Goal: Task Accomplishment & Management: Use online tool/utility

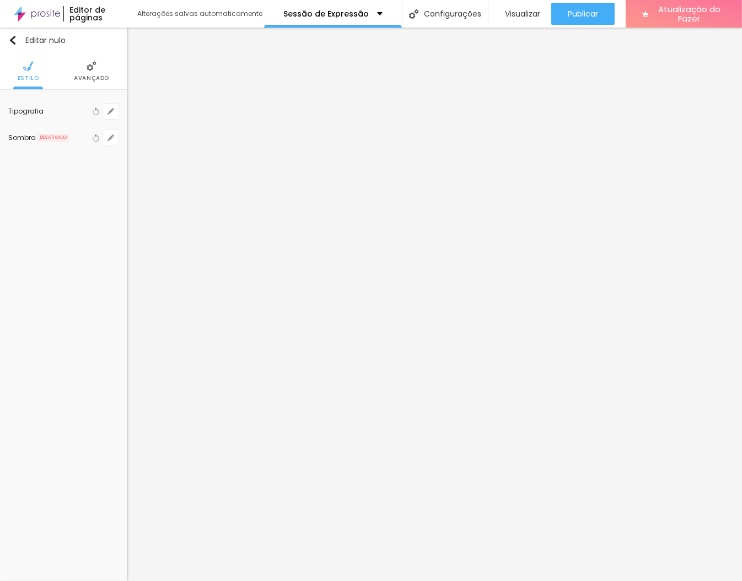
click at [82, 62] on li "Avançado" at bounding box center [91, 71] width 35 height 36
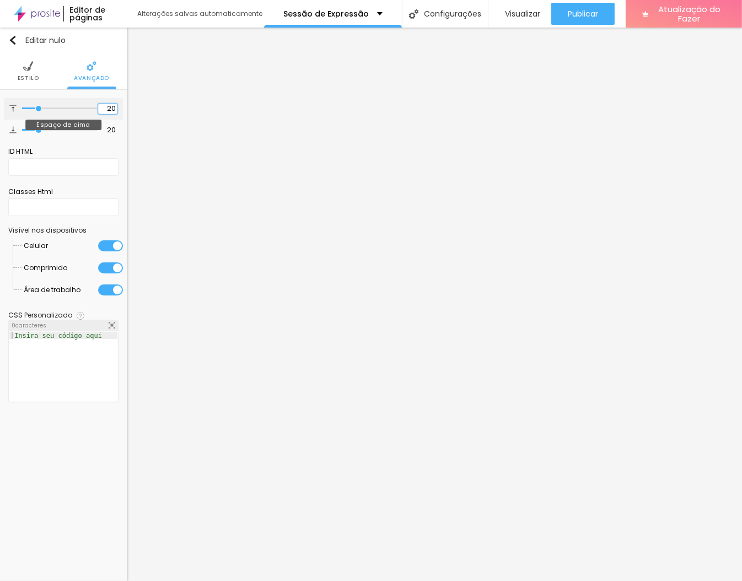
drag, startPoint x: 110, startPoint y: 105, endPoint x: 97, endPoint y: 105, distance: 13.2
click at [97, 105] on div "20 Espaço de cima" at bounding box center [63, 109] width 119 height 22
type input "30"
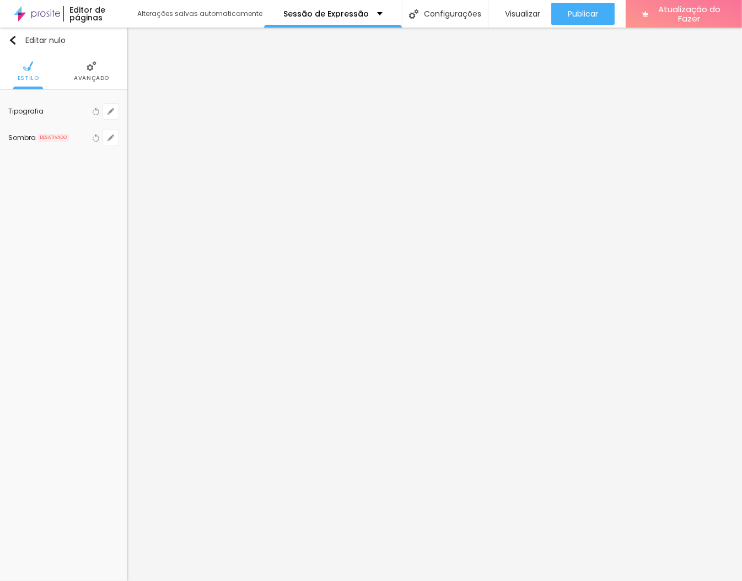
click at [95, 61] on img at bounding box center [92, 66] width 10 height 10
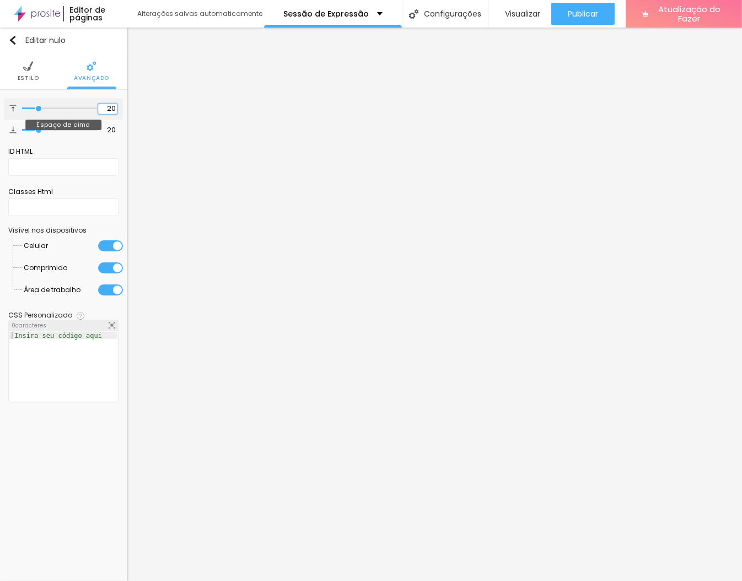
drag, startPoint x: 112, startPoint y: 107, endPoint x: 85, endPoint y: 106, distance: 27.0
click at [85, 106] on div "20 Espaço de cima" at bounding box center [63, 109] width 119 height 22
type input "30"
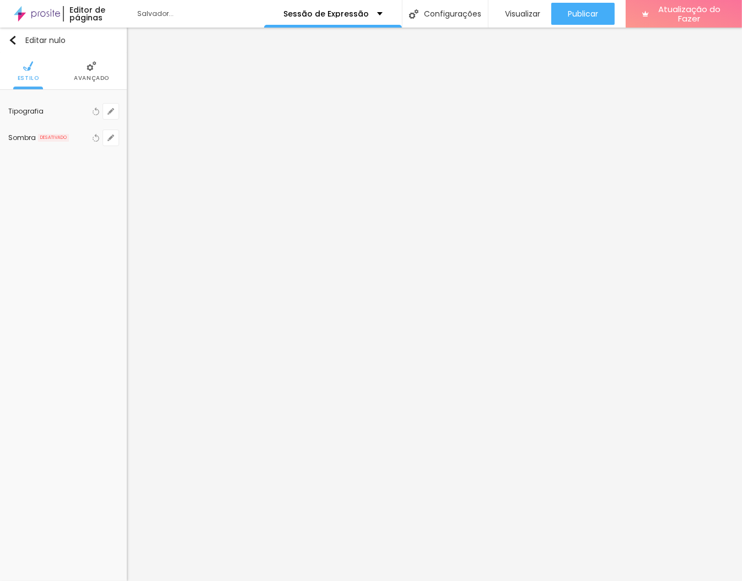
click at [97, 68] on li "Avançado" at bounding box center [91, 71] width 35 height 36
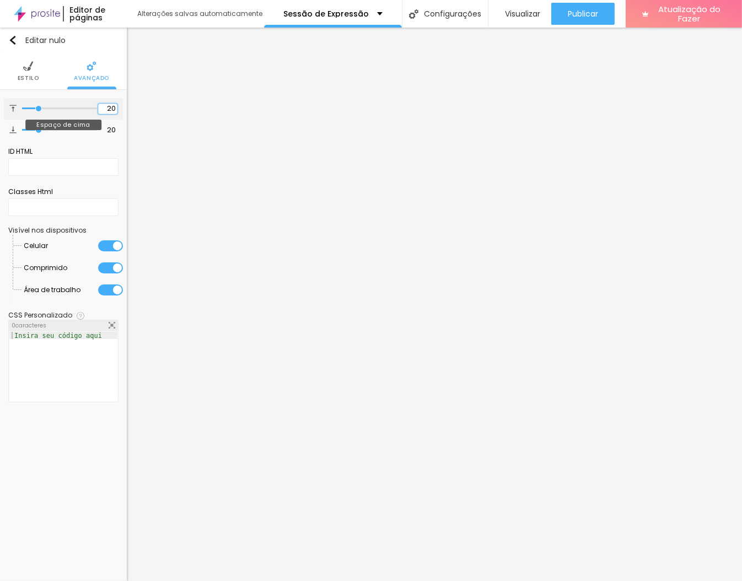
drag, startPoint x: 112, startPoint y: 110, endPoint x: 72, endPoint y: 109, distance: 40.3
click at [72, 109] on div "20 Espaço de cima" at bounding box center [63, 109] width 119 height 22
type input "30"
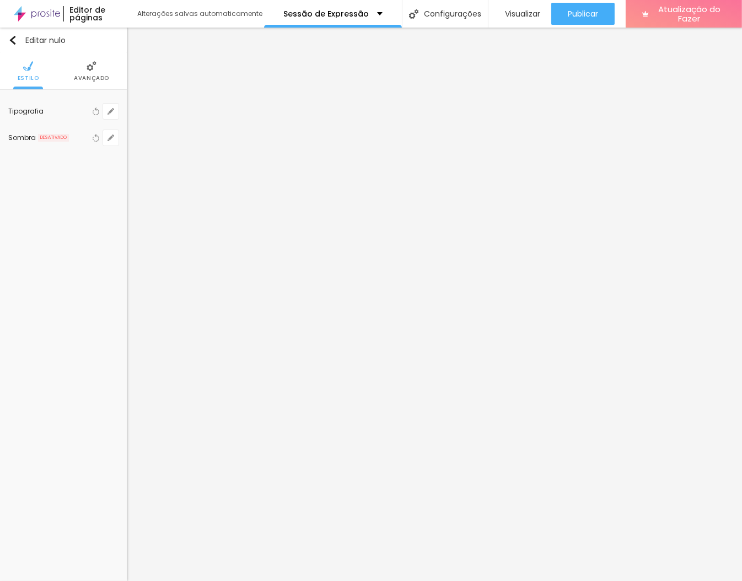
click at [90, 69] on img at bounding box center [92, 66] width 10 height 10
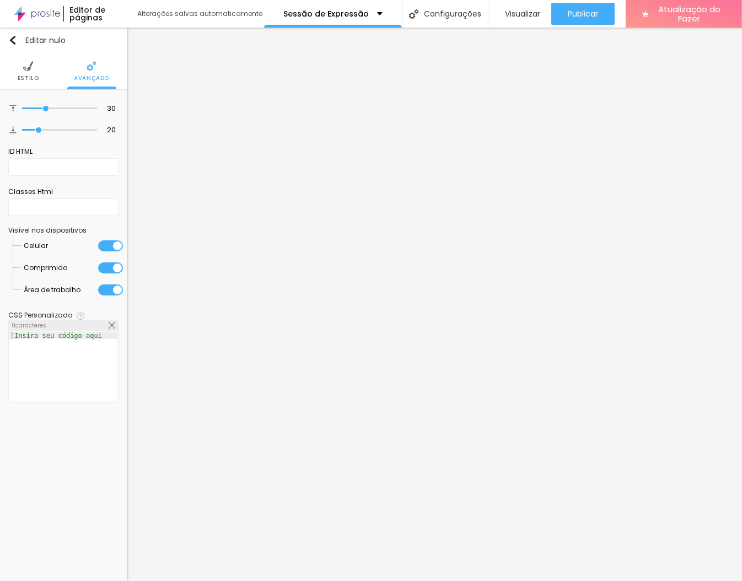
click at [22, 68] on li "Estilo" at bounding box center [29, 71] width 22 height 36
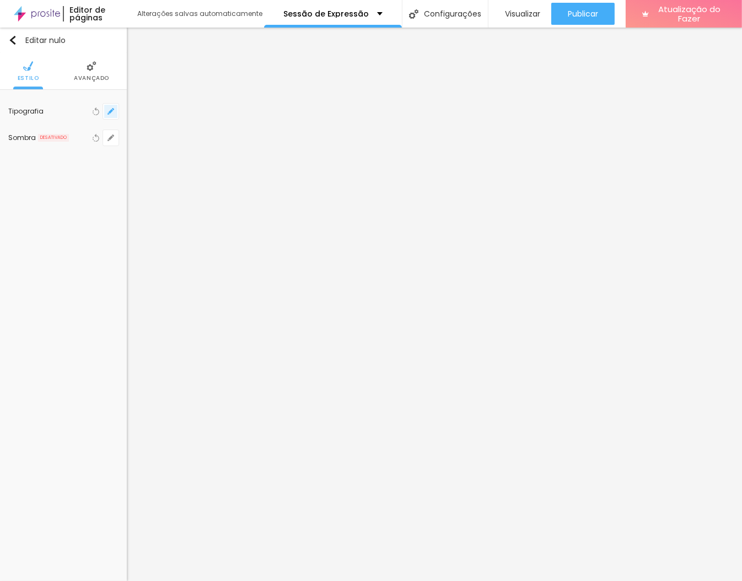
click at [109, 110] on icon "button" at bounding box center [111, 111] width 7 height 7
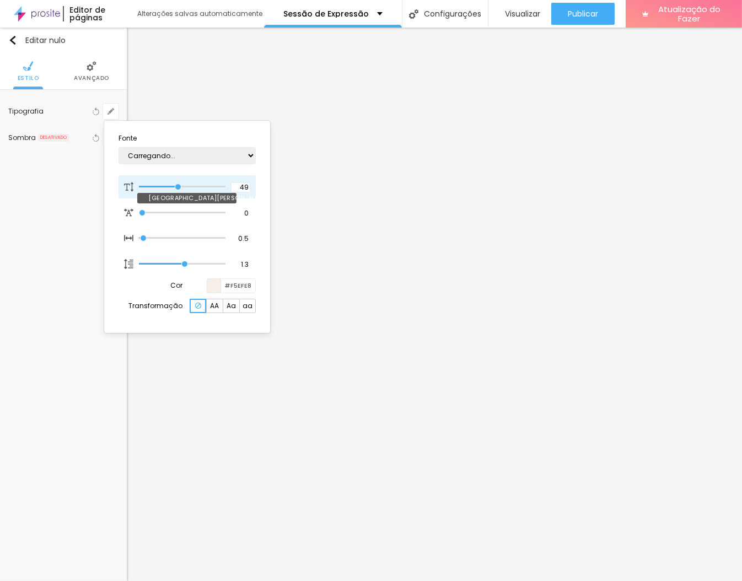
type input "1"
click at [240, 181] on div "49 [GEOGRAPHIC_DATA][PERSON_NAME]" at bounding box center [187, 186] width 137 height 23
click at [242, 186] on input "49" at bounding box center [240, 188] width 19 height 10
type input "50"
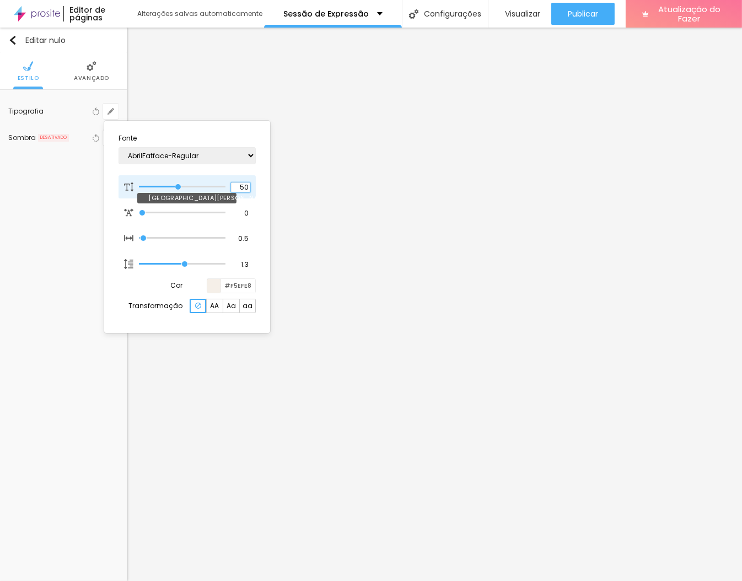
type input "1"
type input "51"
type input "1"
type input "52"
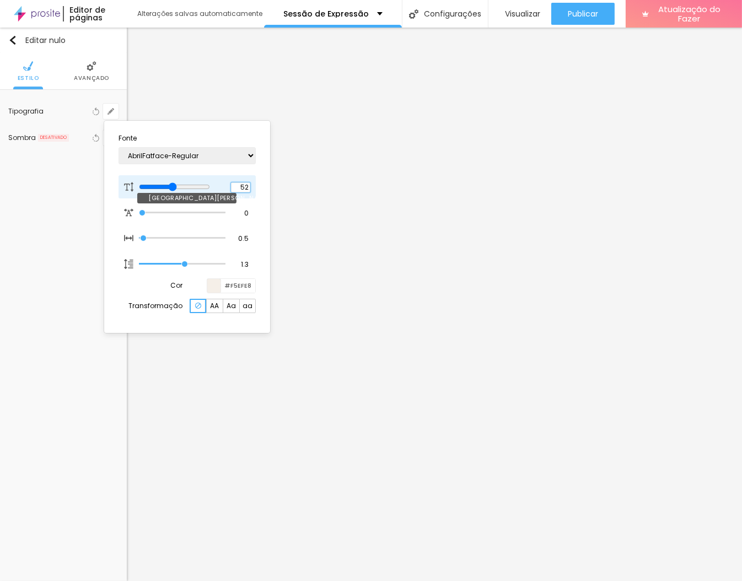
type input "52"
type input "1"
type input "53"
type input "1"
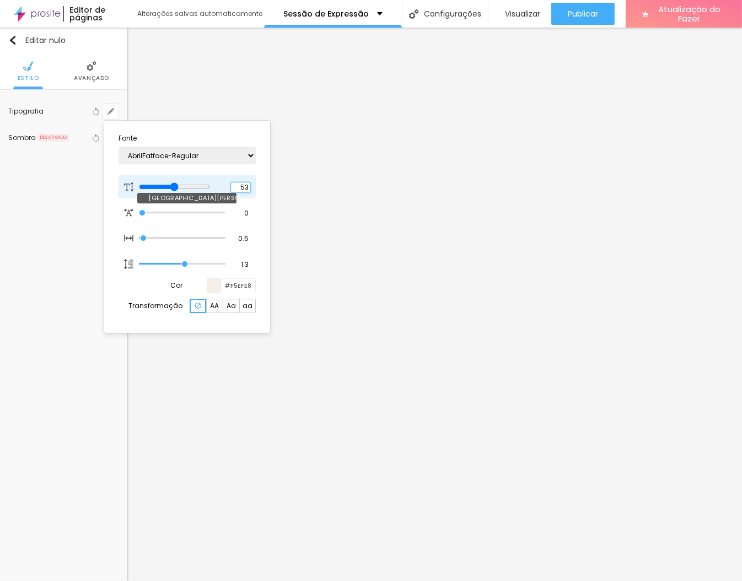
type input "54"
type input "1"
type input "55"
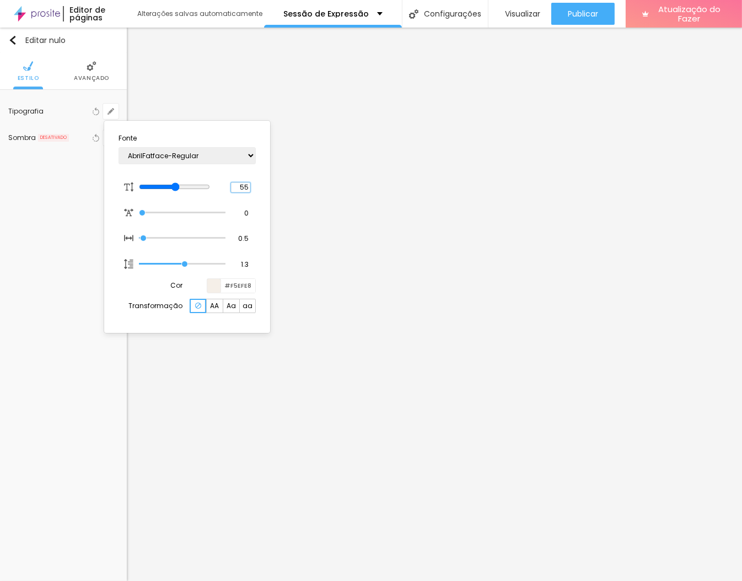
type input "1"
click at [410, 518] on div at bounding box center [371, 290] width 742 height 581
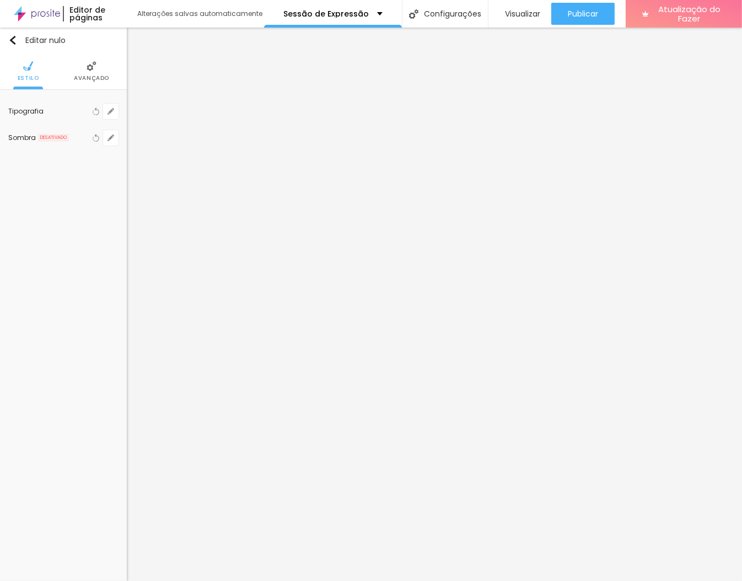
click at [111, 120] on div "Tipografia Voltar ao padrão" at bounding box center [63, 111] width 110 height 26
click at [110, 115] on button "button" at bounding box center [110, 111] width 15 height 15
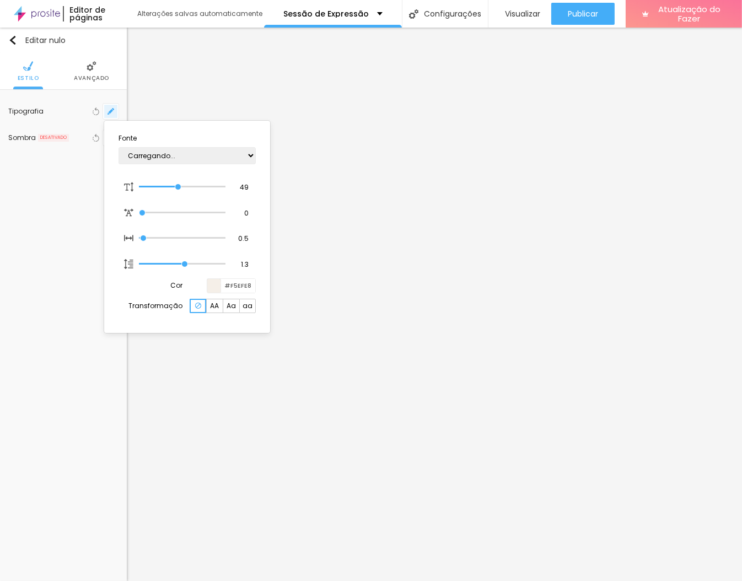
type input "1"
click at [240, 189] on input "49" at bounding box center [240, 188] width 19 height 10
type input "50"
type input "1"
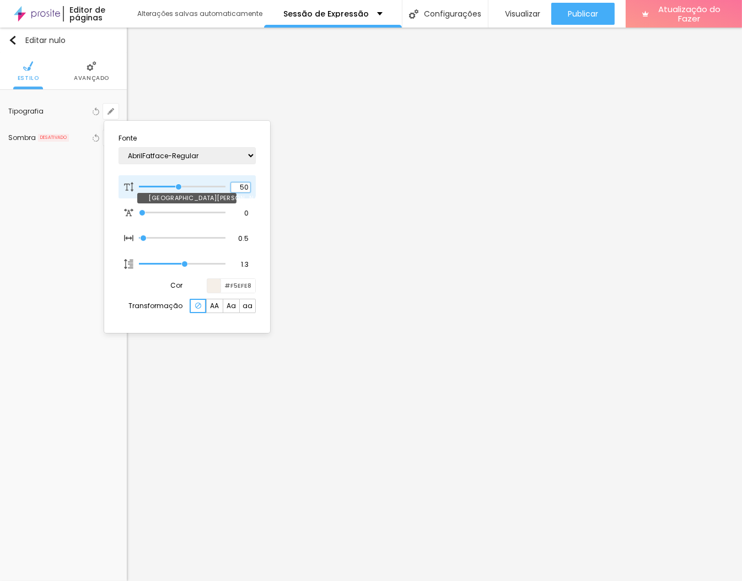
type input "51"
type input "1"
type input "52"
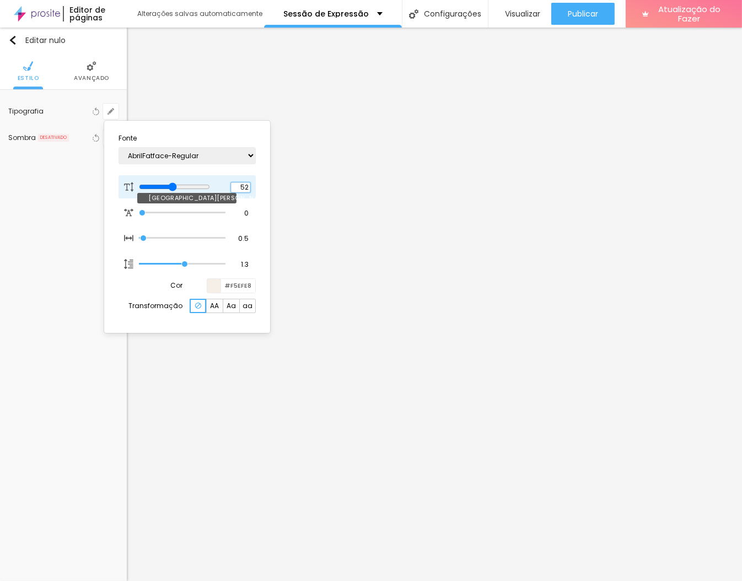
type input "1"
type input "53"
type input "1"
type input "54"
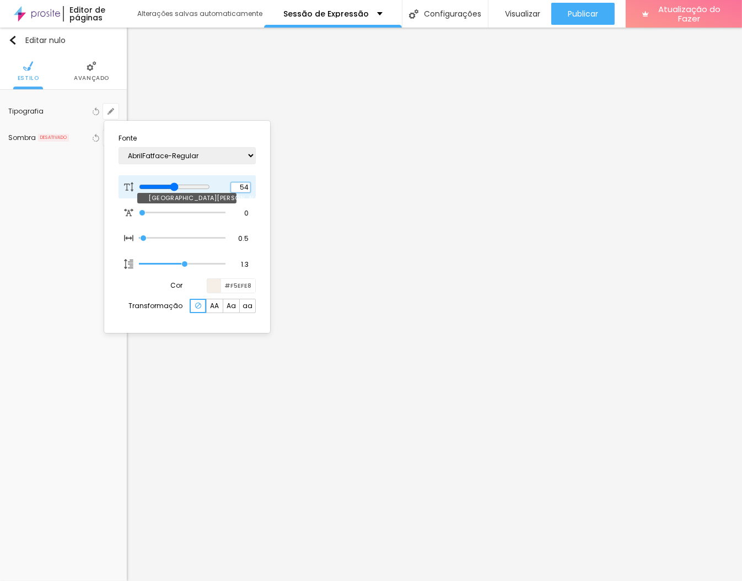
type input "54"
type input "1"
type input "55"
type input "1"
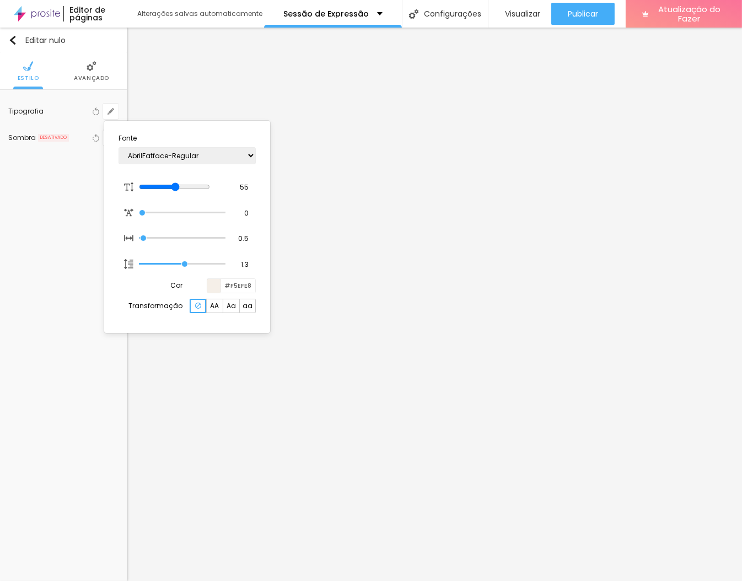
click at [508, 377] on div at bounding box center [371, 290] width 742 height 581
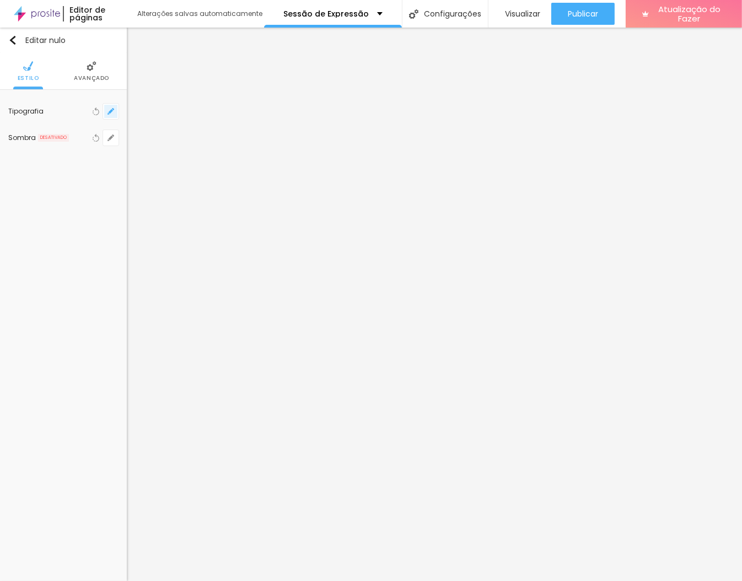
click at [115, 114] on button "button" at bounding box center [110, 111] width 15 height 15
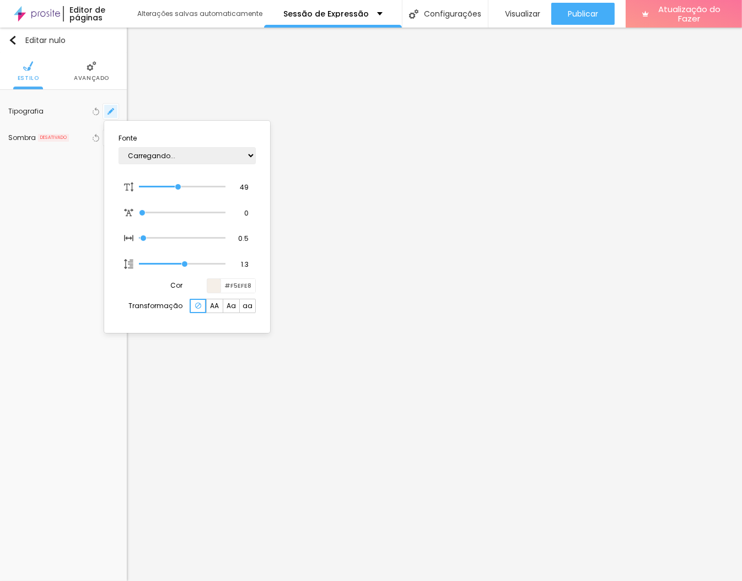
type input "1"
click at [244, 187] on input "49" at bounding box center [240, 188] width 19 height 10
type input "50"
type input "1"
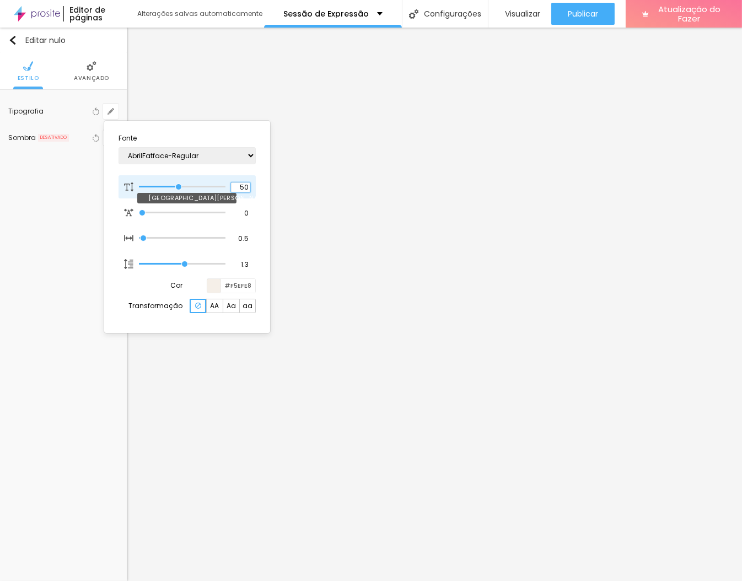
type input "51"
type input "1"
type input "52"
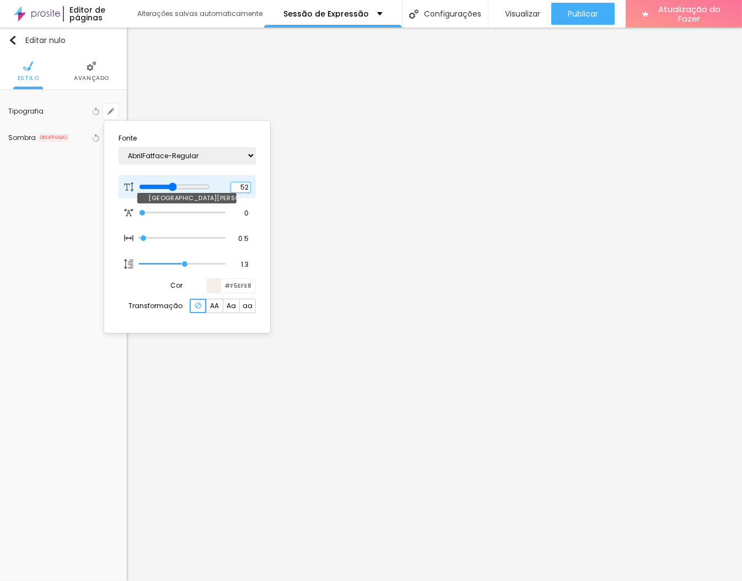
type input "1"
type input "53"
type input "1"
type input "54"
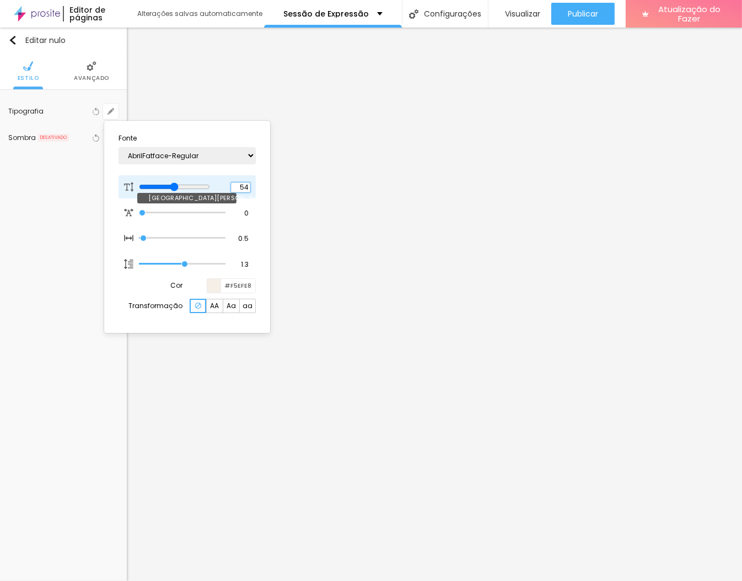
type input "54"
type input "1"
type input "55"
type input "1"
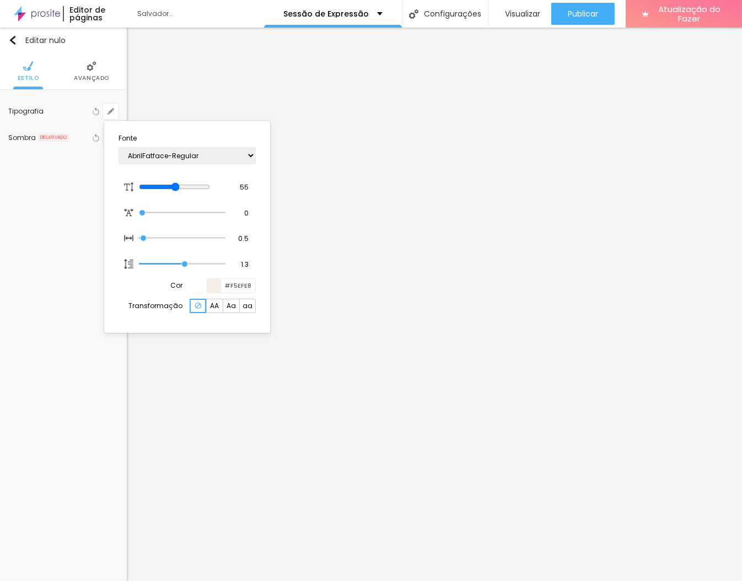
click at [57, 229] on div at bounding box center [371, 290] width 742 height 581
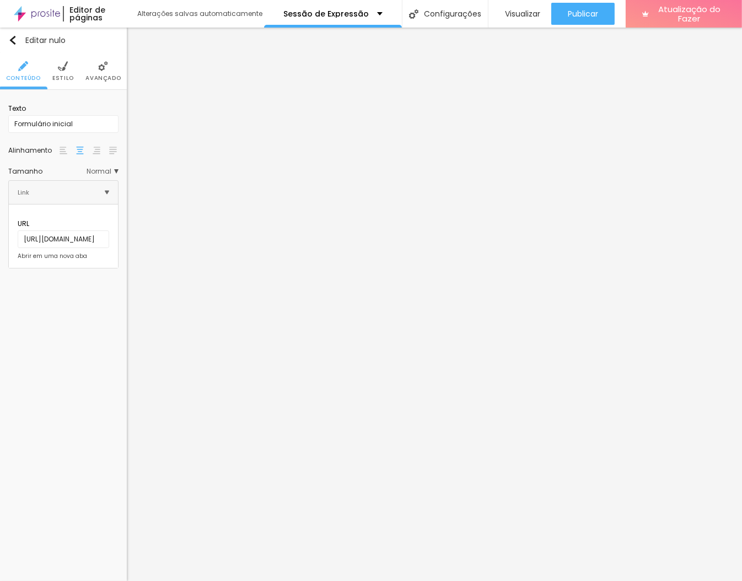
click at [60, 67] on img at bounding box center [63, 66] width 10 height 10
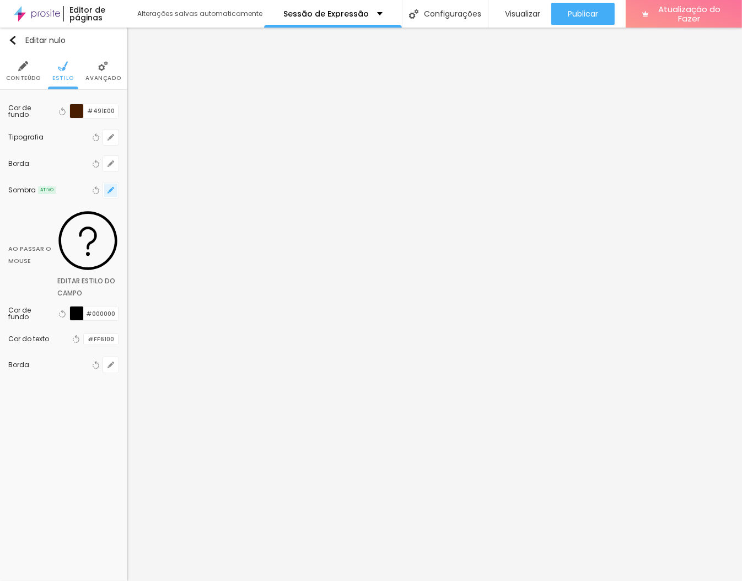
click at [111, 183] on button "button" at bounding box center [110, 190] width 15 height 15
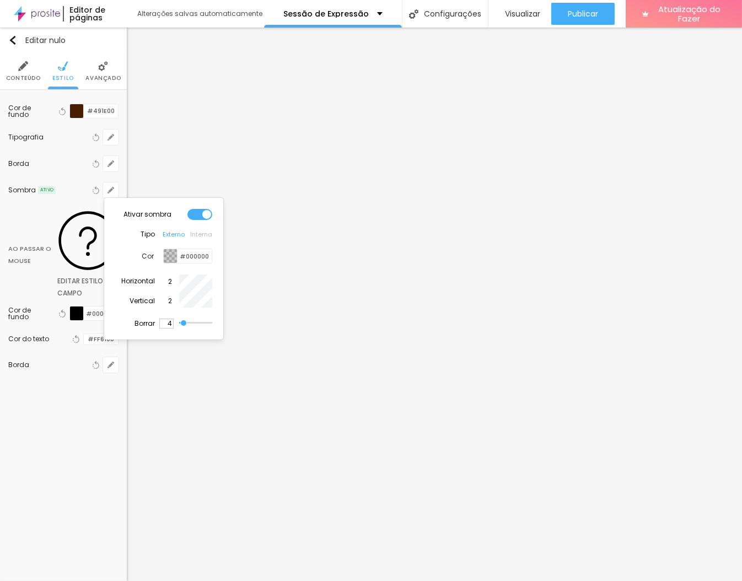
click at [169, 322] on input "4" at bounding box center [166, 324] width 14 height 10
type input "1"
type input "13"
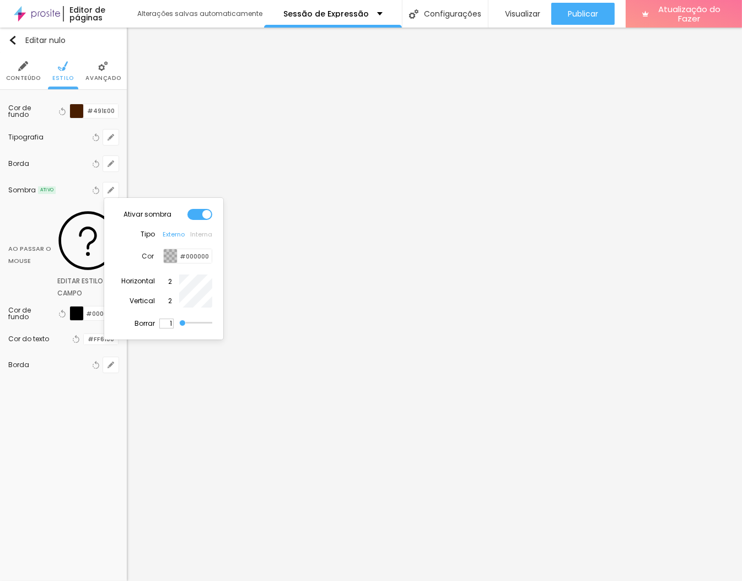
type input "13"
click at [167, 282] on input "2" at bounding box center [166, 282] width 14 height 10
type input "3"
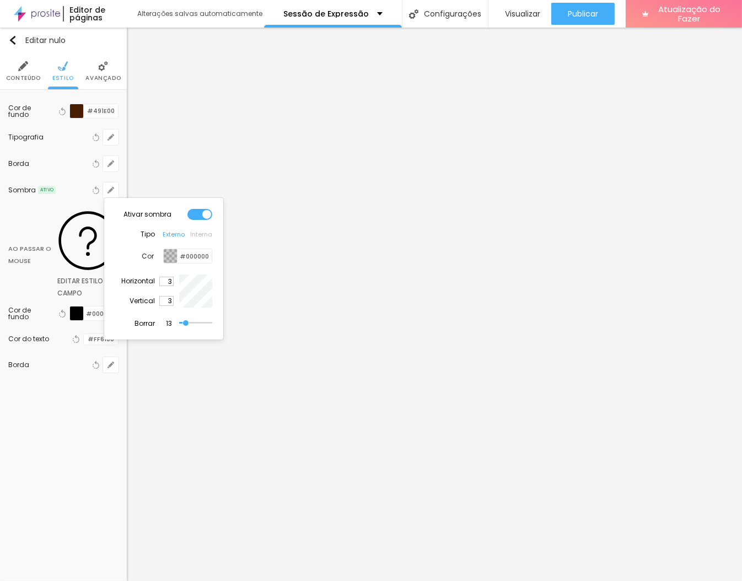
type input "3"
click at [286, 307] on div at bounding box center [371, 290] width 742 height 581
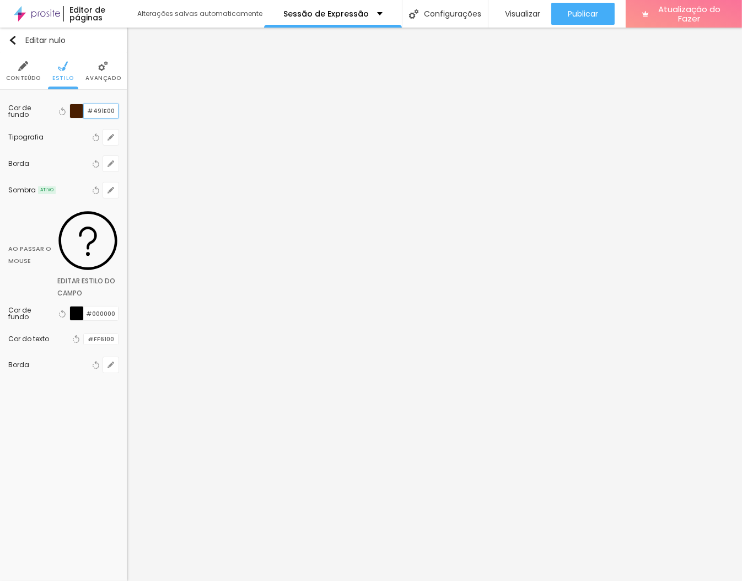
click at [109, 112] on input "#491E00" at bounding box center [101, 111] width 34 height 14
type input "#C96A2C"
click at [109, 135] on icon "button" at bounding box center [111, 137] width 7 height 7
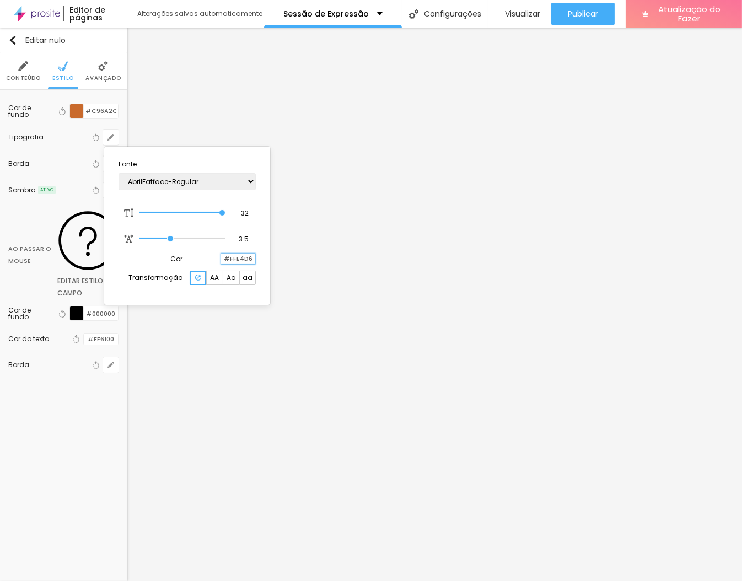
click at [242, 261] on input "#FFE4D6" at bounding box center [238, 259] width 34 height 10
type input "#0D0D0D"
click at [440, 303] on div at bounding box center [371, 290] width 742 height 581
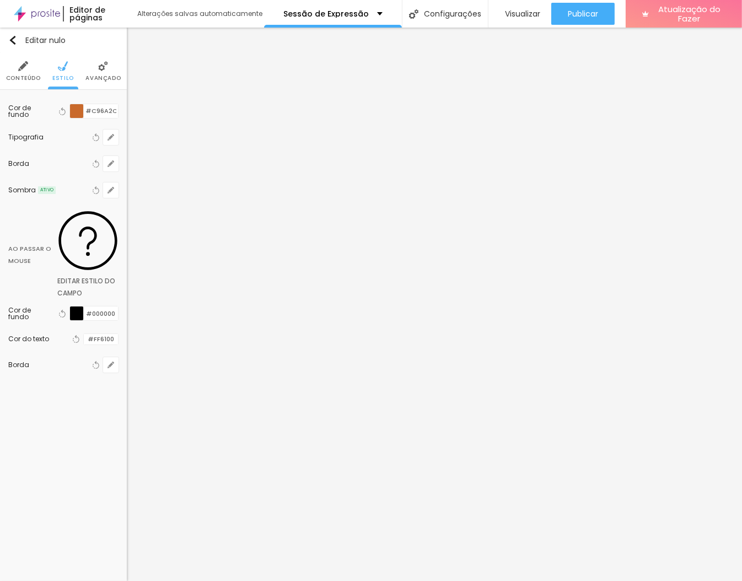
click at [19, 66] on img at bounding box center [23, 66] width 10 height 10
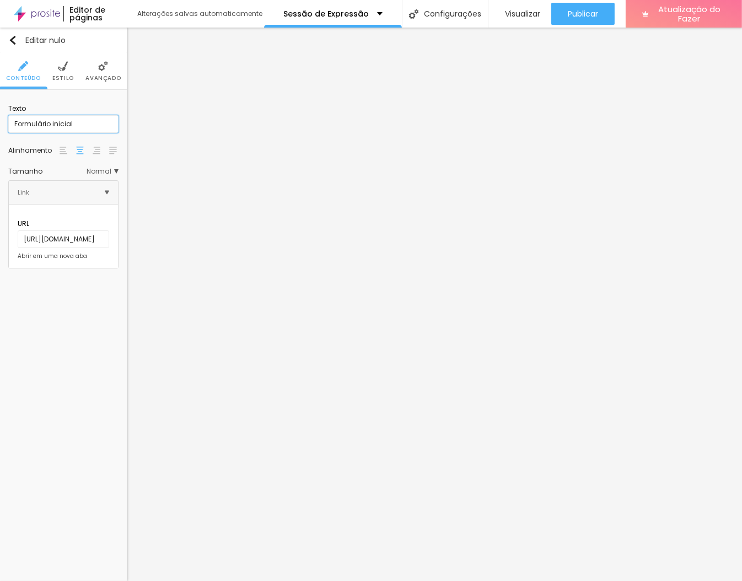
click at [66, 125] on input "Formulário inicial" at bounding box center [63, 124] width 110 height 18
type input "Proponha sua Idéia"
click at [116, 171] on span "Normal" at bounding box center [103, 171] width 32 height 7
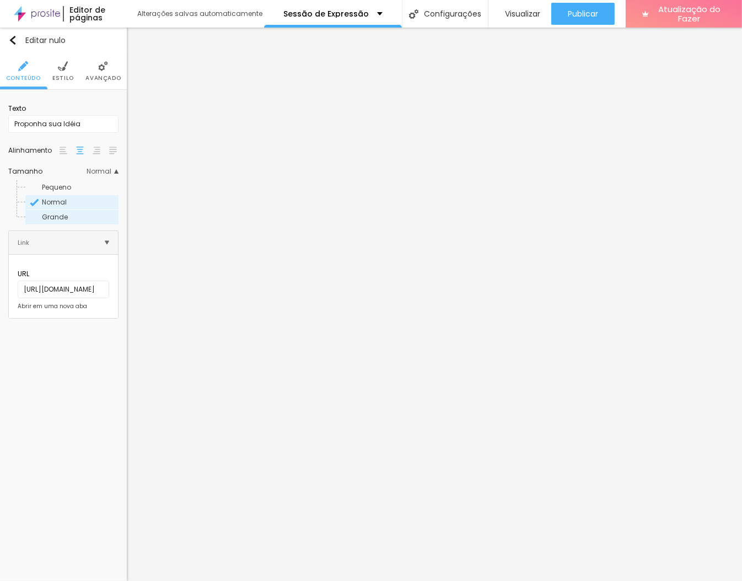
click at [72, 216] on span "Grande" at bounding box center [79, 217] width 75 height 7
click at [76, 197] on div "Normal" at bounding box center [71, 202] width 93 height 14
click at [83, 183] on div "Pequeno" at bounding box center [71, 187] width 93 height 14
click at [65, 206] on span "Normal" at bounding box center [54, 201] width 25 height 9
click at [61, 220] on font "Grande" at bounding box center [55, 216] width 26 height 9
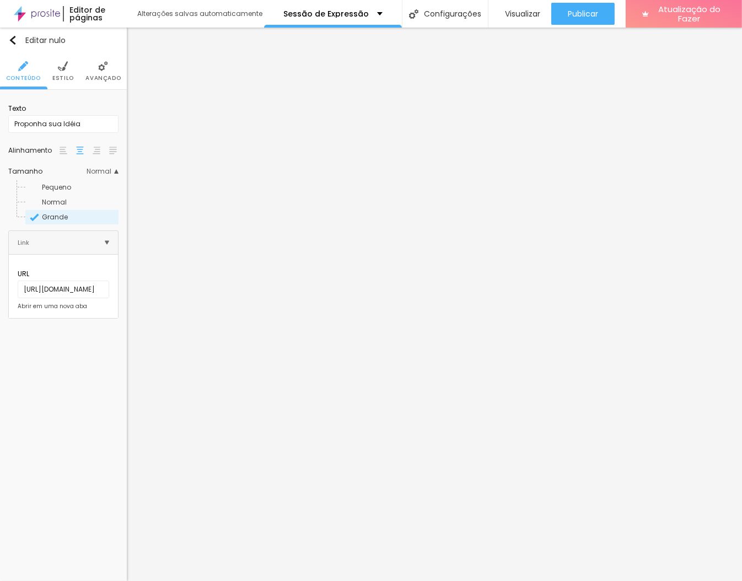
click at [66, 207] on div "Normal" at bounding box center [71, 202] width 93 height 14
click at [57, 65] on li "Estilo" at bounding box center [63, 71] width 22 height 36
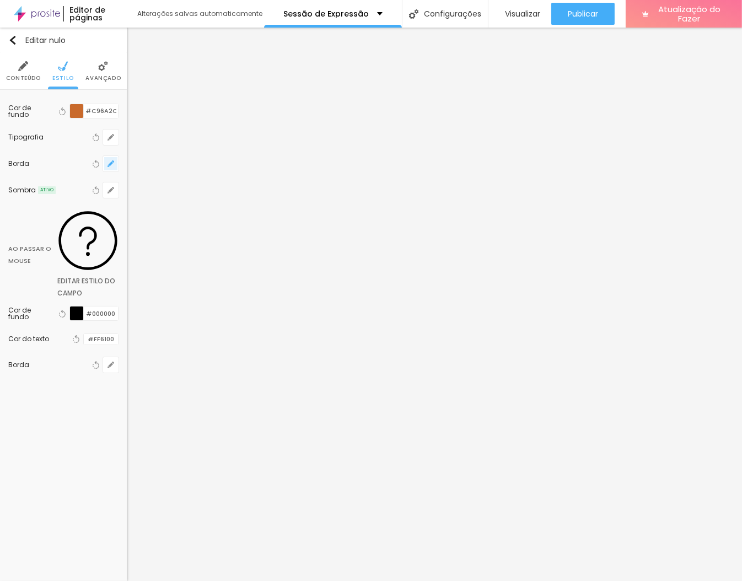
click at [110, 163] on icon "button" at bounding box center [111, 164] width 4 height 4
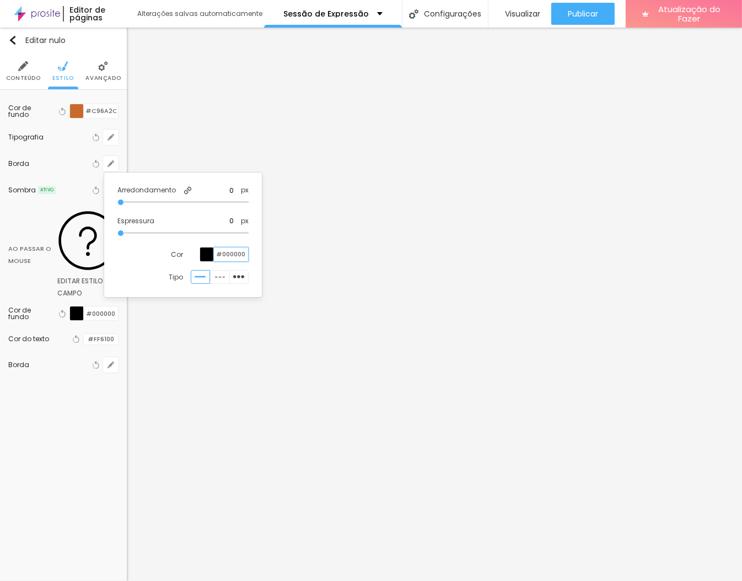
click at [233, 251] on input "#000000" at bounding box center [231, 255] width 34 height 14
type input "#0D0D0D"
type input "5"
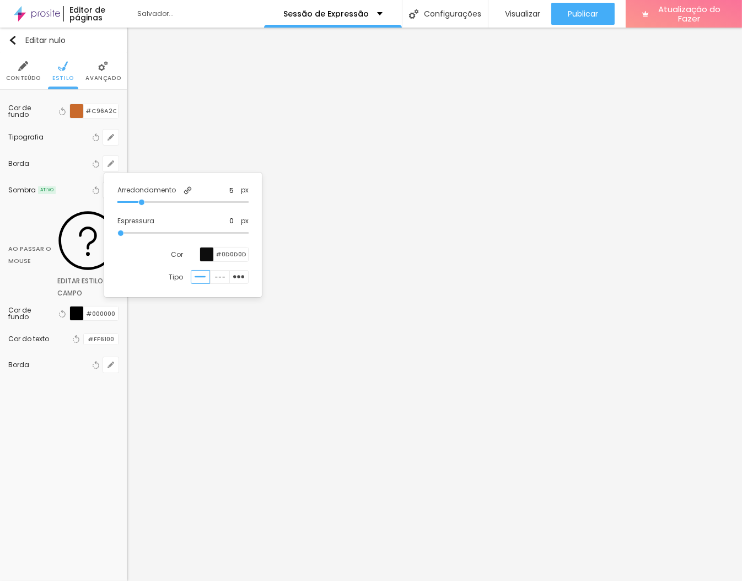
click at [140, 201] on input "range" at bounding box center [182, 203] width 131 height 6
type input "11"
click at [165, 203] on input "range" at bounding box center [182, 203] width 131 height 6
type input "10"
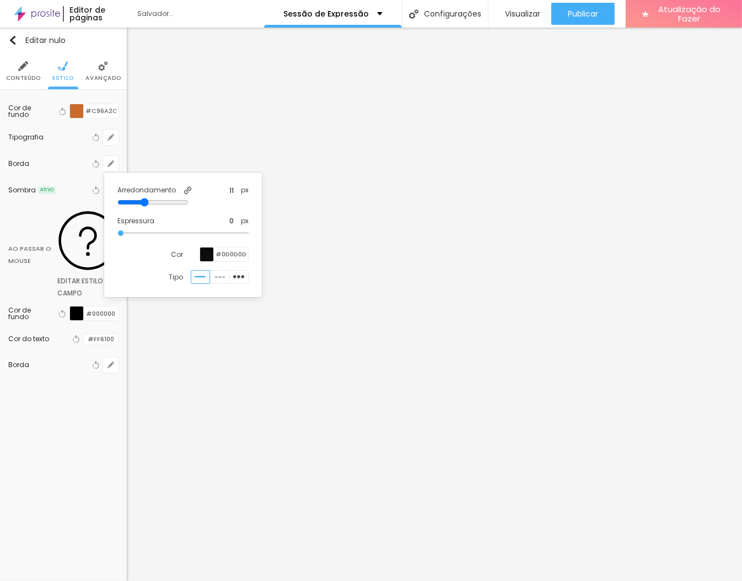
type input "10"
type input "9"
type input "8"
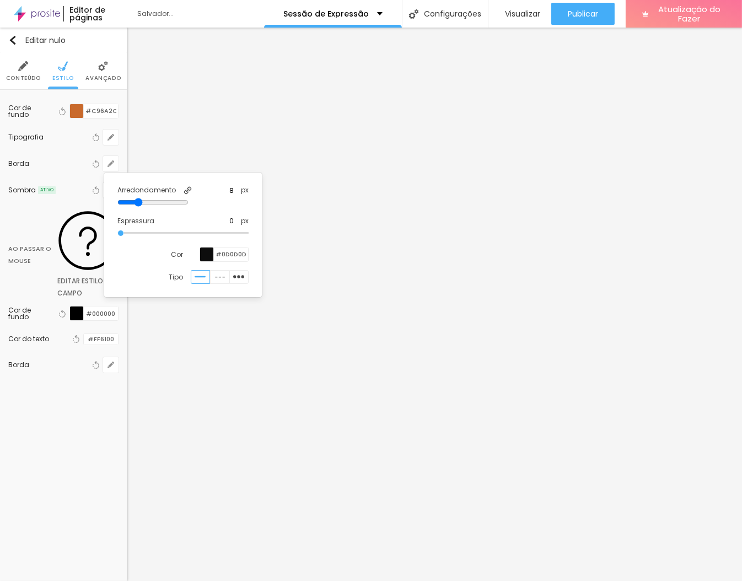
type input "7"
type input "6"
type input "5"
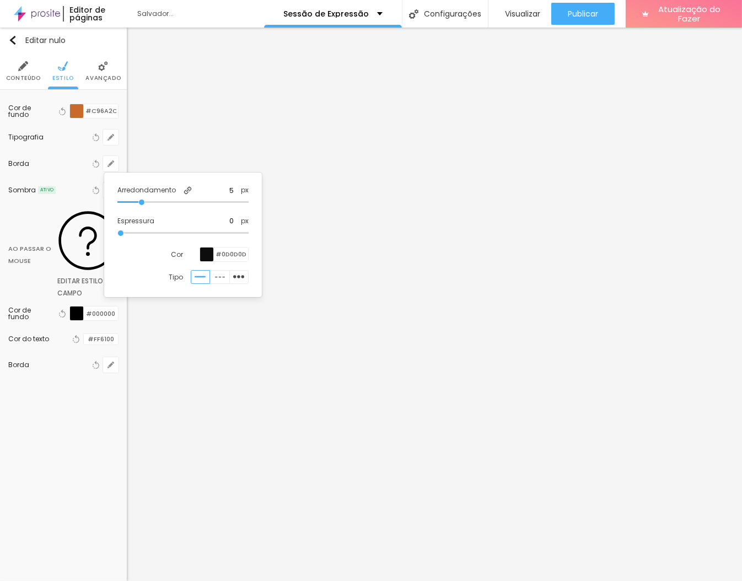
drag, startPoint x: 165, startPoint y: 203, endPoint x: 144, endPoint y: 203, distance: 21.0
type input "6"
click at [144, 203] on input "range" at bounding box center [182, 203] width 131 height 6
type input "6"
type input "1"
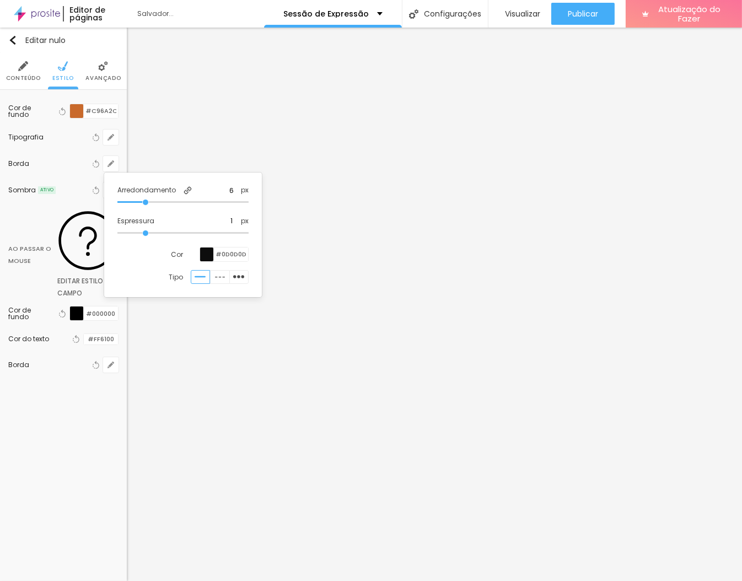
type input "1"
click at [144, 233] on input "range" at bounding box center [182, 234] width 131 height 6
click at [202, 238] on div at bounding box center [182, 233] width 131 height 11
type input "4"
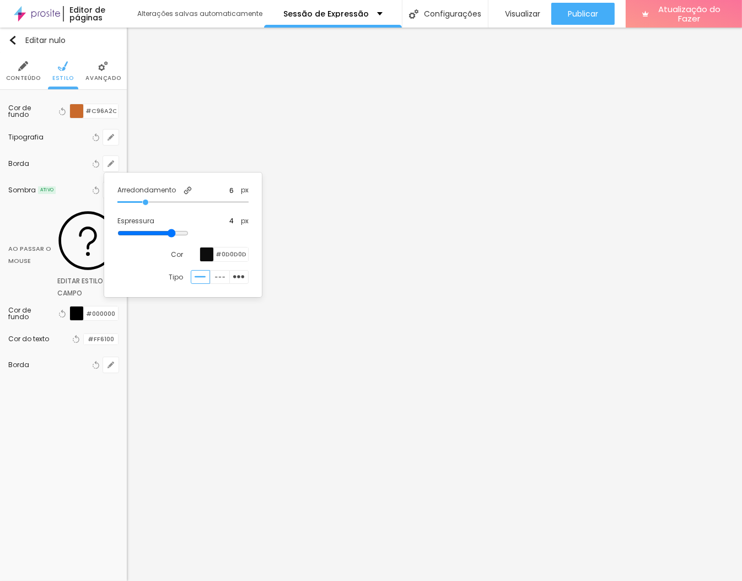
click at [189, 233] on input "range" at bounding box center [152, 233] width 71 height 9
click at [170, 236] on div at bounding box center [182, 234] width 131 height 10
type input "2"
click at [172, 234] on input "range" at bounding box center [182, 234] width 131 height 6
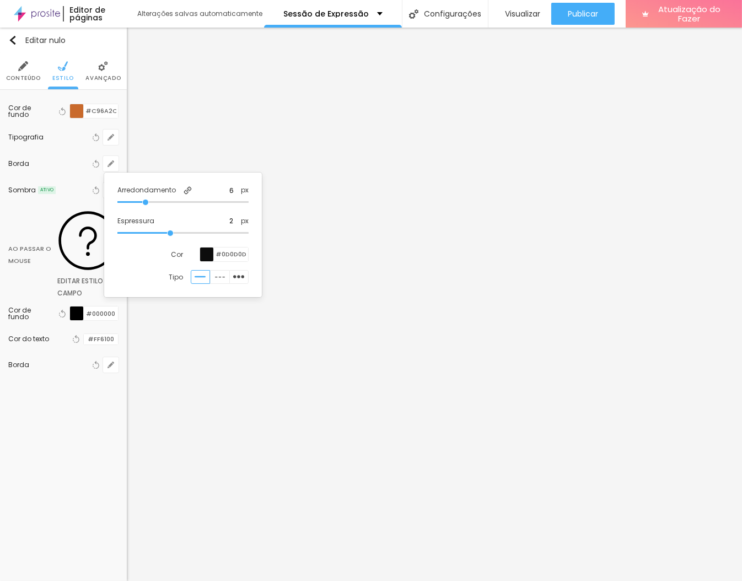
type input "3"
type input "4"
type input "5"
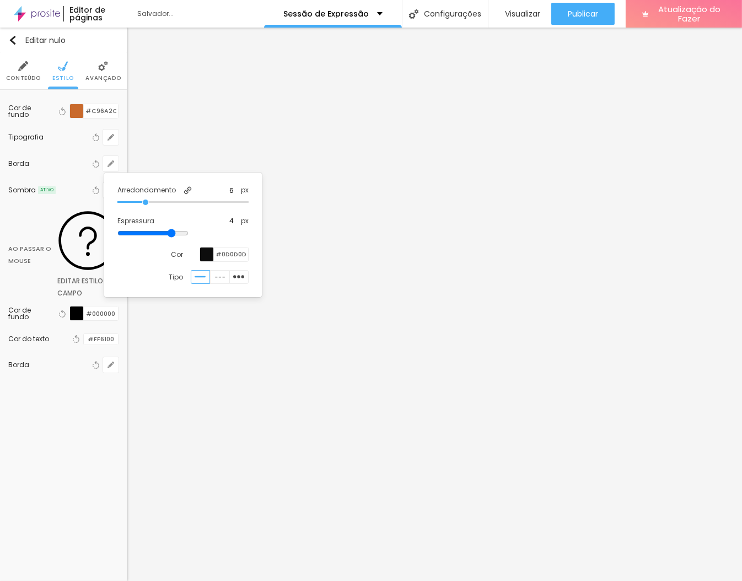
type input "5"
type input "4"
type input "3"
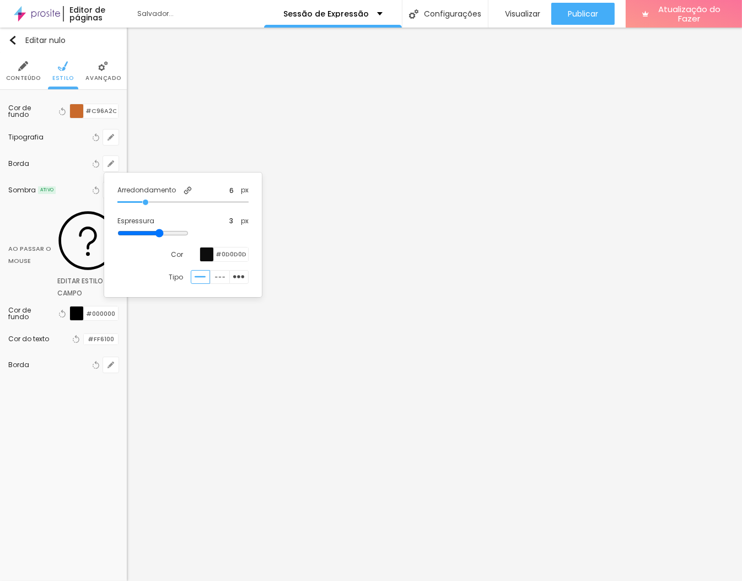
type input "2"
type input "3"
drag, startPoint x: 170, startPoint y: 233, endPoint x: 187, endPoint y: 235, distance: 17.2
type input "3"
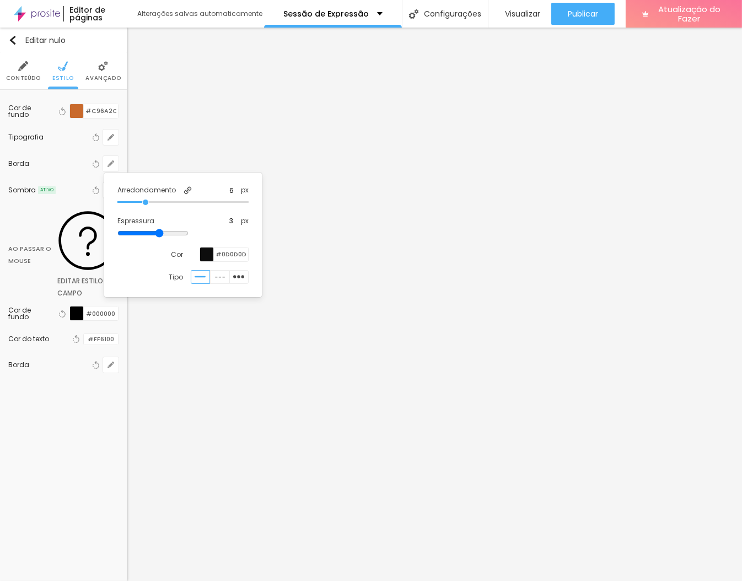
click at [187, 235] on input "range" at bounding box center [152, 233] width 71 height 9
click at [239, 276] on img "button" at bounding box center [238, 276] width 11 height 11
click at [215, 276] on img "button" at bounding box center [220, 276] width 10 height 10
click at [203, 276] on img "button" at bounding box center [200, 276] width 11 height 11
click at [99, 337] on div at bounding box center [371, 290] width 742 height 581
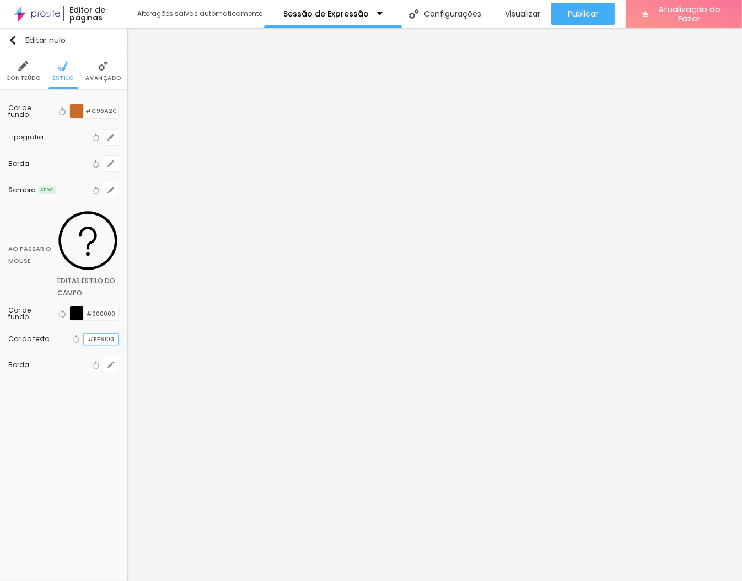
click at [106, 334] on input "#FF6100" at bounding box center [101, 339] width 34 height 10
click at [108, 307] on input "#000000" at bounding box center [101, 314] width 34 height 14
type input "#0D0D0D"
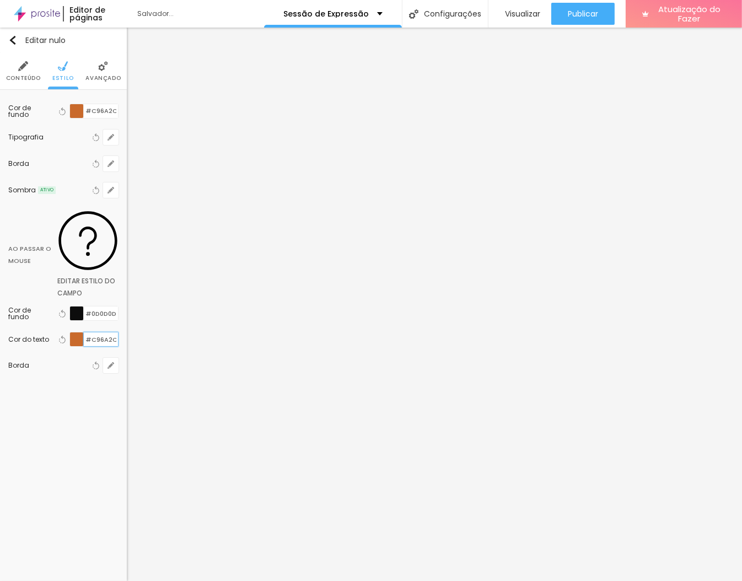
type input "#C96A2C"
click at [115, 358] on button "button" at bounding box center [110, 365] width 15 height 15
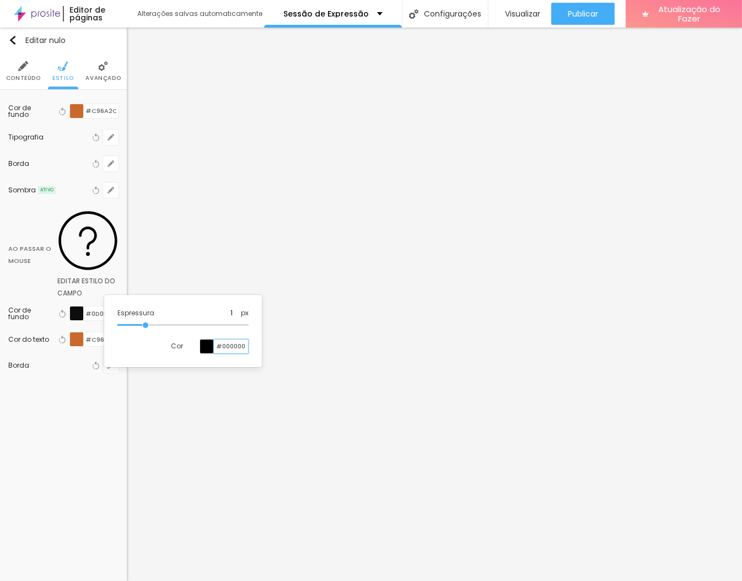
click at [237, 343] on input "#000000" at bounding box center [231, 347] width 34 height 14
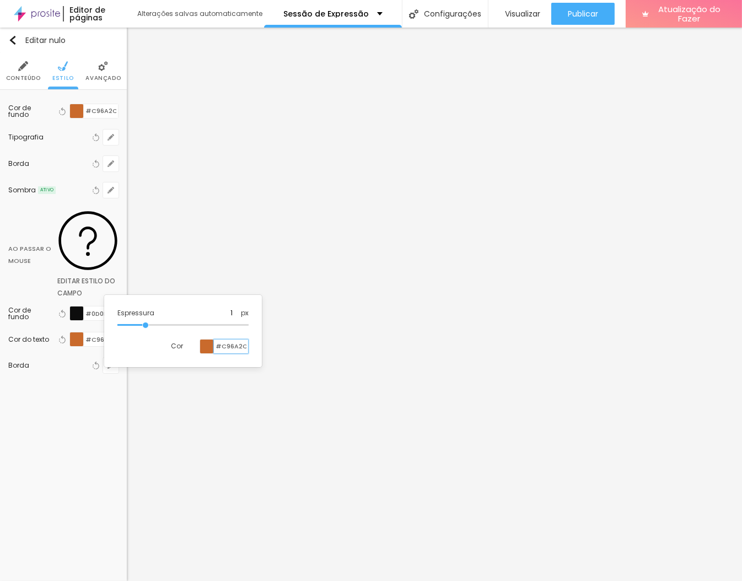
type input "#C96A2C"
type input "3"
click at [184, 325] on input "range" at bounding box center [152, 325] width 71 height 9
click at [68, 313] on div at bounding box center [371, 290] width 742 height 581
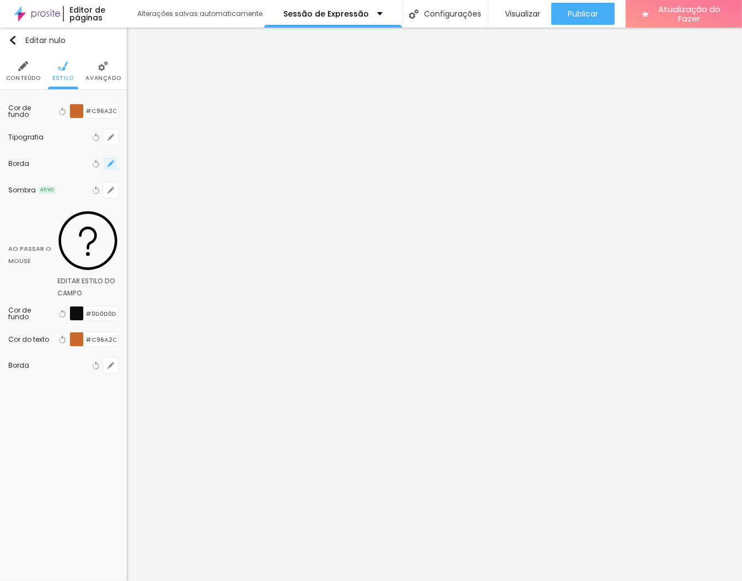
click at [114, 161] on icon "button" at bounding box center [113, 161] width 2 height 2
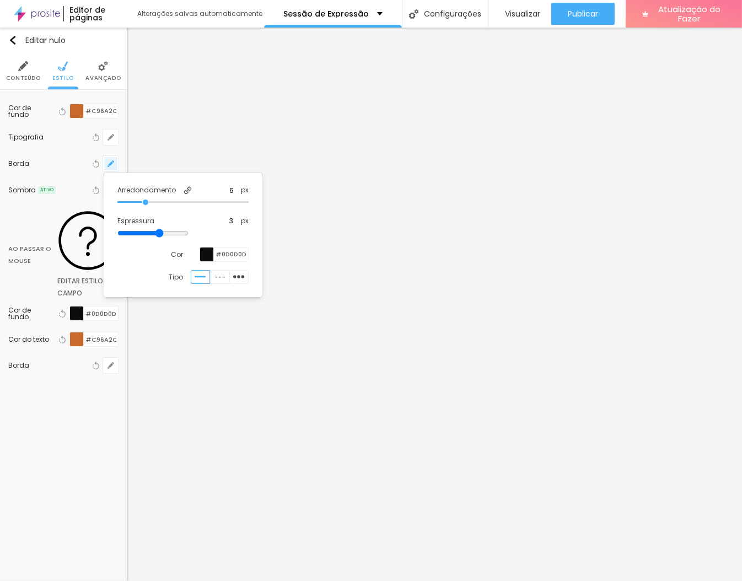
click at [114, 161] on div at bounding box center [371, 290] width 742 height 581
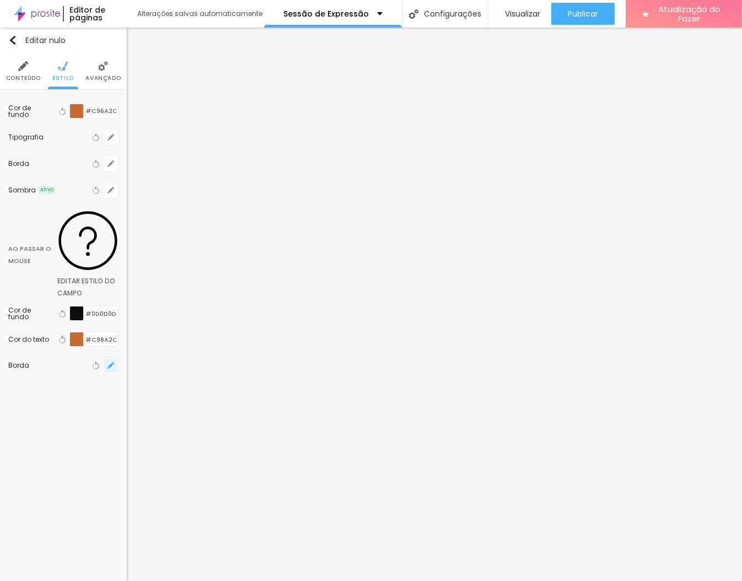
click at [112, 363] on icon "button" at bounding box center [111, 365] width 4 height 4
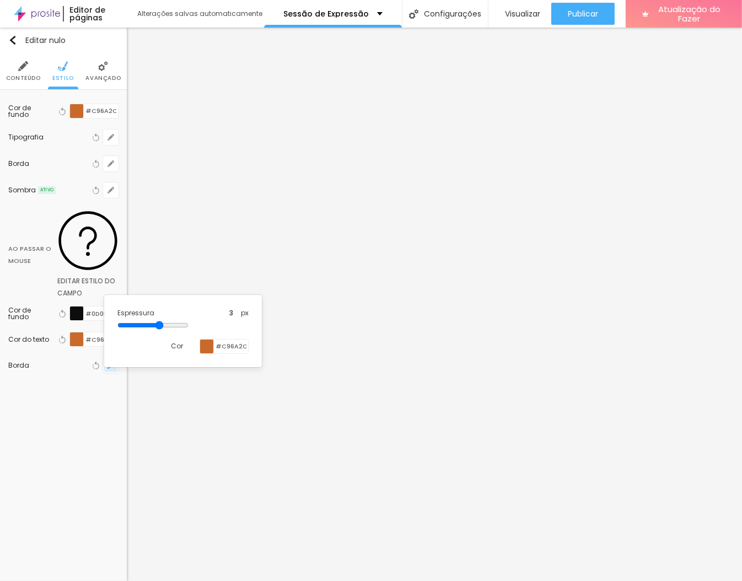
click at [112, 285] on div at bounding box center [371, 290] width 742 height 581
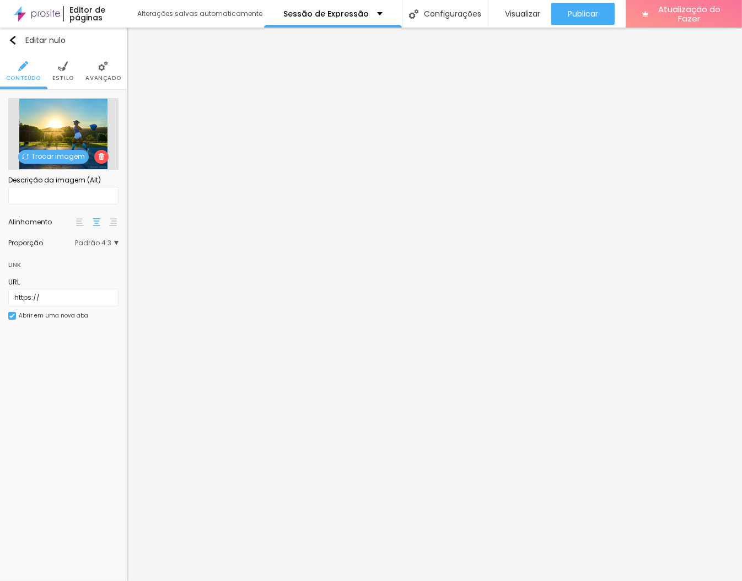
click at [63, 74] on font "Estilo" at bounding box center [63, 78] width 22 height 8
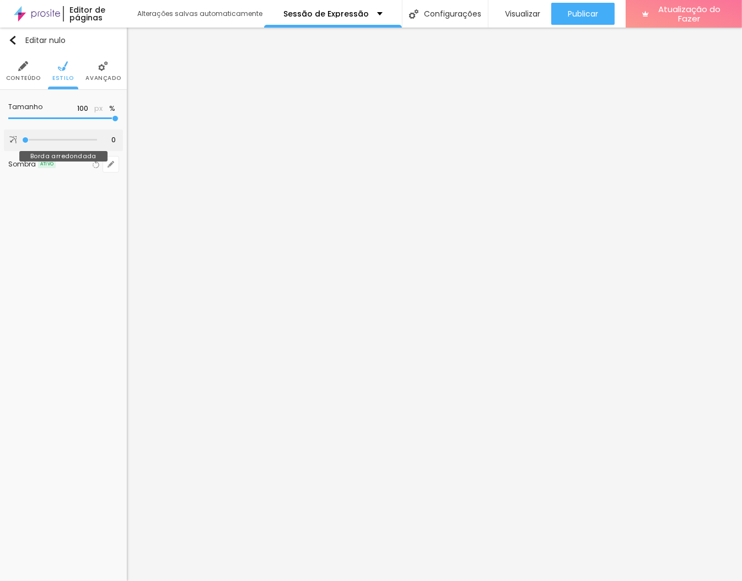
type input "17"
type input "44"
type input "54"
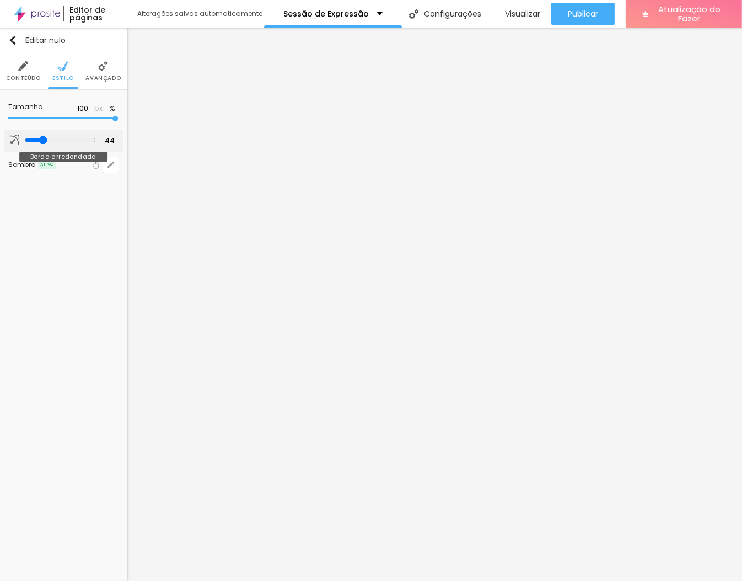
type input "54"
type input "56"
type input "58"
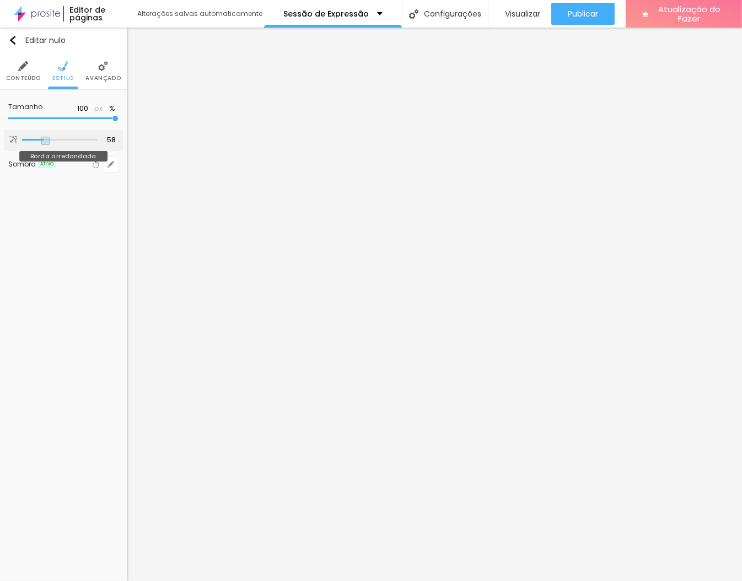
type input "60"
type input "58"
type input "56"
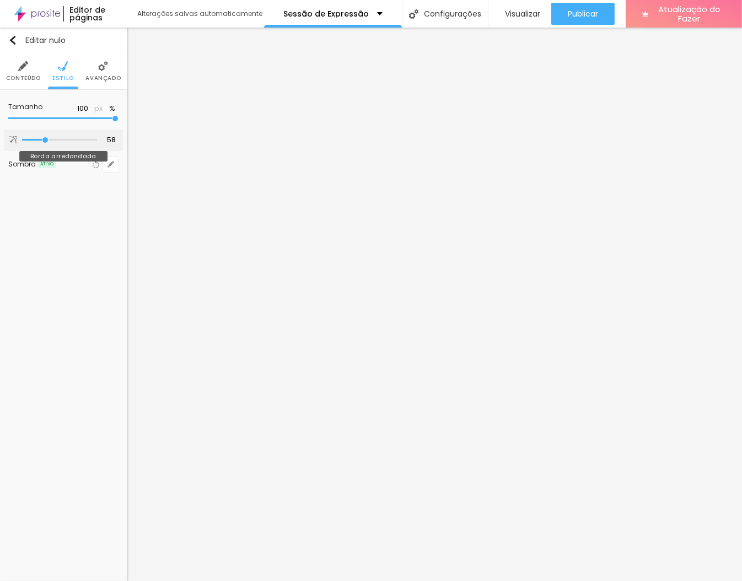
type input "56"
type input "54"
type input "53"
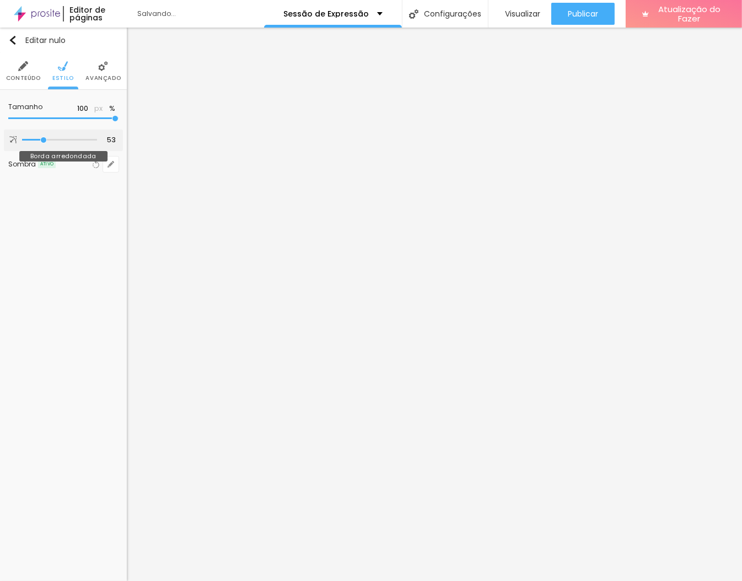
type input "51"
type input "49"
type input "47"
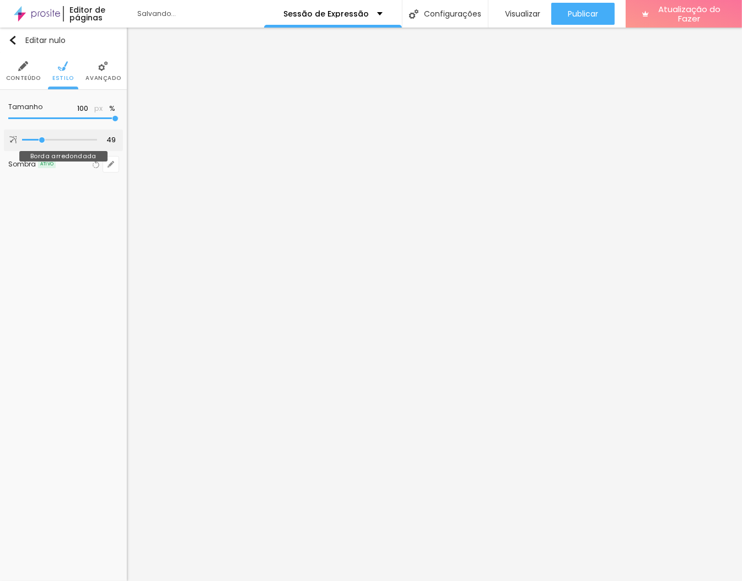
type input "47"
type input "45"
type input "44"
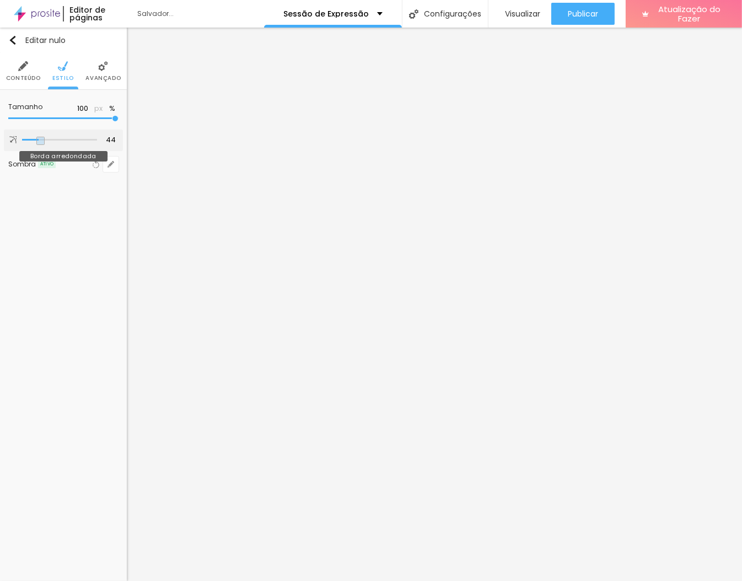
type input "42"
type input "40"
type input "38"
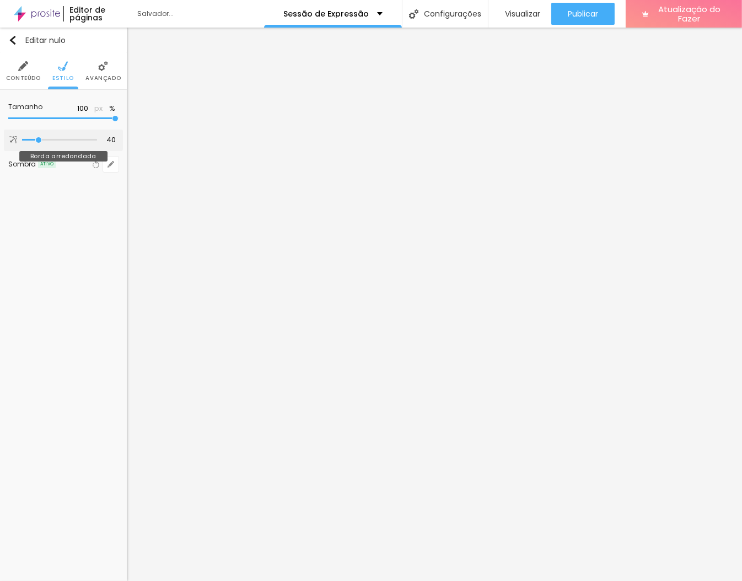
type input "38"
type input "37"
type input "35"
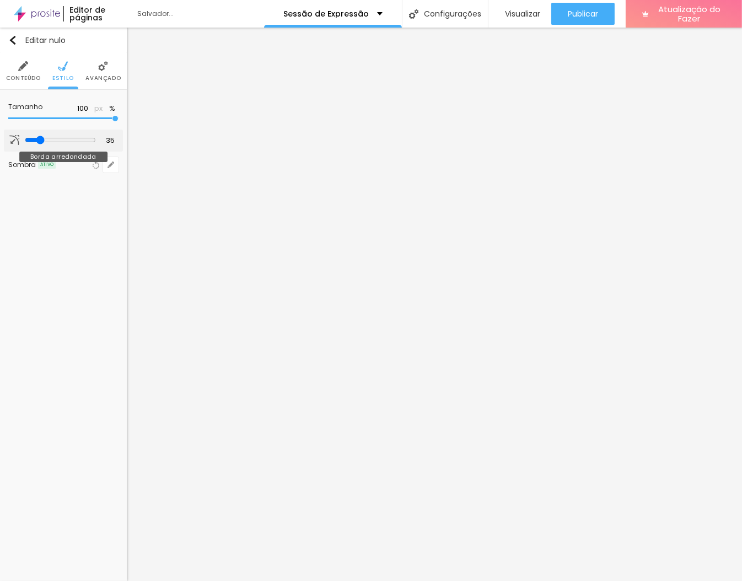
type input "33"
type input "31"
type input "30"
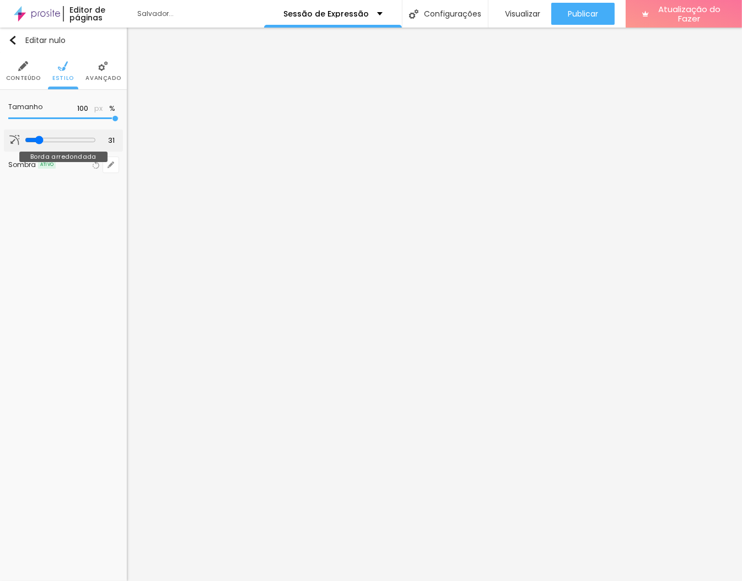
type input "30"
type input "28"
type input "26"
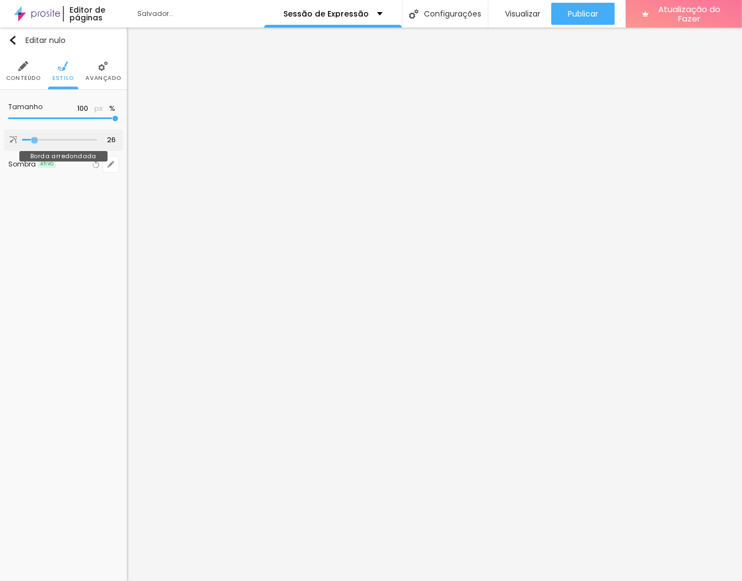
type input "24"
type input "23"
type input "24"
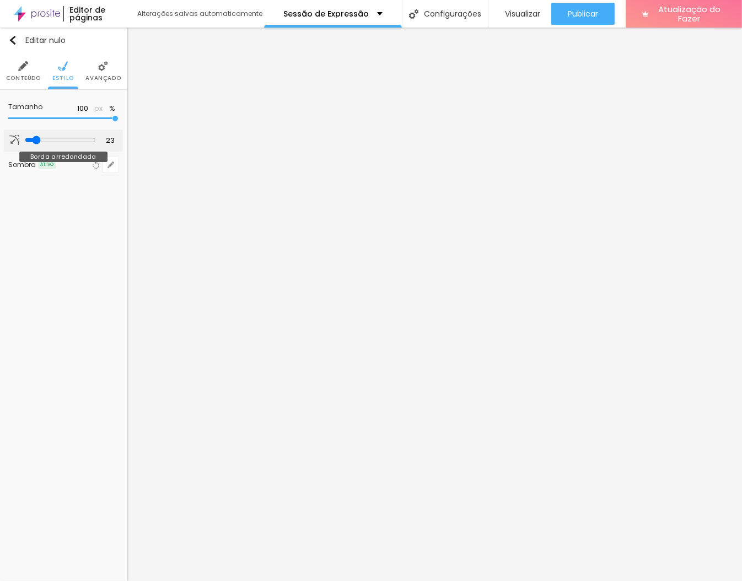
type input "24"
type input "23"
type input "21"
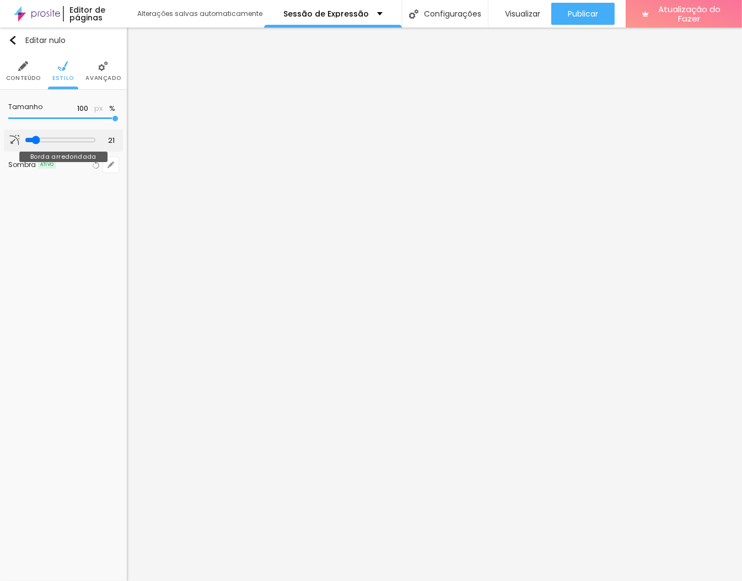
type input "19"
type input "17"
type input "14"
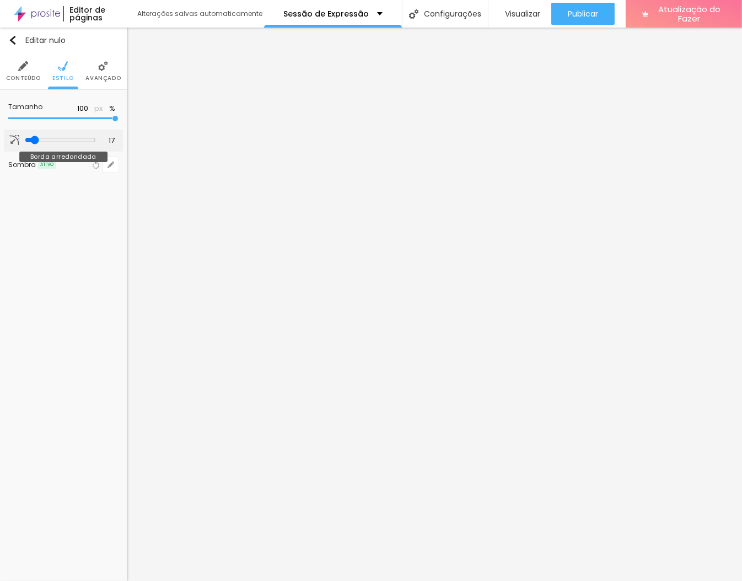
type input "14"
type input "12"
type input "14"
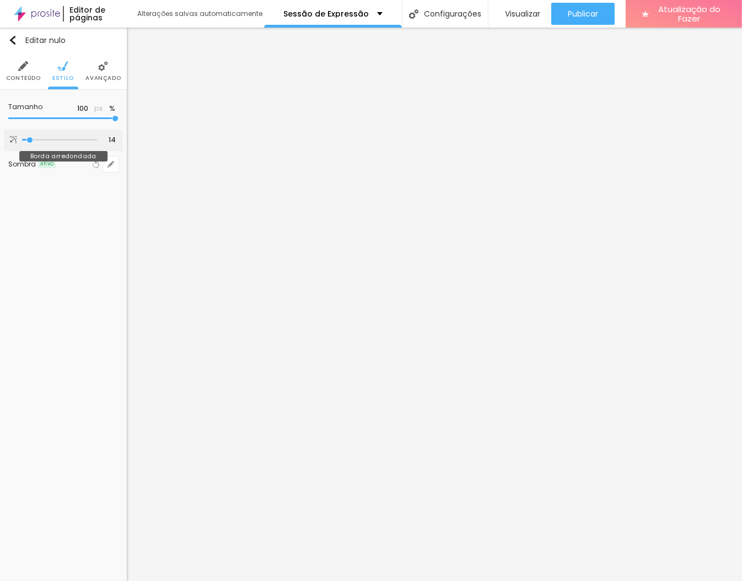
type input "16"
type input "17"
type input "19"
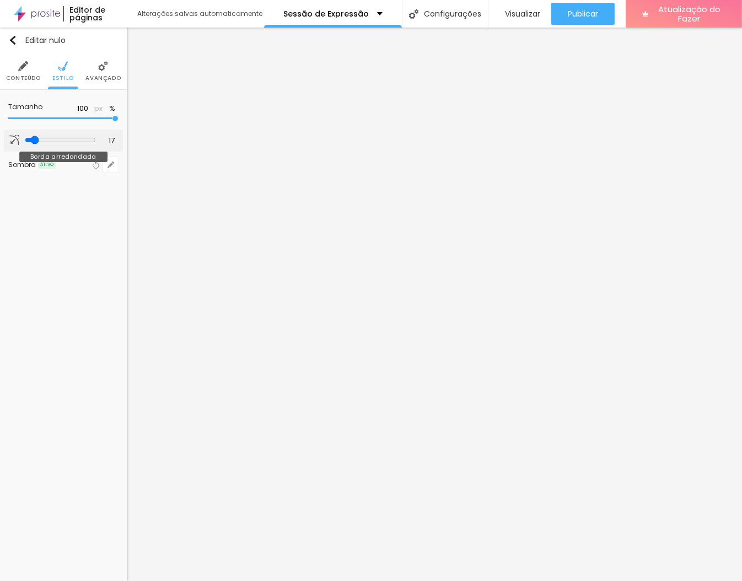
type input "19"
type input "21"
type input "23"
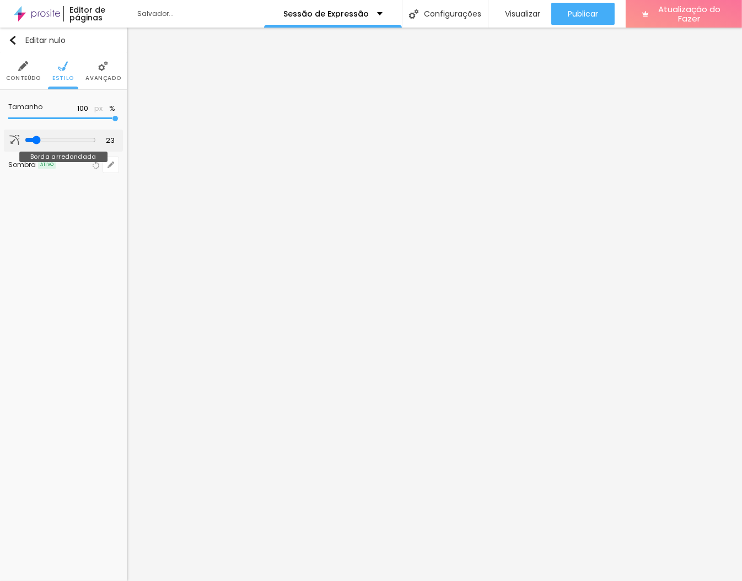
type input "21"
drag, startPoint x: 27, startPoint y: 138, endPoint x: 34, endPoint y: 137, distance: 6.6
click at [34, 137] on input "range" at bounding box center [60, 140] width 71 height 9
click at [108, 141] on input "24" at bounding box center [107, 140] width 19 height 10
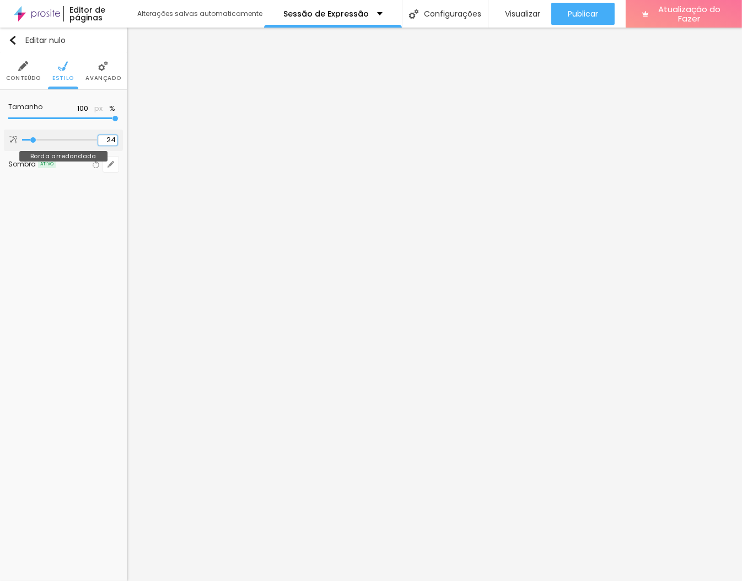
click at [108, 141] on input "24" at bounding box center [107, 140] width 19 height 10
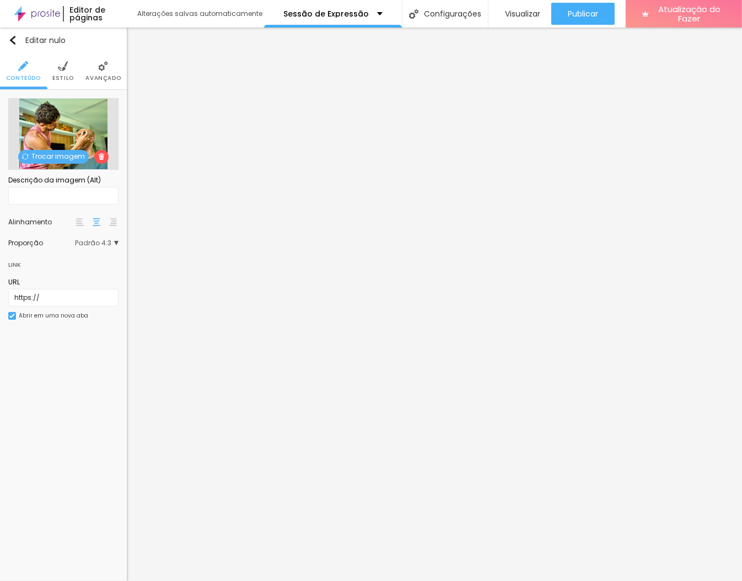
click at [66, 68] on img at bounding box center [63, 66] width 10 height 10
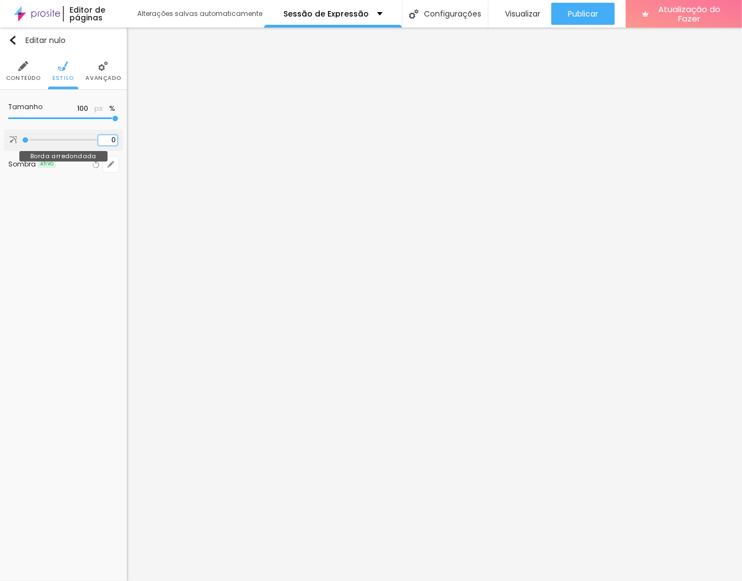
click at [105, 137] on input "0" at bounding box center [107, 140] width 19 height 10
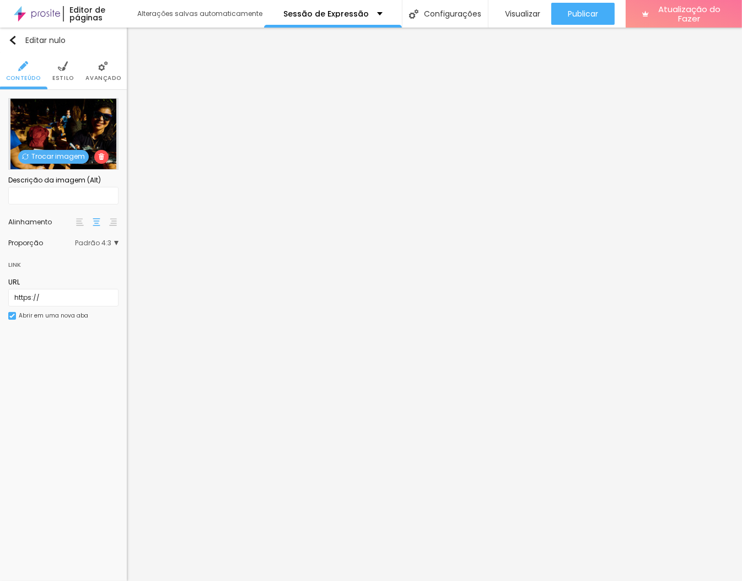
click at [67, 68] on img at bounding box center [63, 66] width 10 height 10
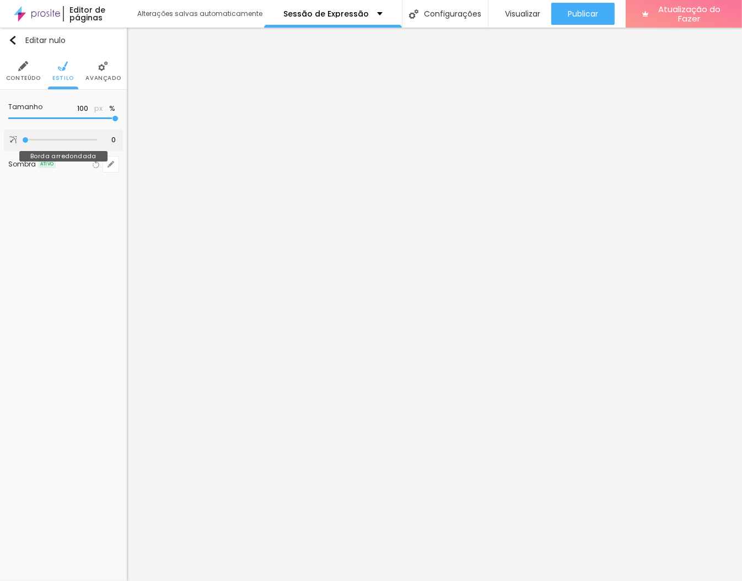
click at [116, 146] on div "0 [PERSON_NAME] arredondada" at bounding box center [63, 141] width 119 height 22
click at [111, 141] on input "0" at bounding box center [107, 140] width 19 height 10
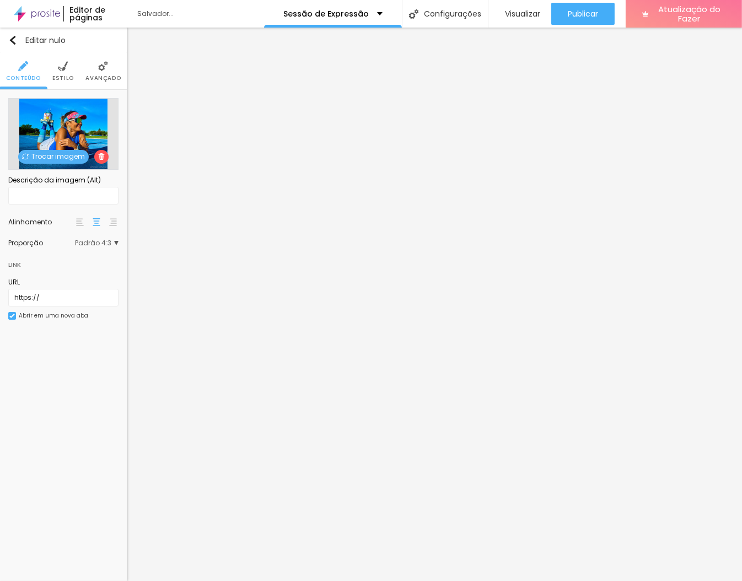
click at [66, 68] on img at bounding box center [63, 66] width 10 height 10
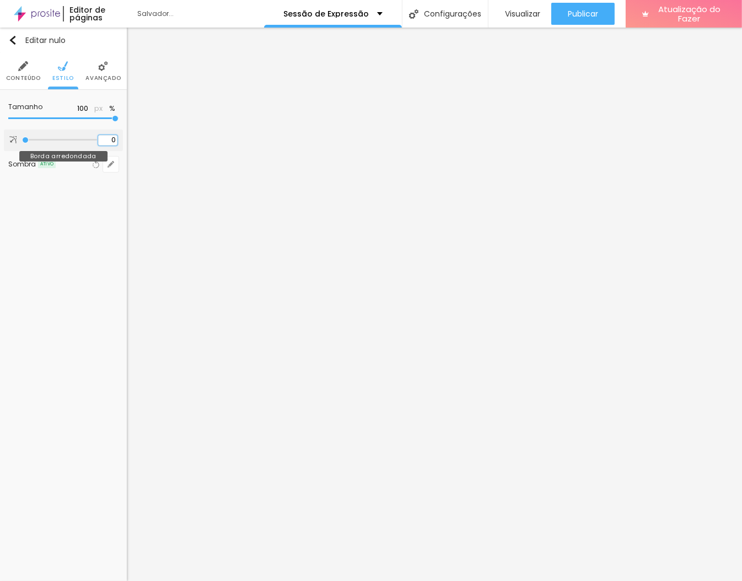
click at [112, 141] on input "0" at bounding box center [107, 140] width 19 height 10
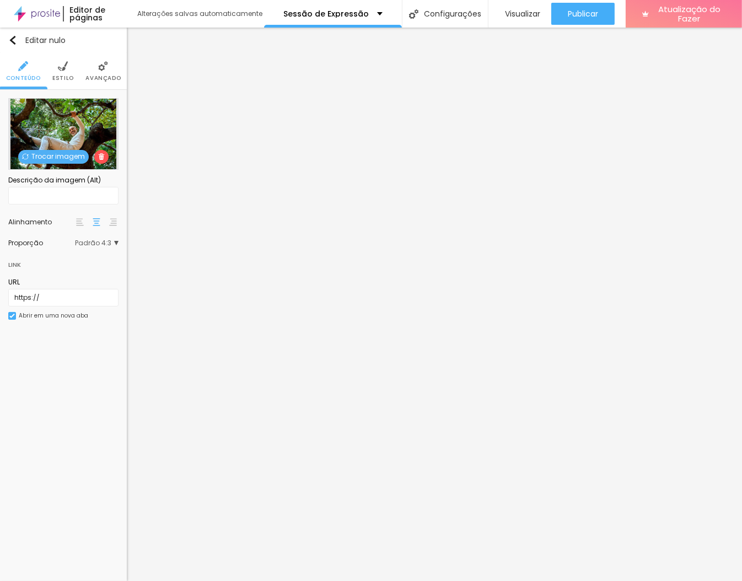
click at [62, 81] on font "Estilo" at bounding box center [63, 78] width 22 height 8
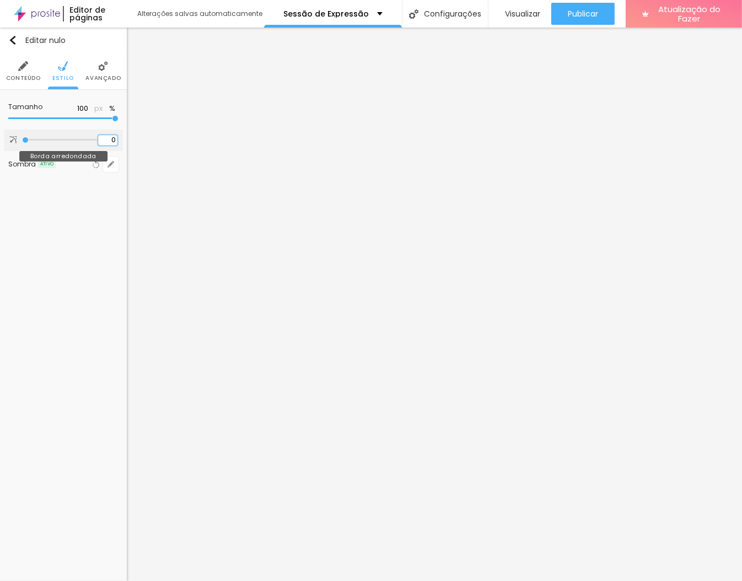
click at [109, 140] on input "0" at bounding box center [107, 140] width 19 height 10
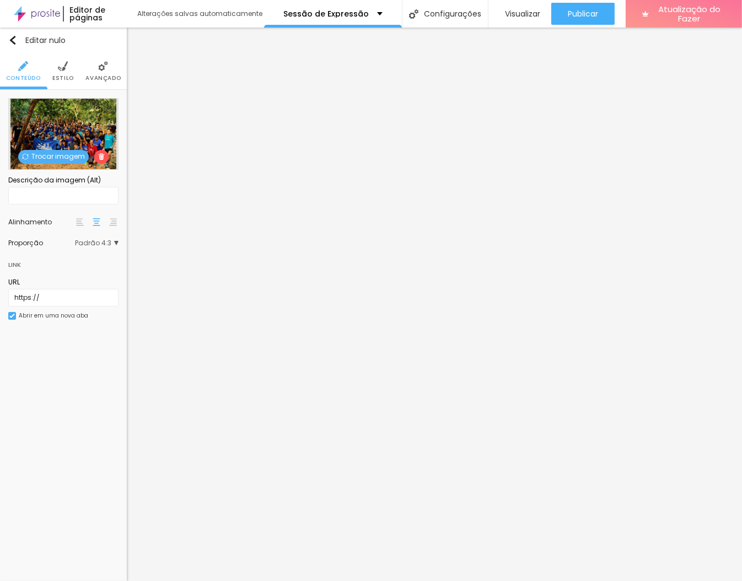
click at [57, 71] on li "Estilo" at bounding box center [63, 71] width 22 height 36
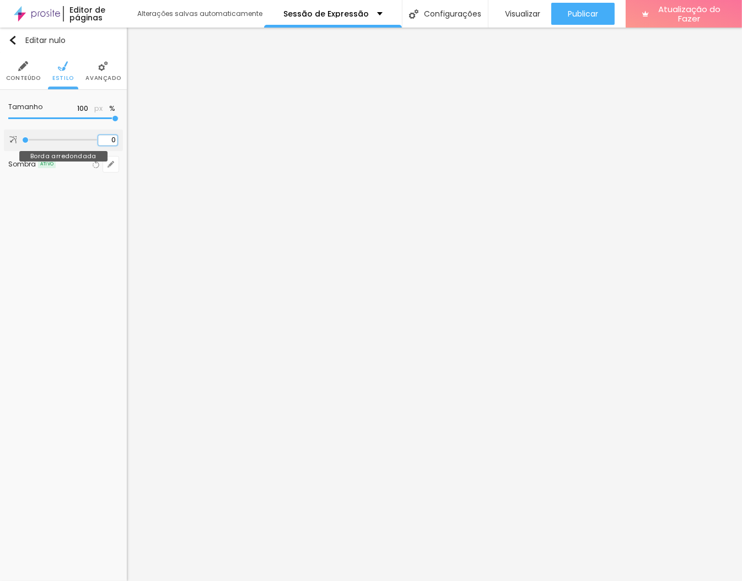
click at [110, 142] on input "0" at bounding box center [107, 140] width 19 height 10
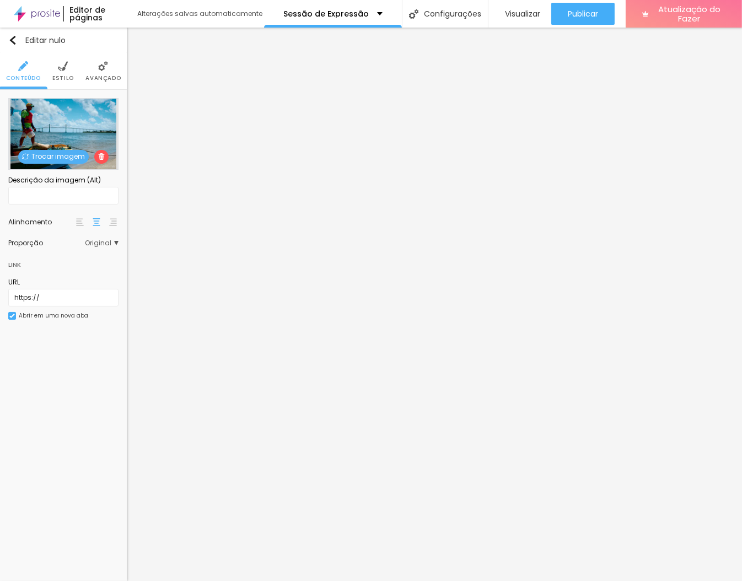
click at [69, 75] on font "Estilo" at bounding box center [63, 78] width 22 height 8
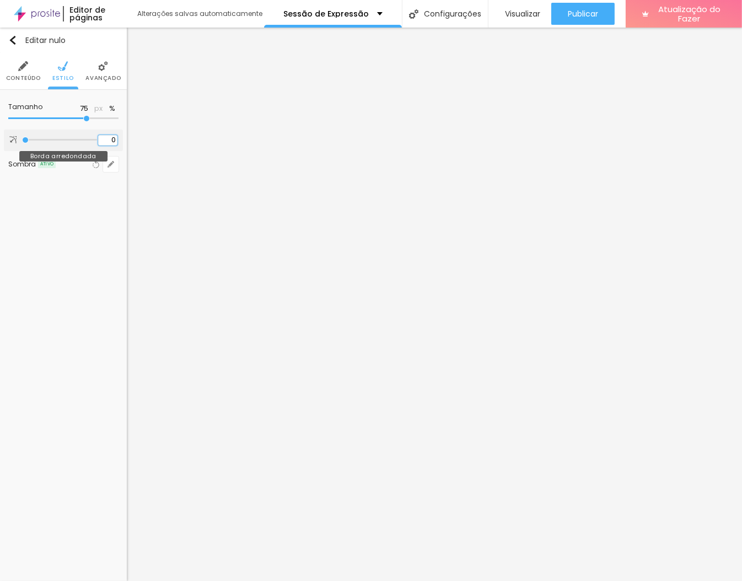
click at [111, 143] on input "0" at bounding box center [107, 140] width 19 height 10
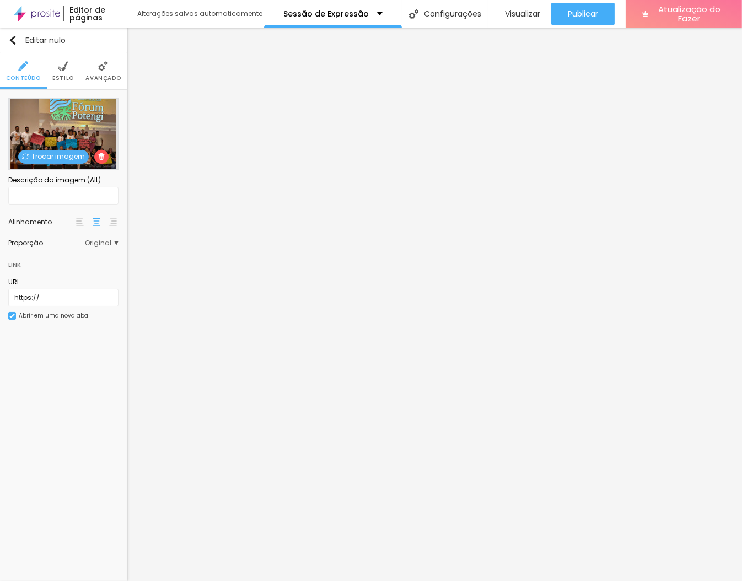
click at [67, 75] on font "Estilo" at bounding box center [63, 78] width 22 height 8
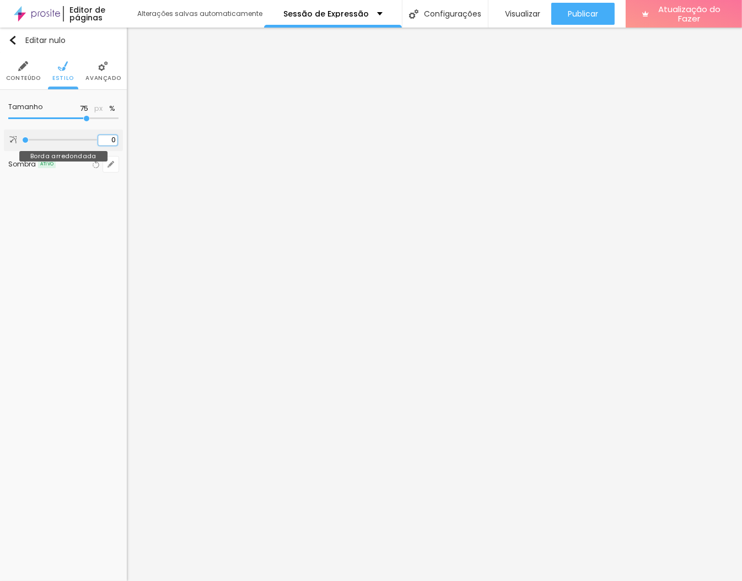
click at [109, 140] on input "0" at bounding box center [107, 140] width 19 height 10
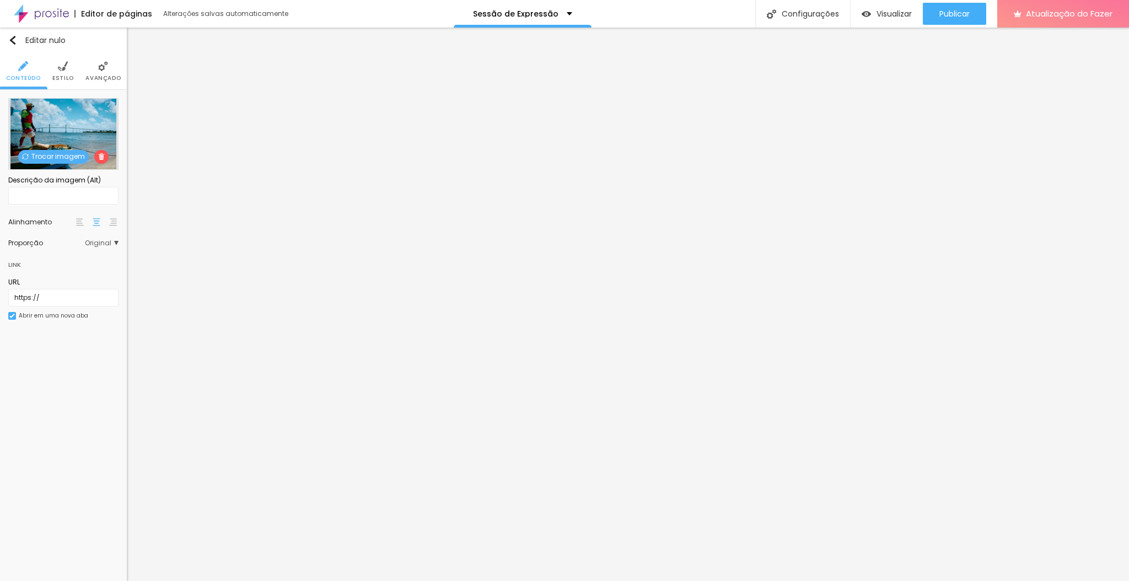
click at [61, 157] on font "Trocar imagem" at bounding box center [57, 156] width 53 height 9
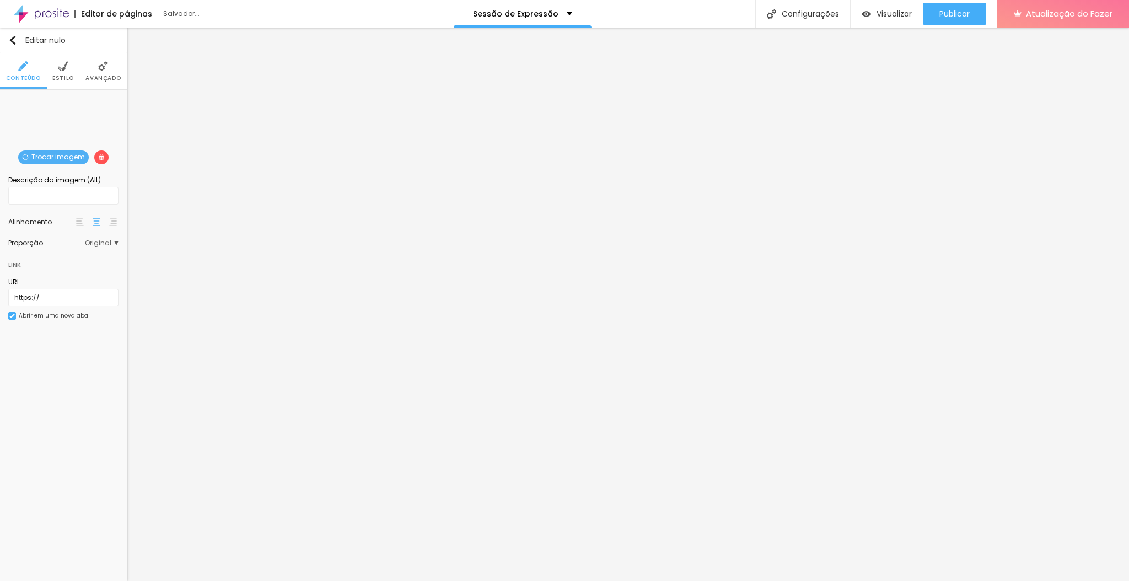
click at [66, 153] on font "Trocar imagem" at bounding box center [57, 156] width 53 height 9
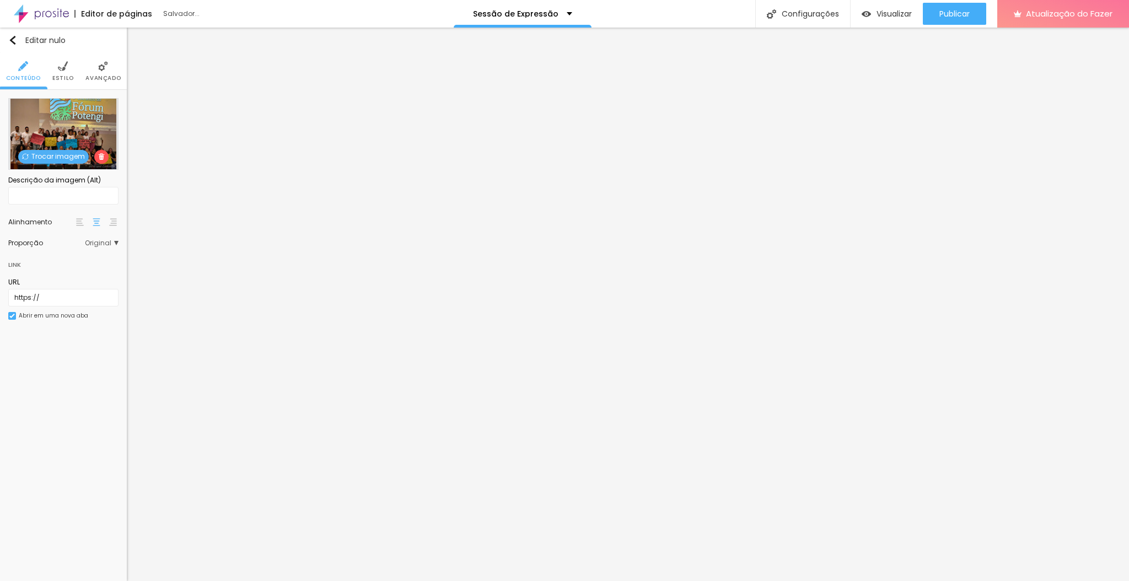
click at [56, 153] on font "Trocar imagem" at bounding box center [57, 156] width 53 height 9
click at [69, 156] on font "Trocar imagem" at bounding box center [57, 156] width 53 height 9
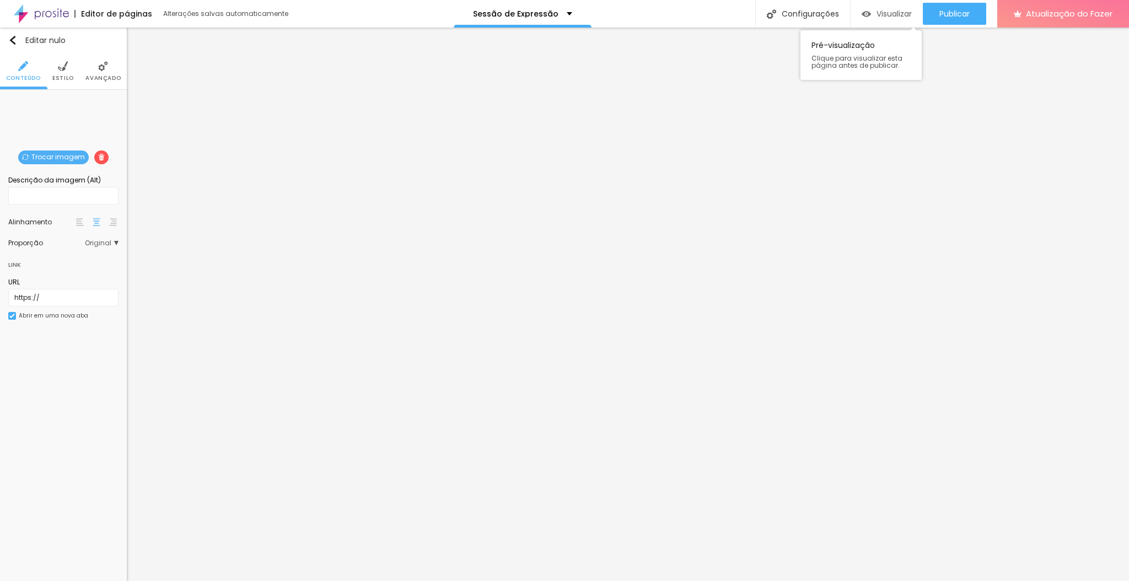
click at [891, 12] on font "Visualizar" at bounding box center [894, 13] width 35 height 11
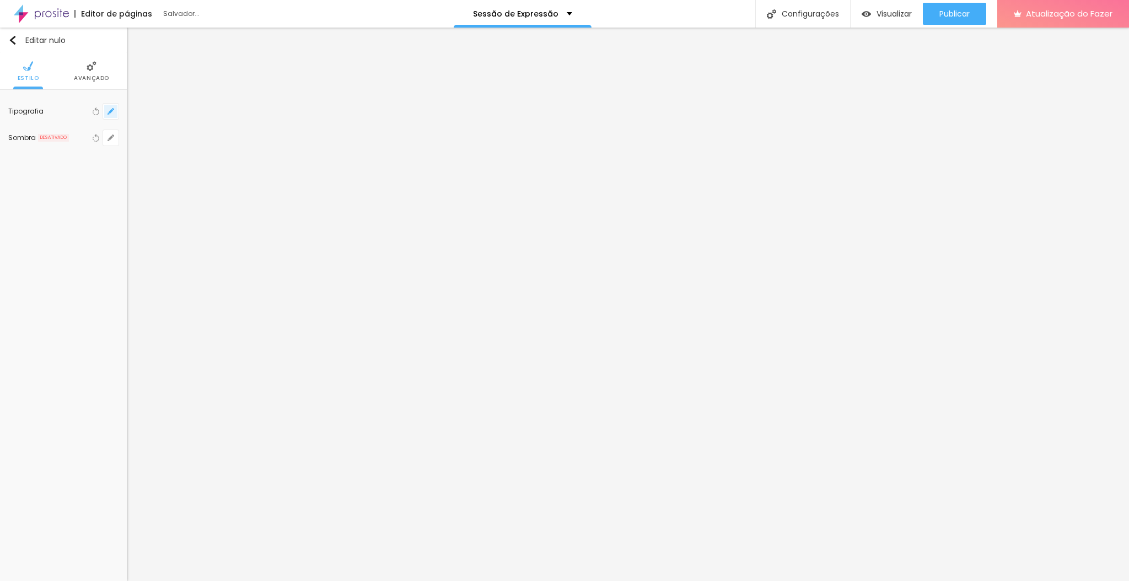
click at [114, 113] on icon "button" at bounding box center [111, 111] width 7 height 7
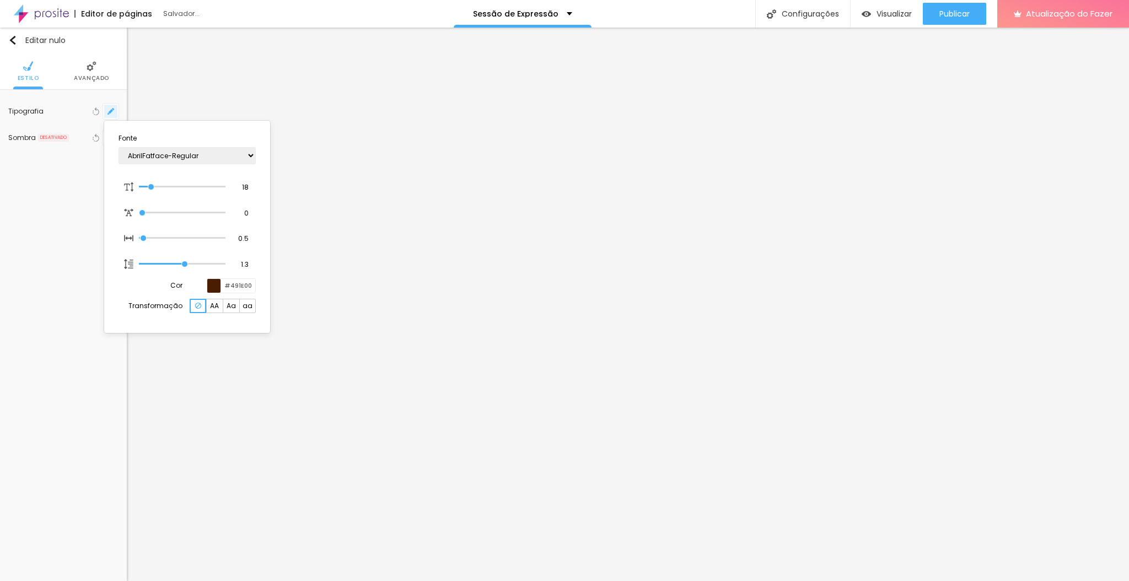
click at [114, 113] on div at bounding box center [564, 290] width 1129 height 581
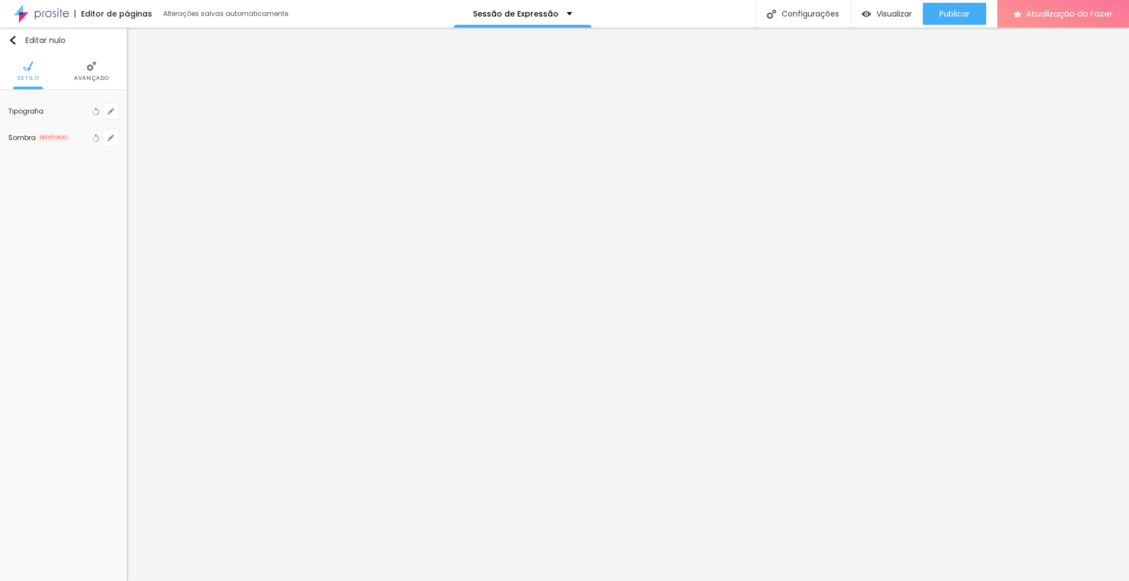
click at [92, 72] on li "Avançado" at bounding box center [91, 71] width 35 height 36
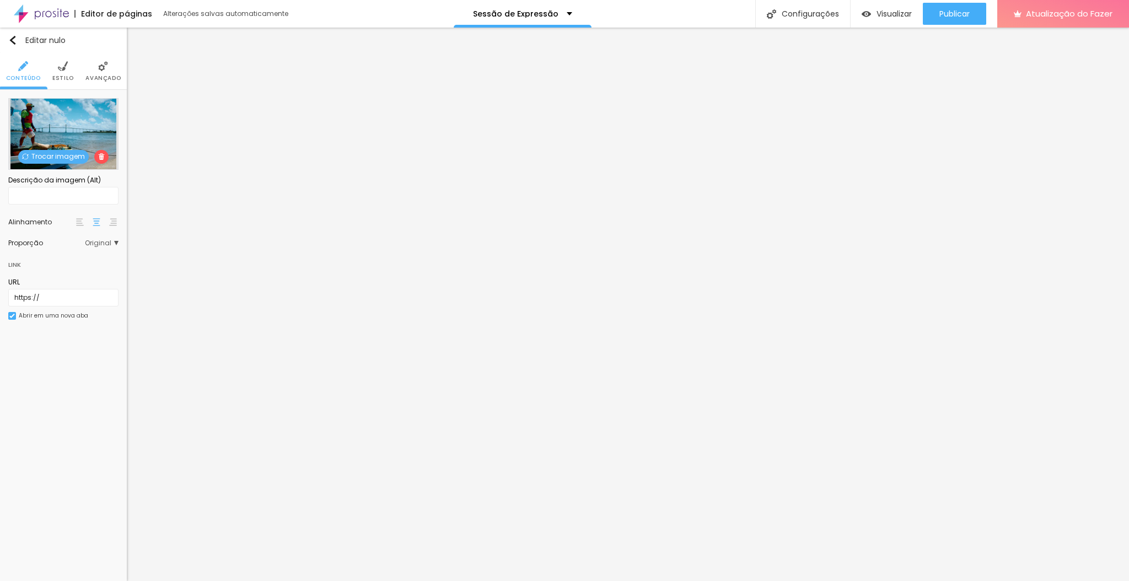
click at [63, 66] on img at bounding box center [63, 66] width 10 height 10
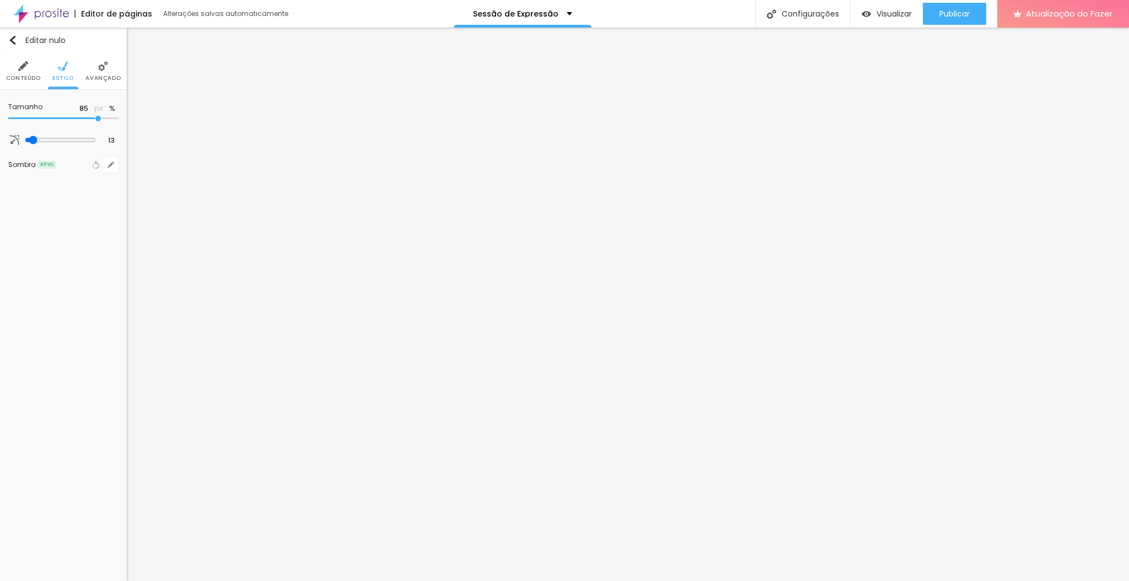
click at [99, 120] on input "range" at bounding box center [63, 119] width 110 height 6
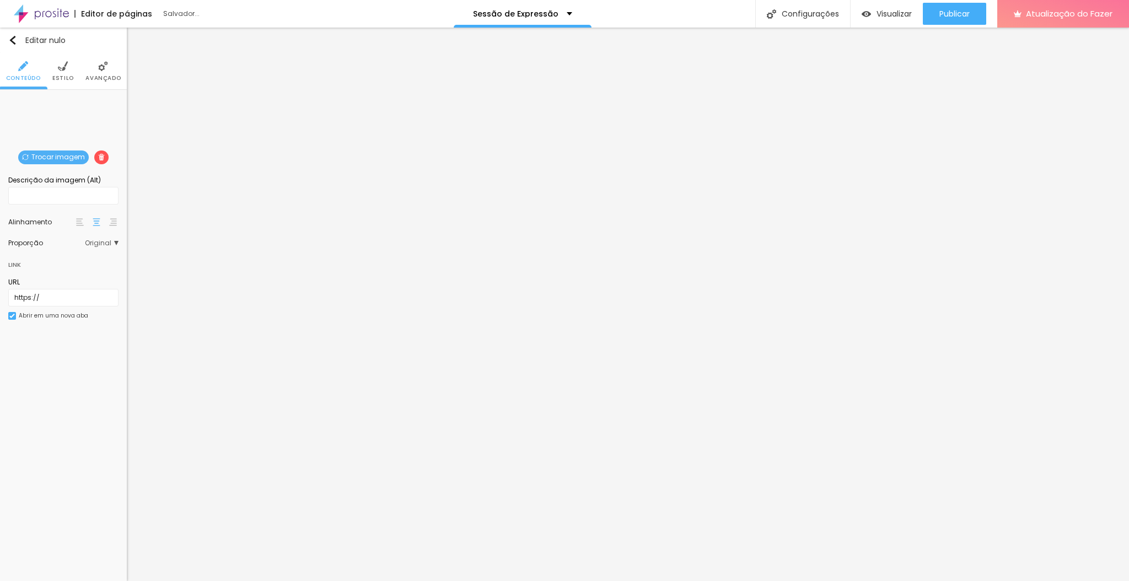
click at [49, 77] on ul "Conteúdo Estilo Avançado" at bounding box center [63, 71] width 127 height 37
click at [71, 77] on font "Estilo" at bounding box center [63, 78] width 22 height 8
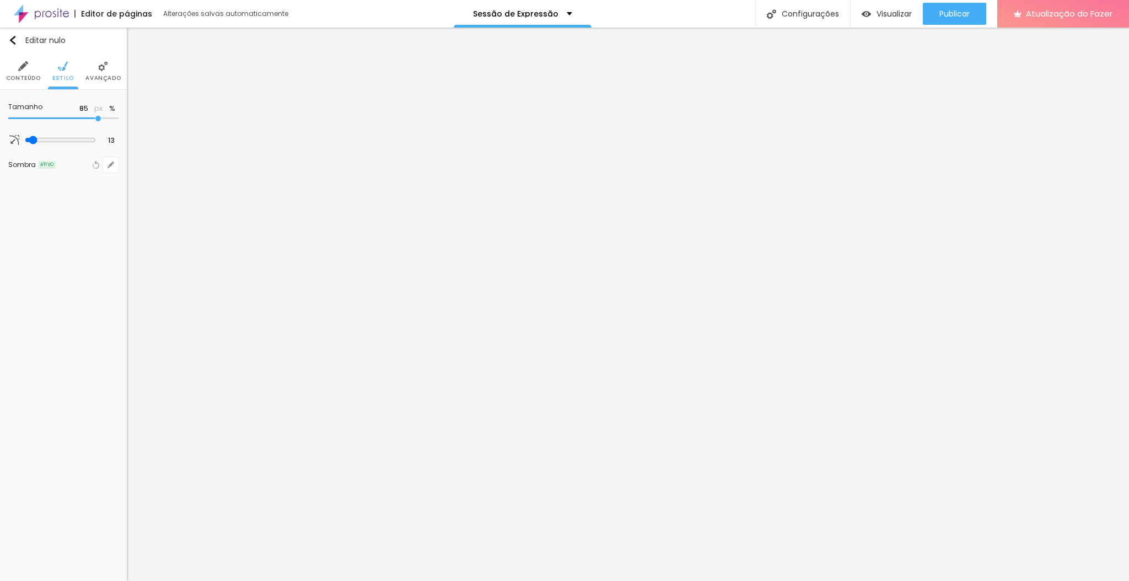
click at [95, 116] on input "range" at bounding box center [63, 119] width 110 height 6
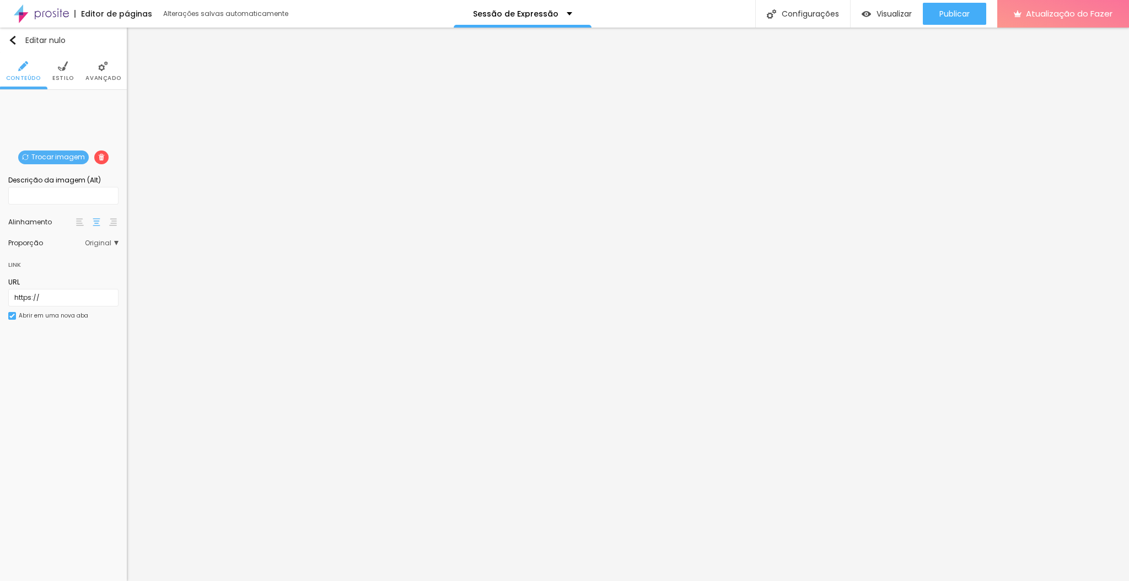
click at [61, 74] on font "Estilo" at bounding box center [63, 78] width 22 height 8
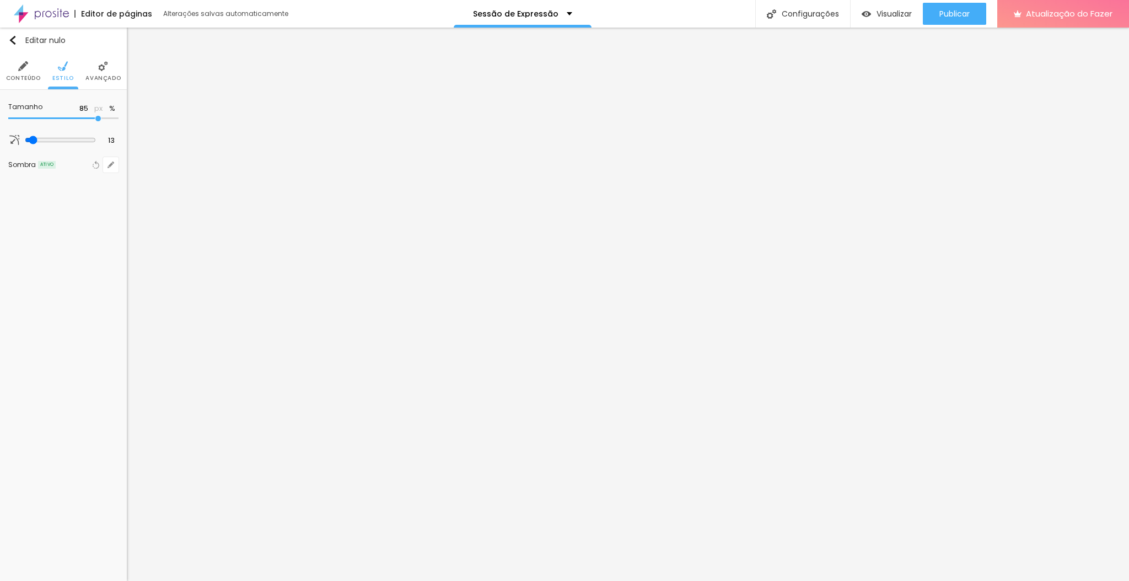
click at [98, 120] on input "range" at bounding box center [63, 119] width 110 height 6
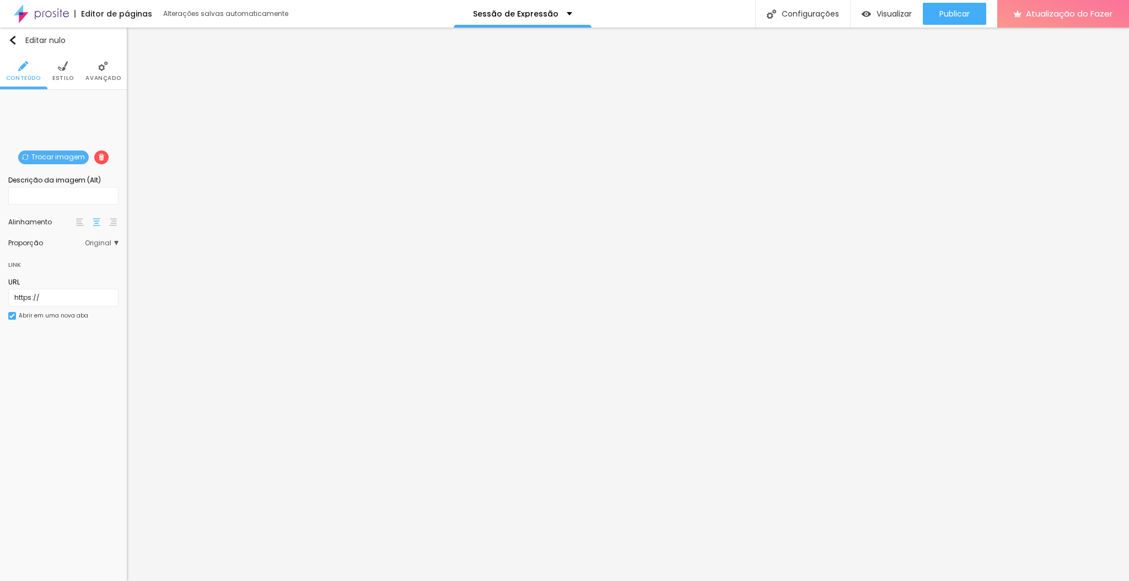
click at [55, 64] on li "Estilo" at bounding box center [63, 71] width 22 height 36
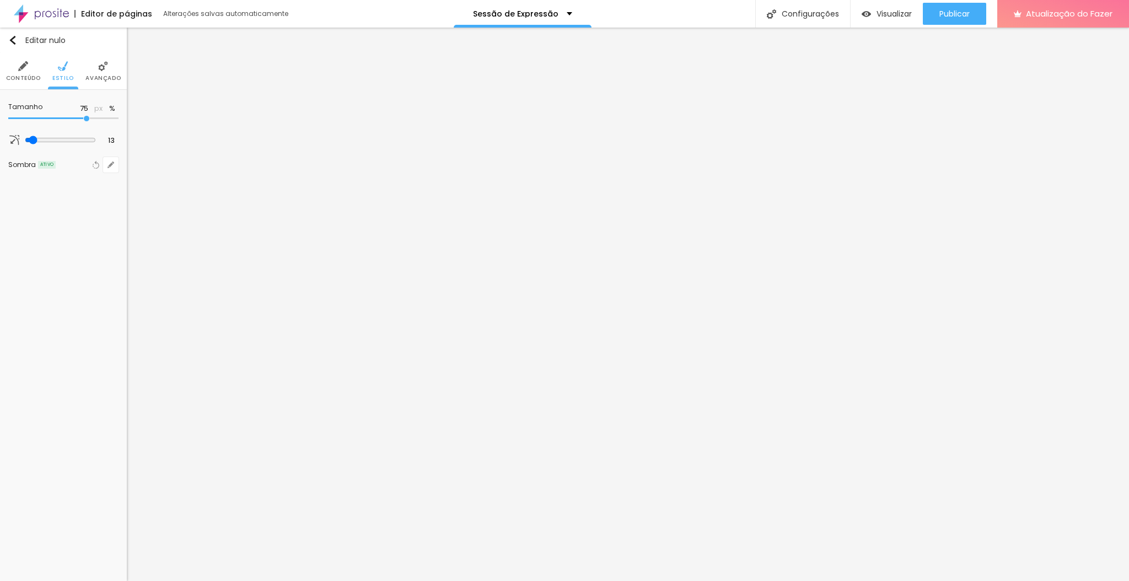
click at [94, 114] on div at bounding box center [63, 118] width 110 height 11
click at [98, 119] on input "range" at bounding box center [63, 119] width 110 height 6
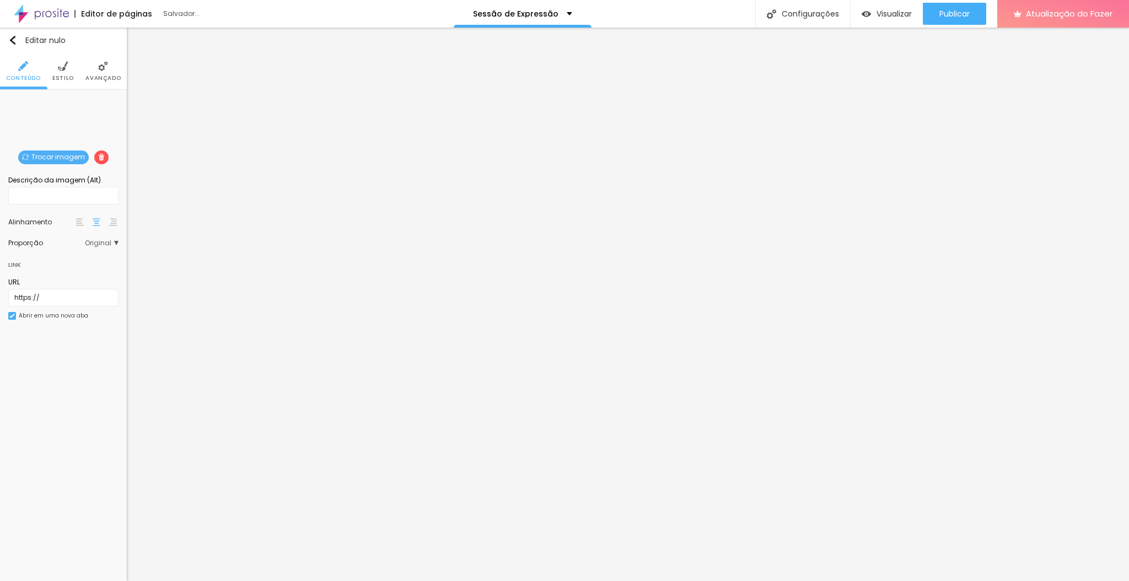
click at [58, 71] on li "Estilo" at bounding box center [63, 71] width 22 height 36
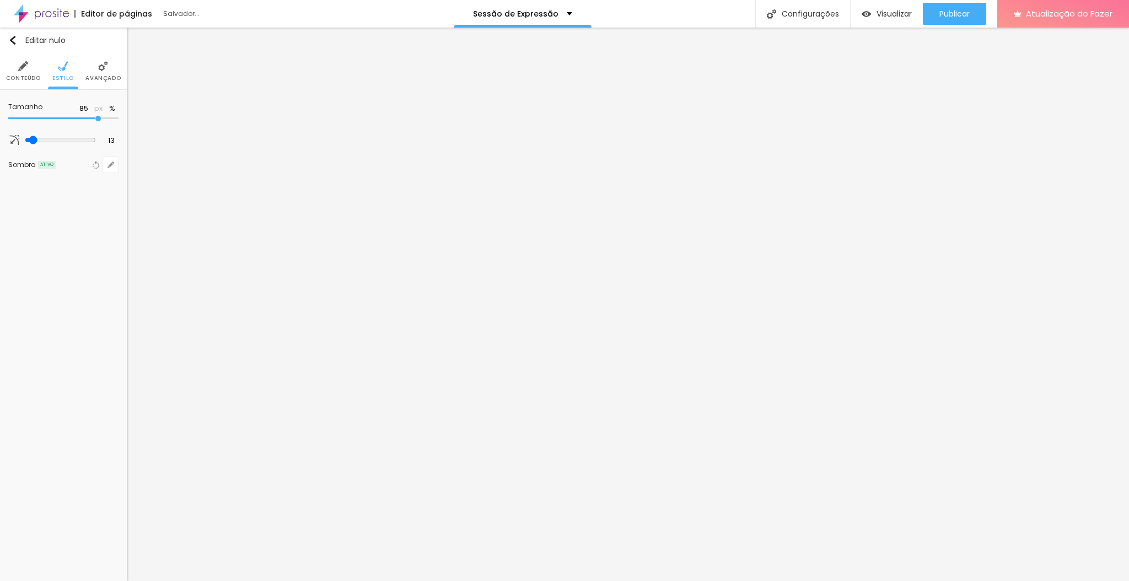
click at [98, 120] on input "range" at bounding box center [63, 119] width 110 height 6
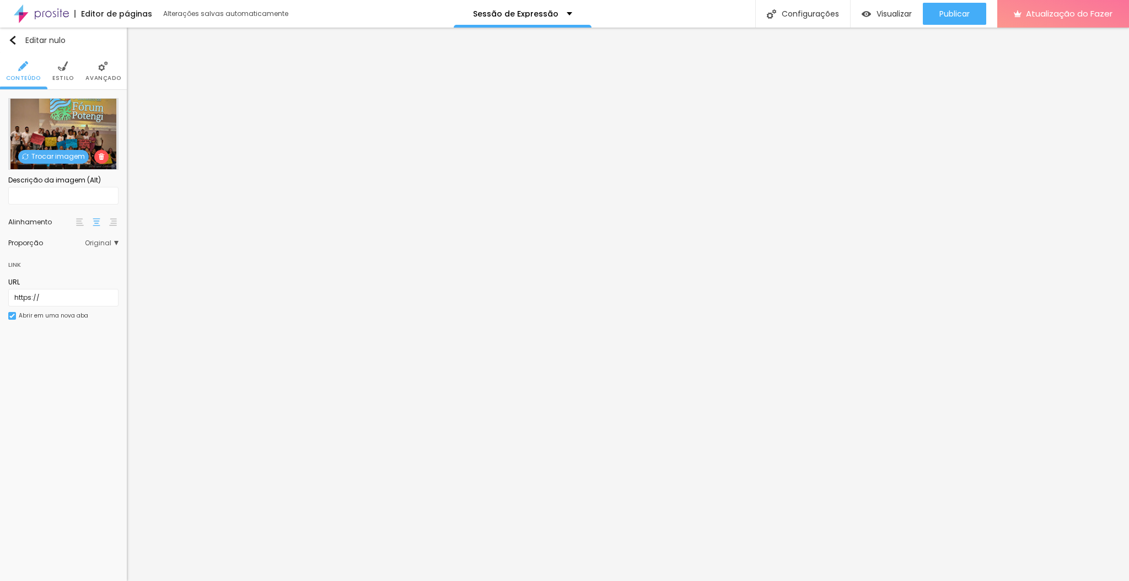
click at [63, 68] on img at bounding box center [63, 66] width 10 height 10
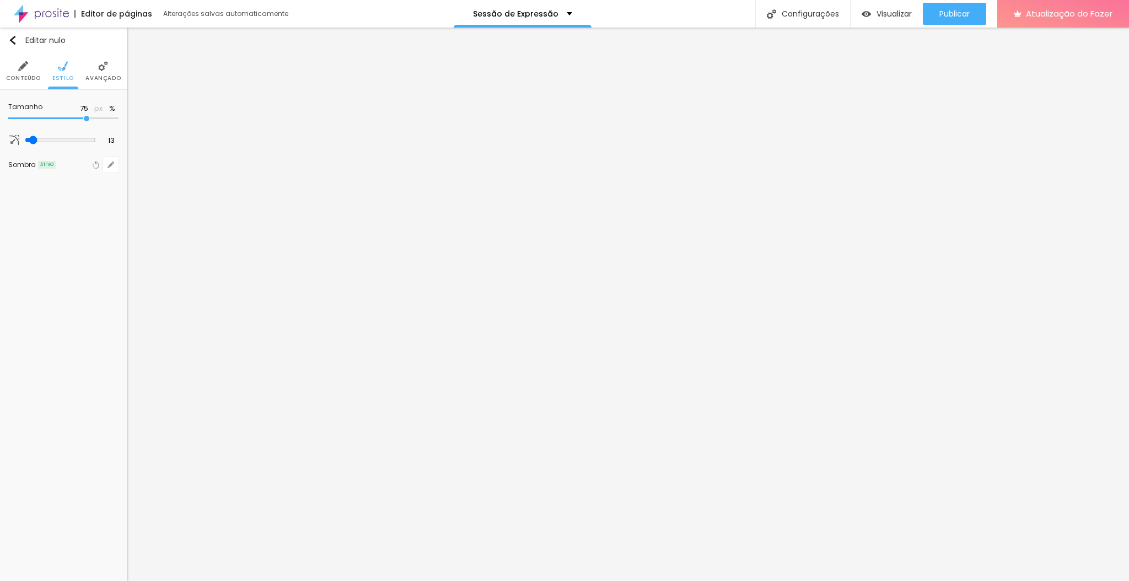
click at [103, 112] on button "px" at bounding box center [98, 108] width 15 height 9
click at [113, 107] on font "%" at bounding box center [112, 108] width 6 height 10
click at [87, 120] on input "range" at bounding box center [63, 119] width 110 height 6
click at [79, 121] on input "range" at bounding box center [43, 118] width 71 height 9
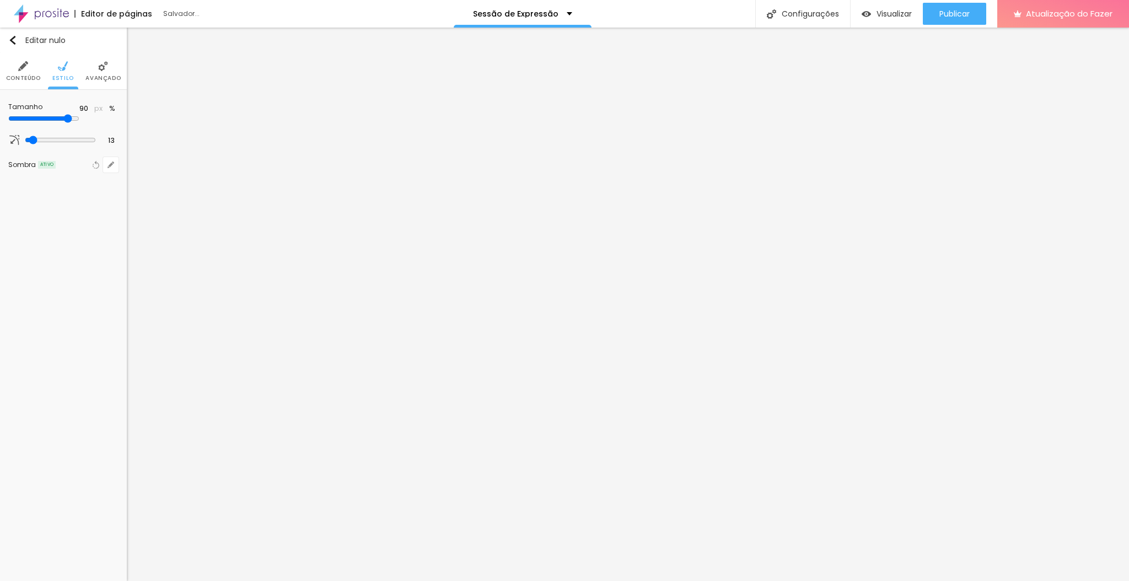
click at [79, 121] on input "range" at bounding box center [43, 118] width 71 height 9
drag, startPoint x: 101, startPoint y: 121, endPoint x: 94, endPoint y: 115, distance: 9.0
click at [94, 116] on input "range" at bounding box center [63, 119] width 110 height 6
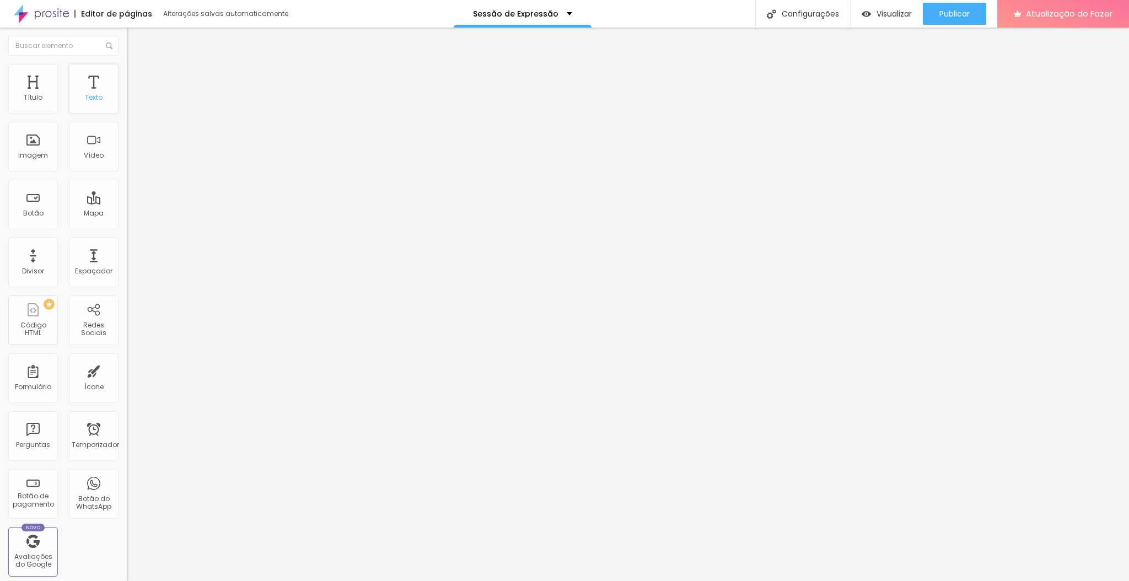
click at [85, 102] on font "Texto" at bounding box center [94, 97] width 18 height 9
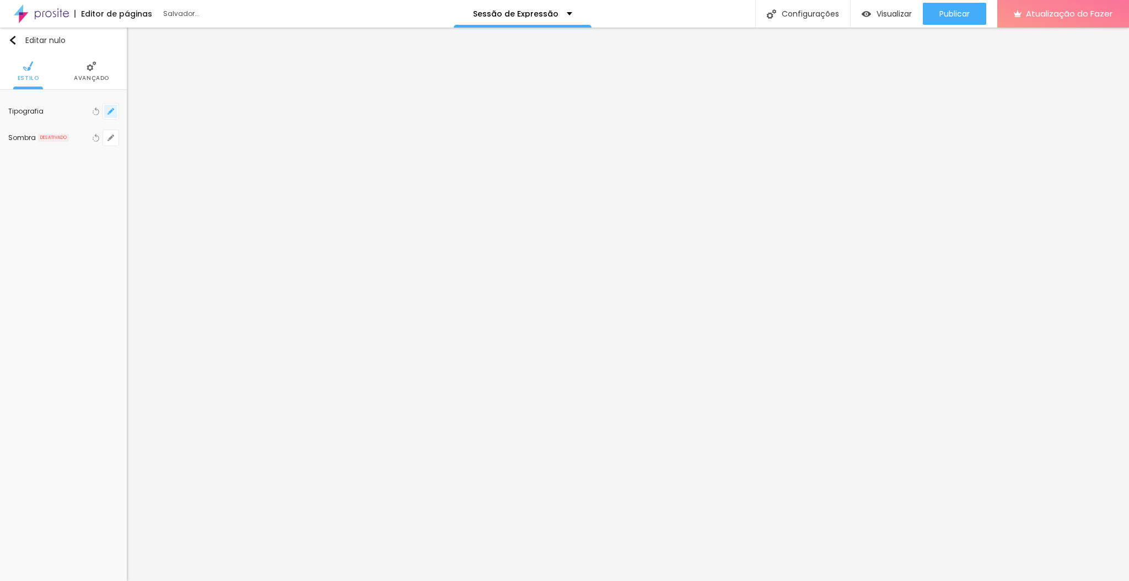
click at [111, 118] on button "button" at bounding box center [110, 111] width 15 height 15
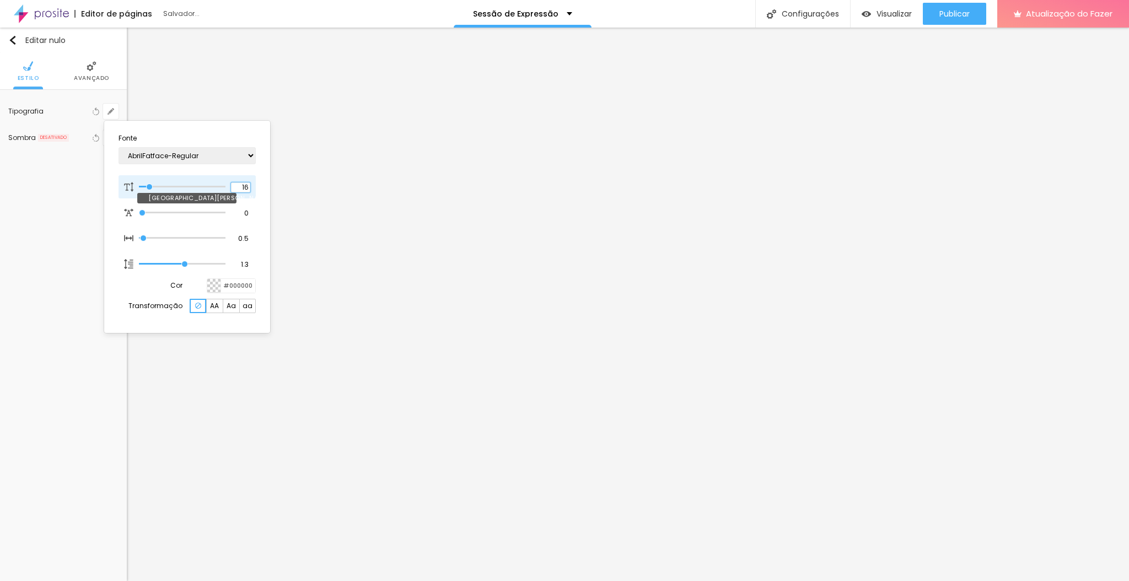
click at [236, 186] on input "16" at bounding box center [240, 188] width 19 height 10
click at [390, 378] on div at bounding box center [564, 290] width 1129 height 581
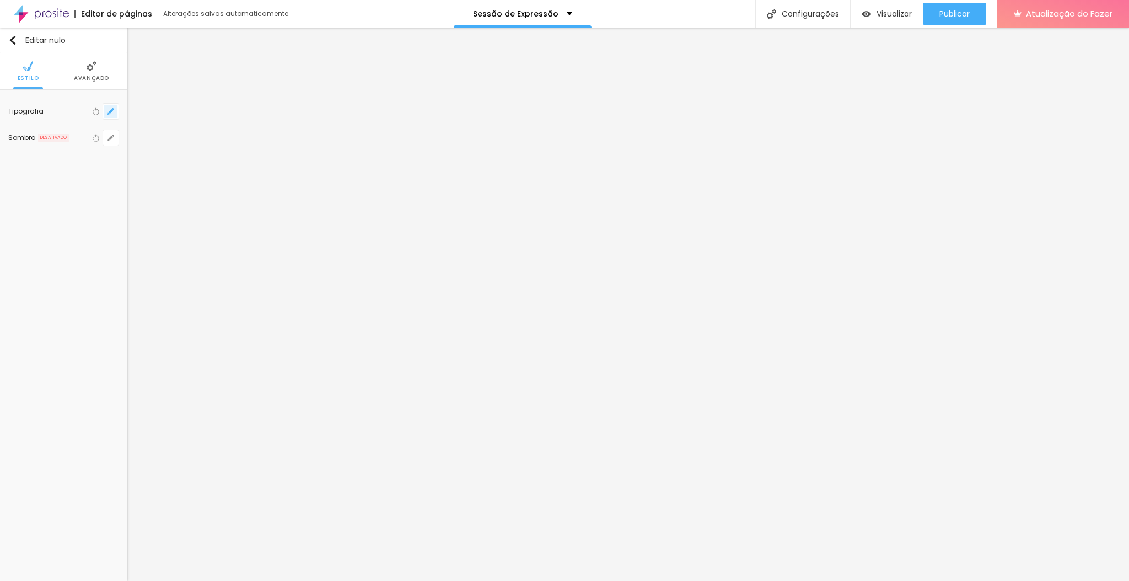
click at [116, 114] on button "button" at bounding box center [110, 111] width 15 height 15
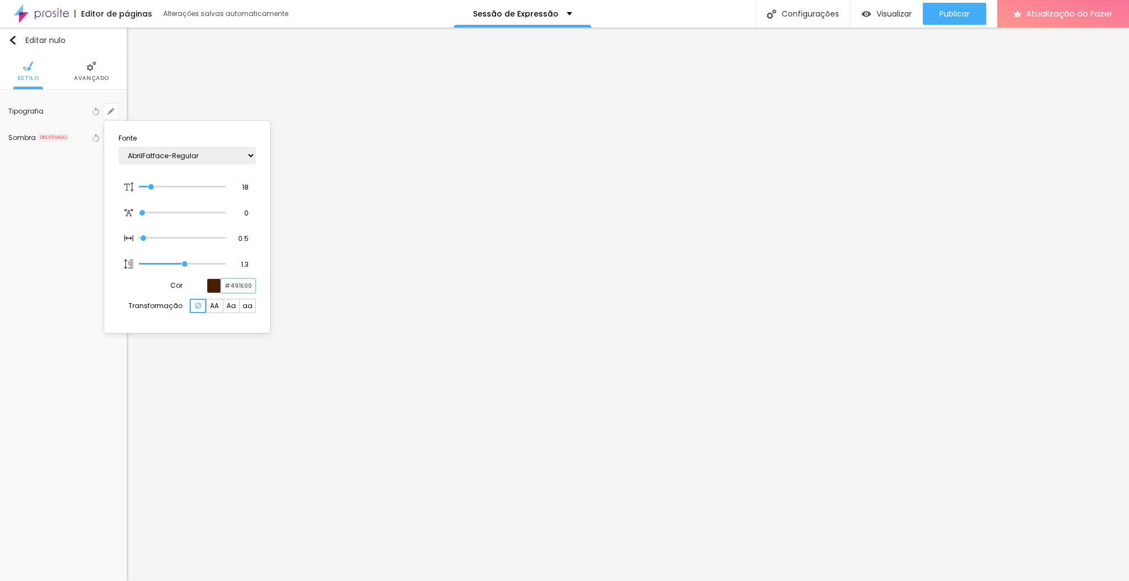
click at [239, 287] on input "#491E00" at bounding box center [238, 286] width 34 height 14
click at [251, 371] on div at bounding box center [564, 290] width 1129 height 581
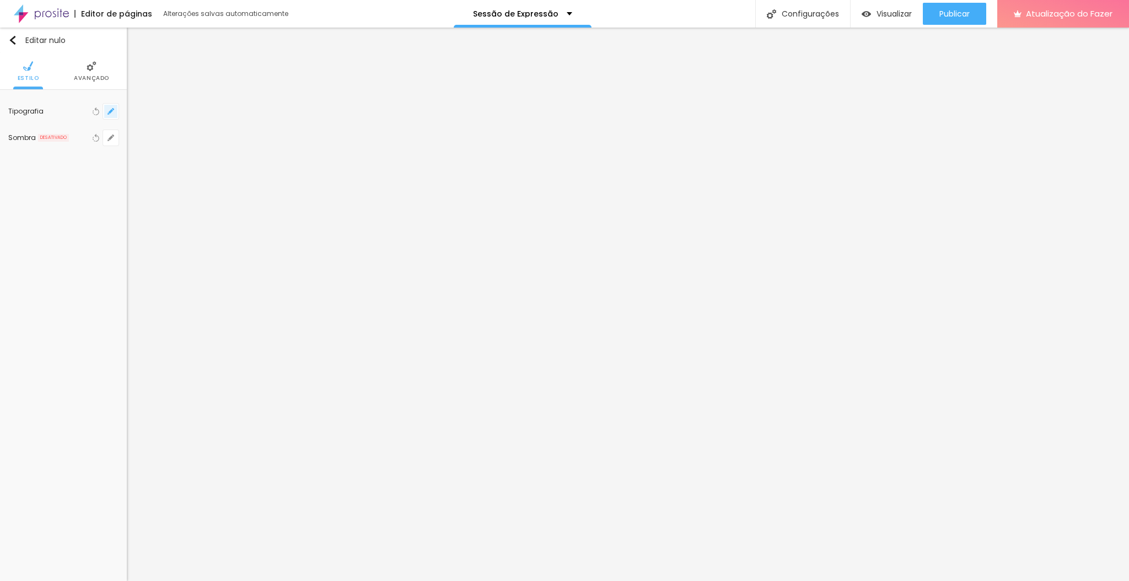
click at [112, 106] on button "button" at bounding box center [110, 111] width 15 height 15
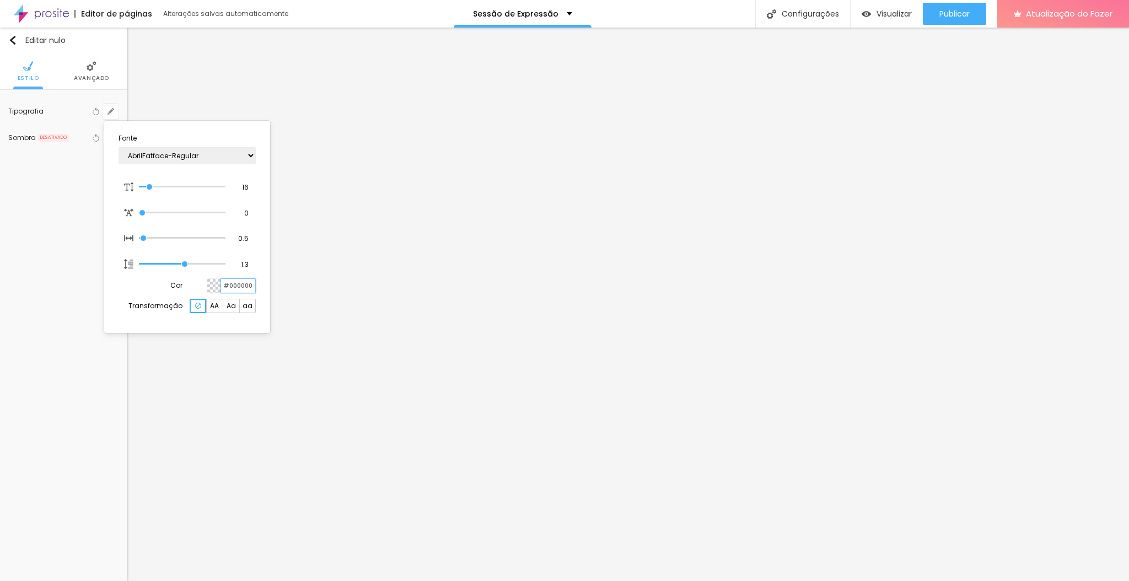
click at [235, 283] on input "#000000" at bounding box center [238, 286] width 34 height 14
paste input "491E"
click at [621, 353] on div at bounding box center [564, 290] width 1129 height 581
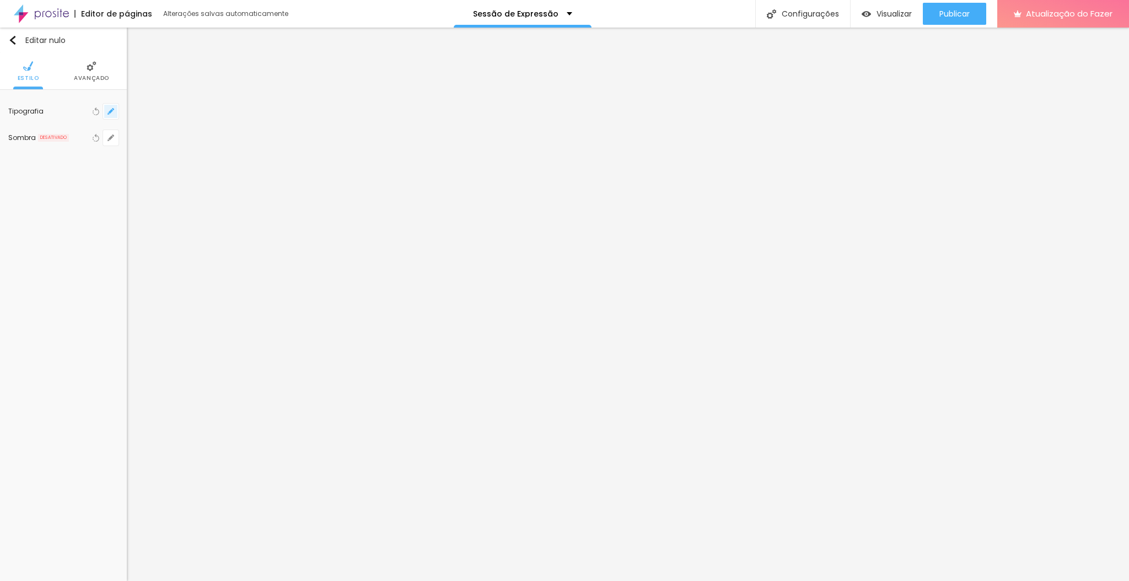
click at [109, 114] on icon "button" at bounding box center [109, 113] width 2 height 2
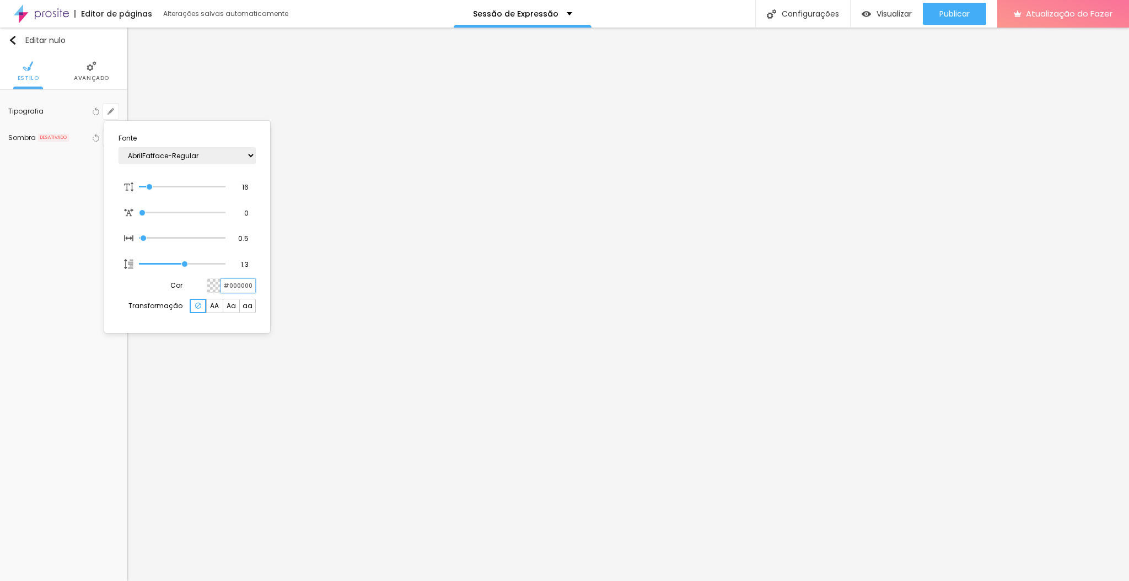
click at [247, 283] on input "#000000" at bounding box center [238, 286] width 34 height 14
paste input "491E"
click at [850, 355] on div at bounding box center [564, 290] width 1129 height 581
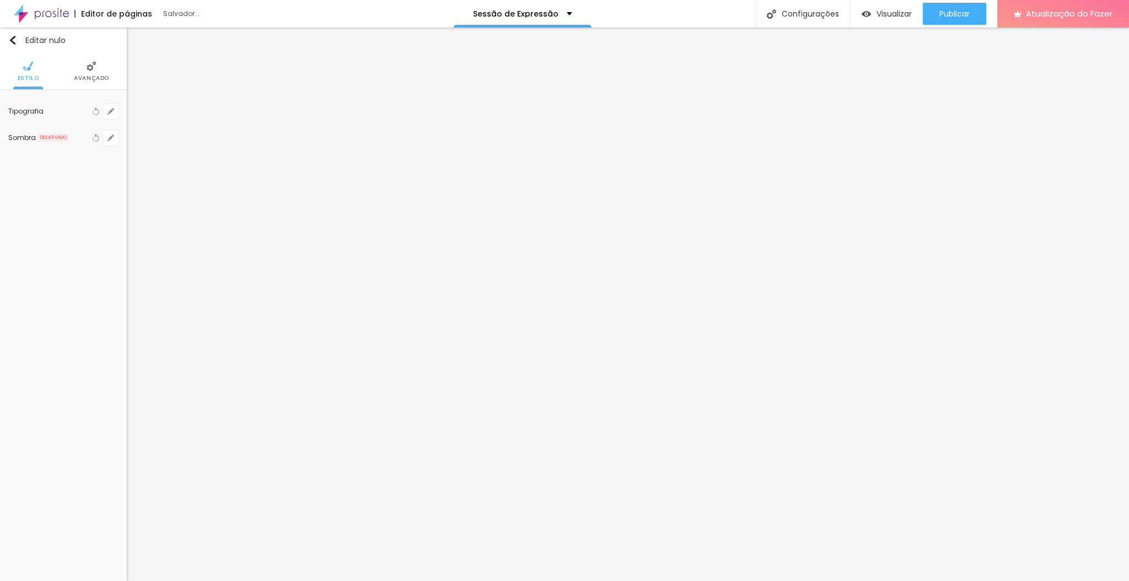
click at [93, 74] on font "Avançado" at bounding box center [91, 78] width 35 height 8
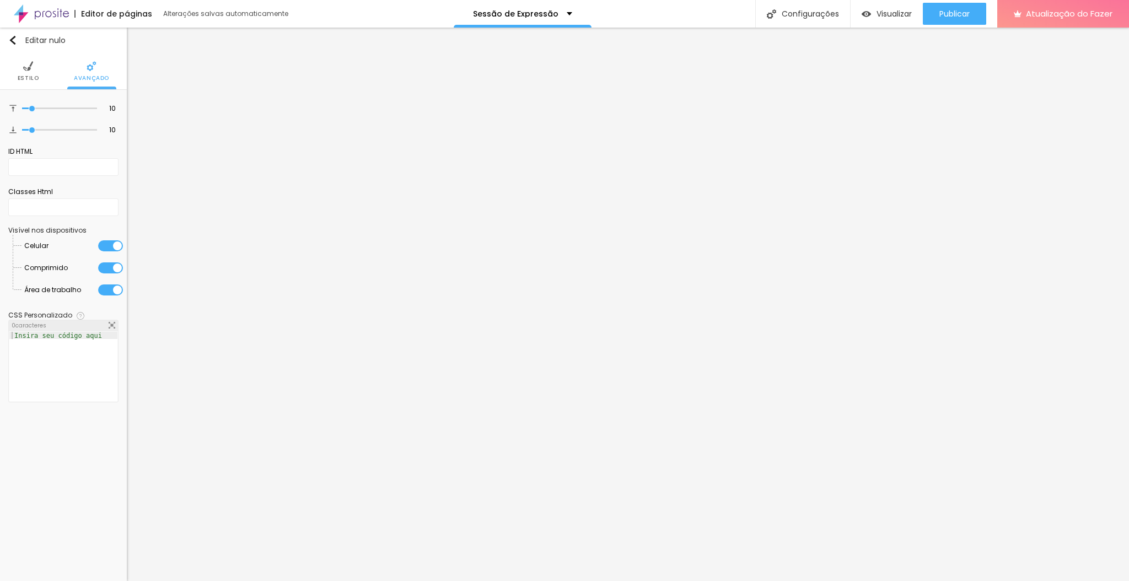
click at [93, 74] on font "Avançado" at bounding box center [91, 78] width 35 height 8
drag, startPoint x: 93, startPoint y: 74, endPoint x: 30, endPoint y: 67, distance: 63.3
click at [30, 67] on ul "Estilo Avançado" at bounding box center [63, 71] width 127 height 37
click at [30, 67] on img at bounding box center [28, 66] width 10 height 10
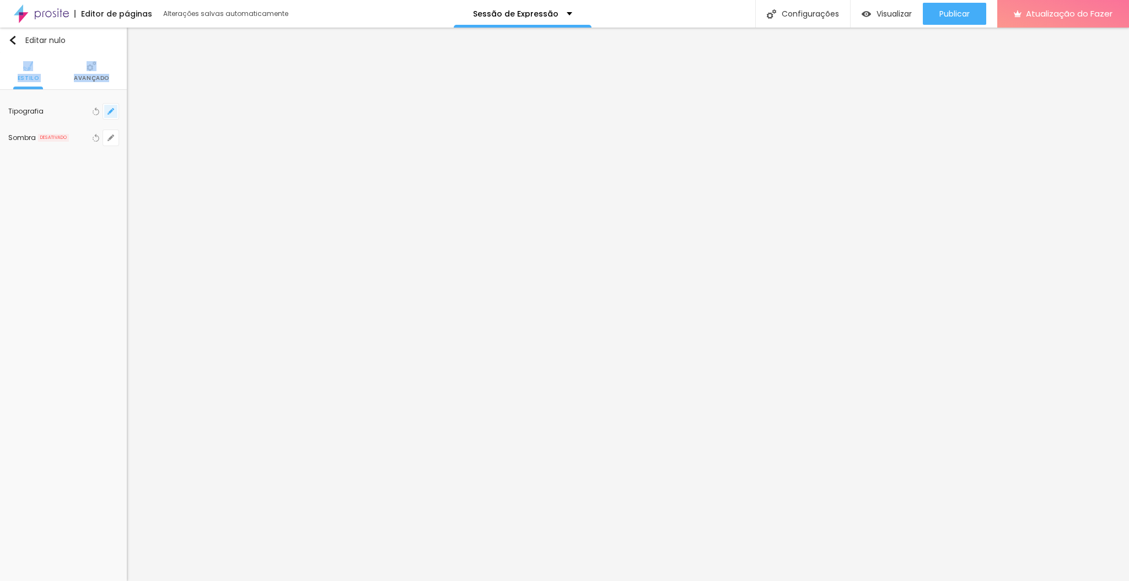
click at [115, 114] on button "button" at bounding box center [110, 111] width 15 height 15
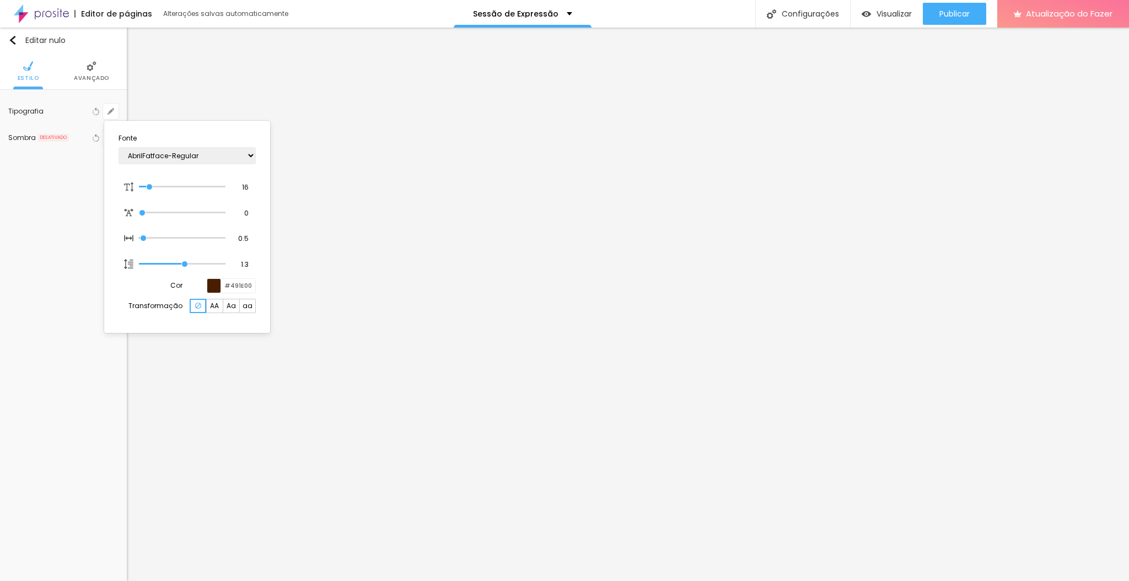
click at [872, 353] on div at bounding box center [564, 290] width 1129 height 581
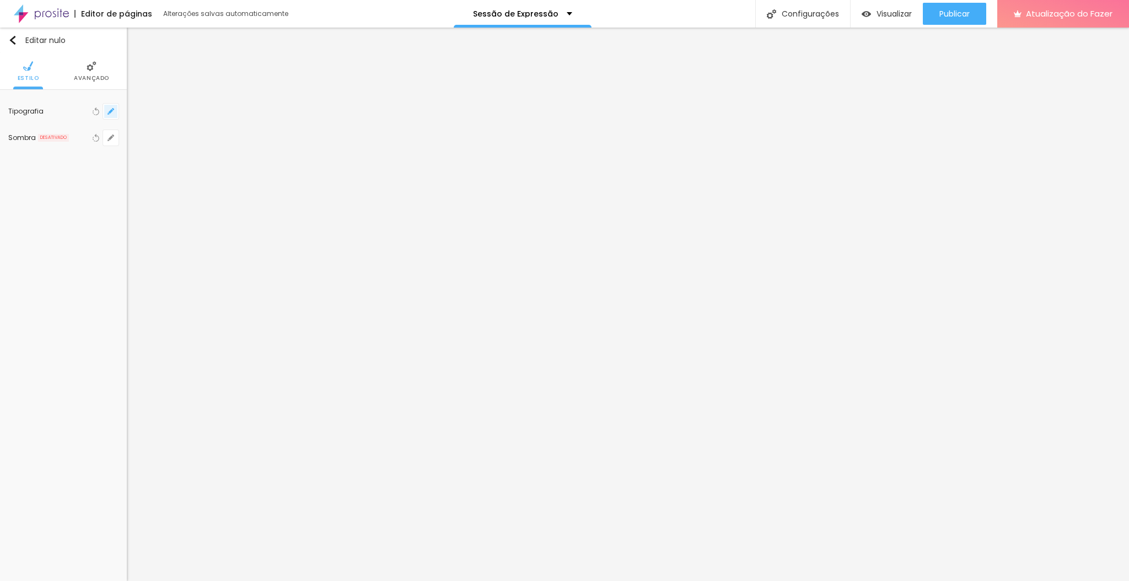
click at [112, 110] on icon "button" at bounding box center [111, 111] width 4 height 4
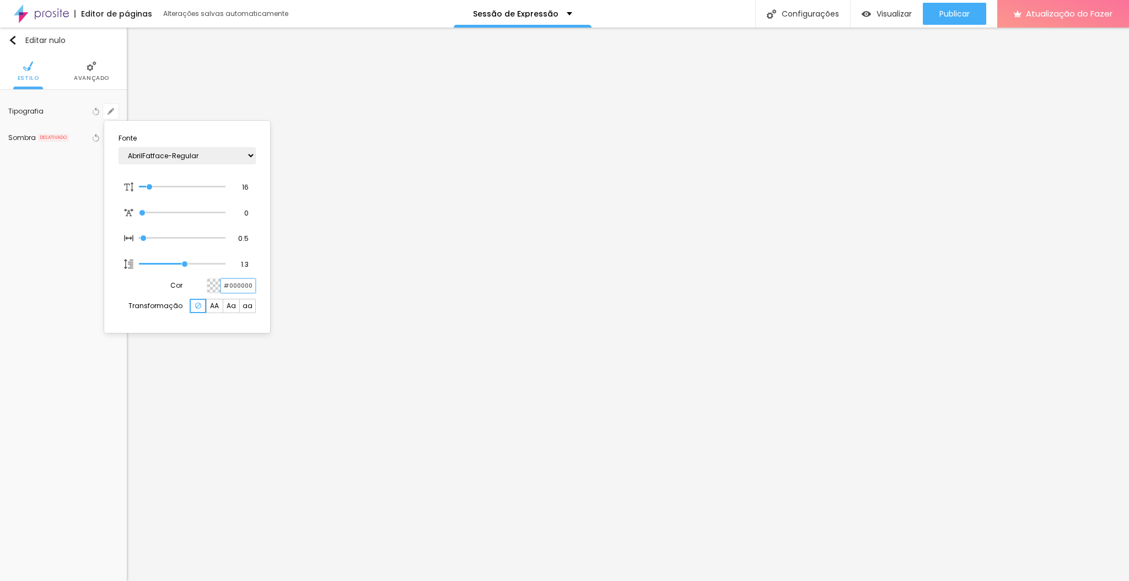
click at [250, 283] on input "#000000" at bounding box center [238, 286] width 34 height 14
paste input "491E"
click at [234, 366] on div at bounding box center [564, 290] width 1129 height 581
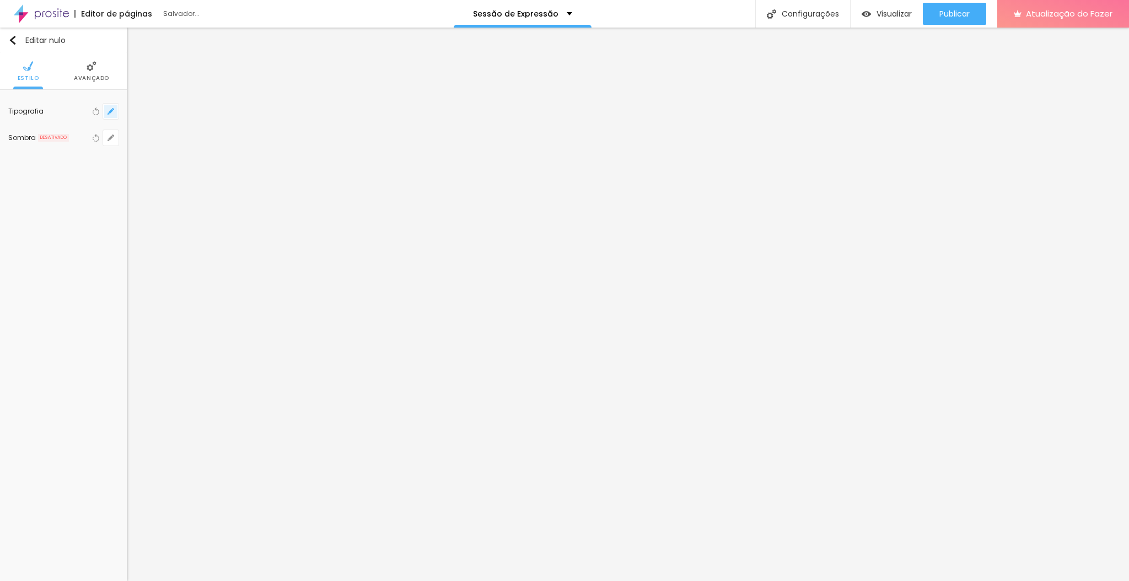
click at [112, 115] on button "button" at bounding box center [110, 111] width 15 height 15
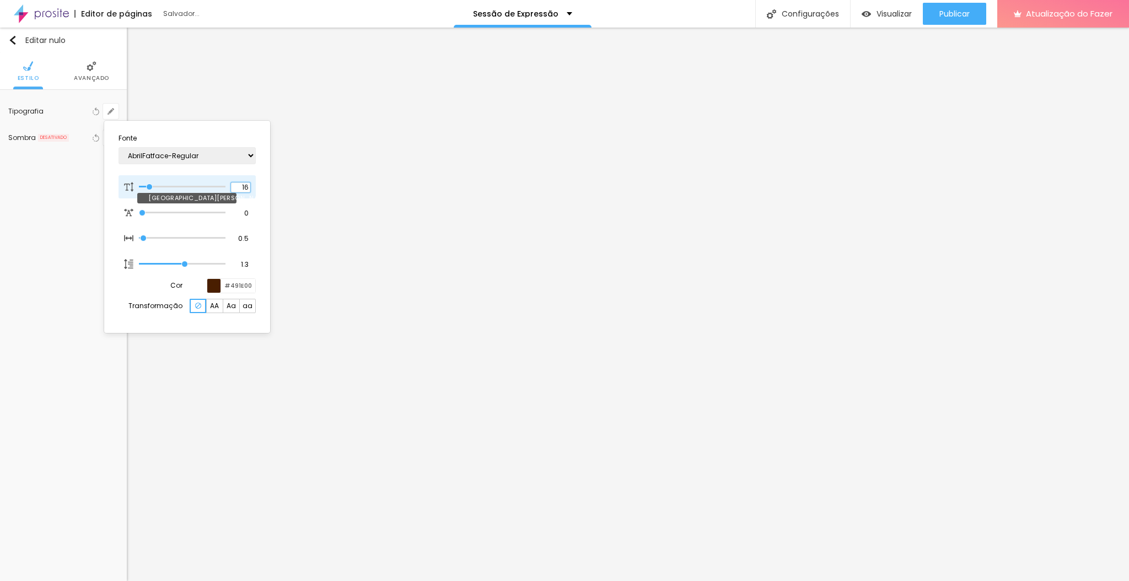
click at [239, 185] on input "16" at bounding box center [240, 188] width 19 height 10
click at [625, 357] on div at bounding box center [564, 290] width 1129 height 581
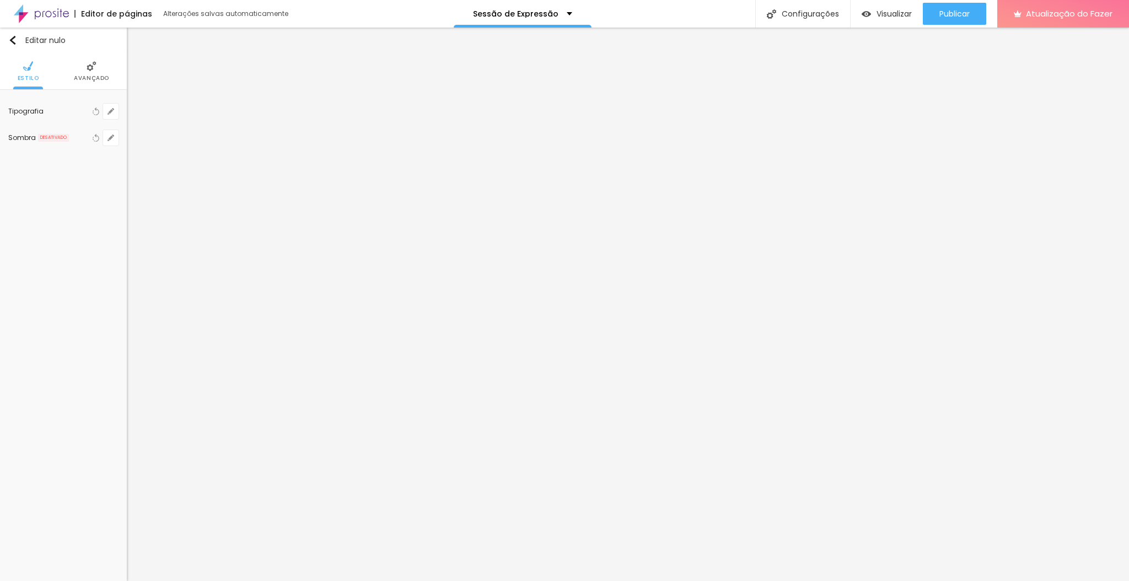
click at [94, 75] on font "Avançado" at bounding box center [91, 78] width 35 height 8
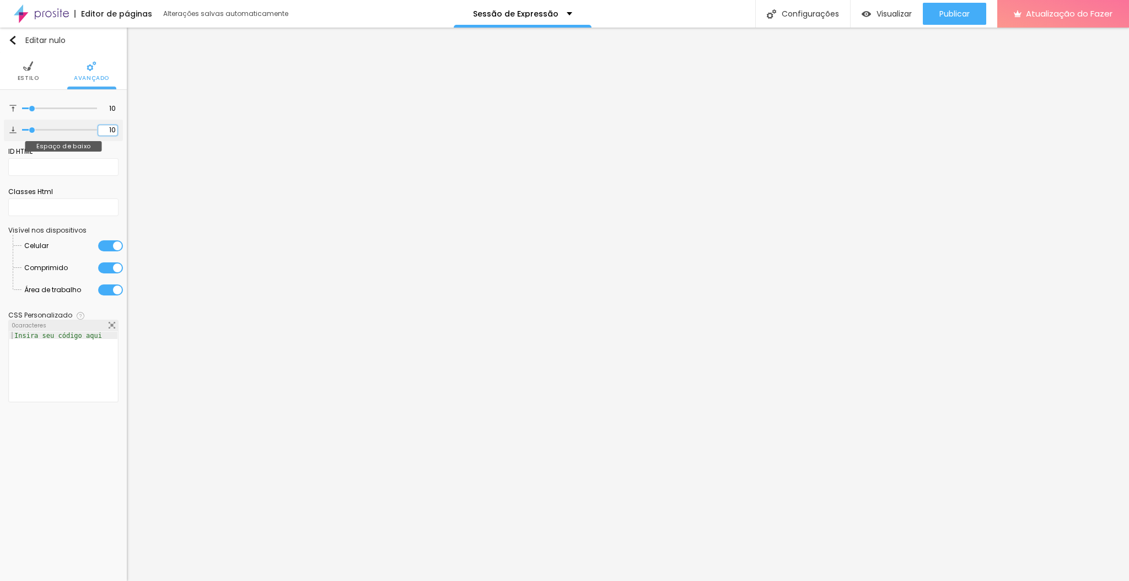
click at [103, 130] on input "10" at bounding box center [107, 130] width 19 height 10
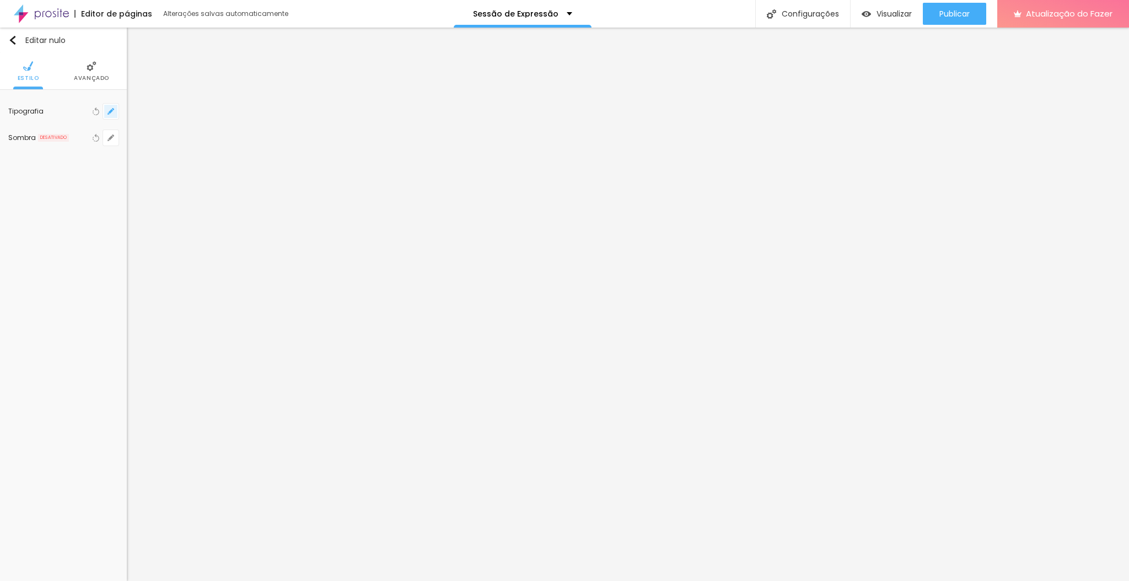
click at [110, 111] on icon "button" at bounding box center [111, 111] width 4 height 4
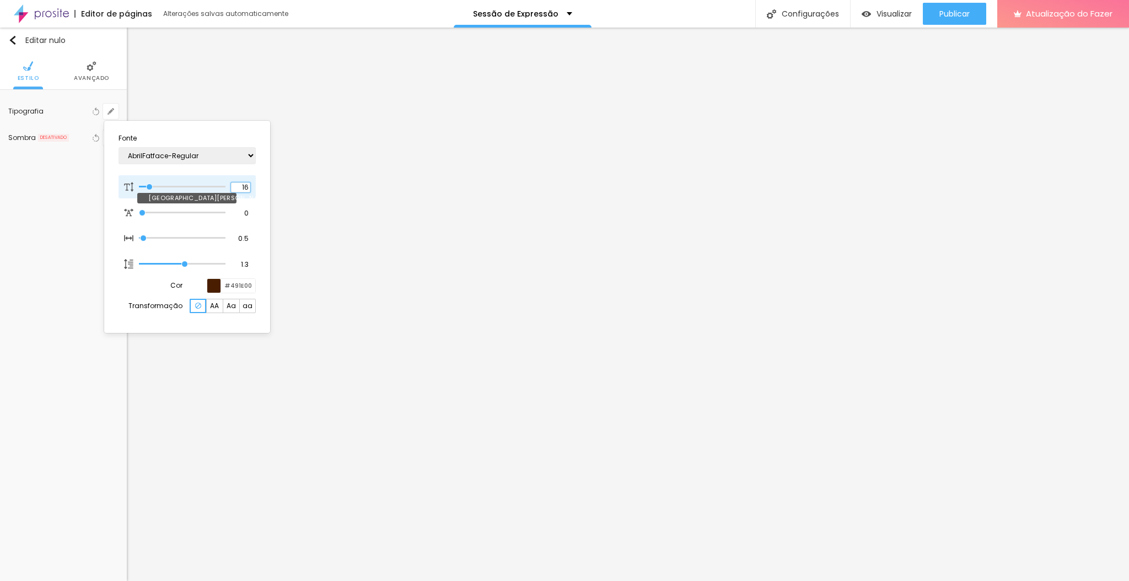
click at [247, 187] on input "16" at bounding box center [240, 188] width 19 height 10
click at [99, 67] on div at bounding box center [564, 290] width 1129 height 581
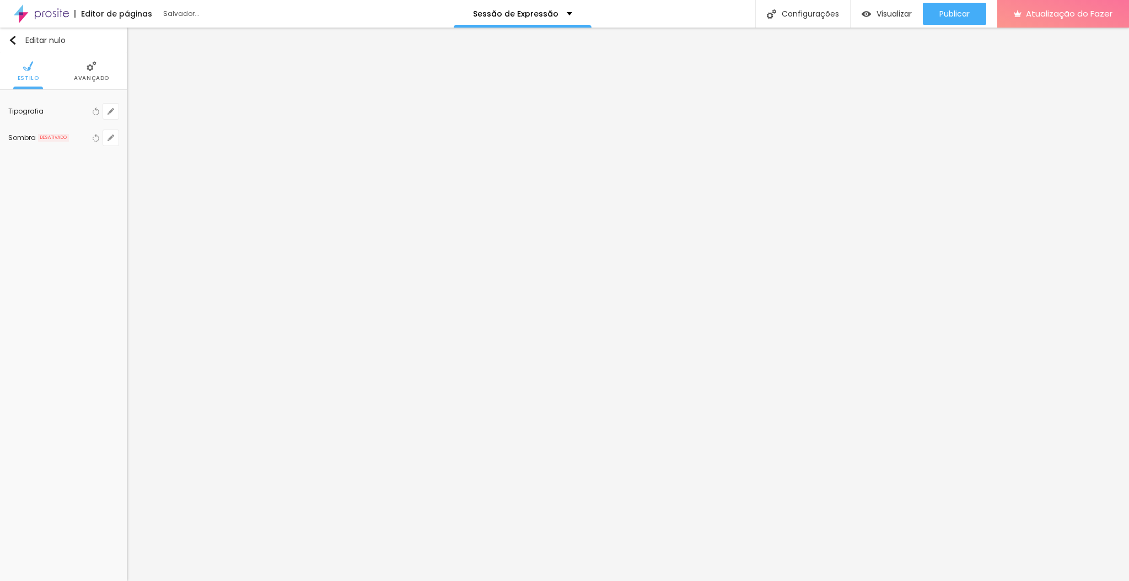
click at [99, 67] on li "Avançado" at bounding box center [91, 71] width 35 height 36
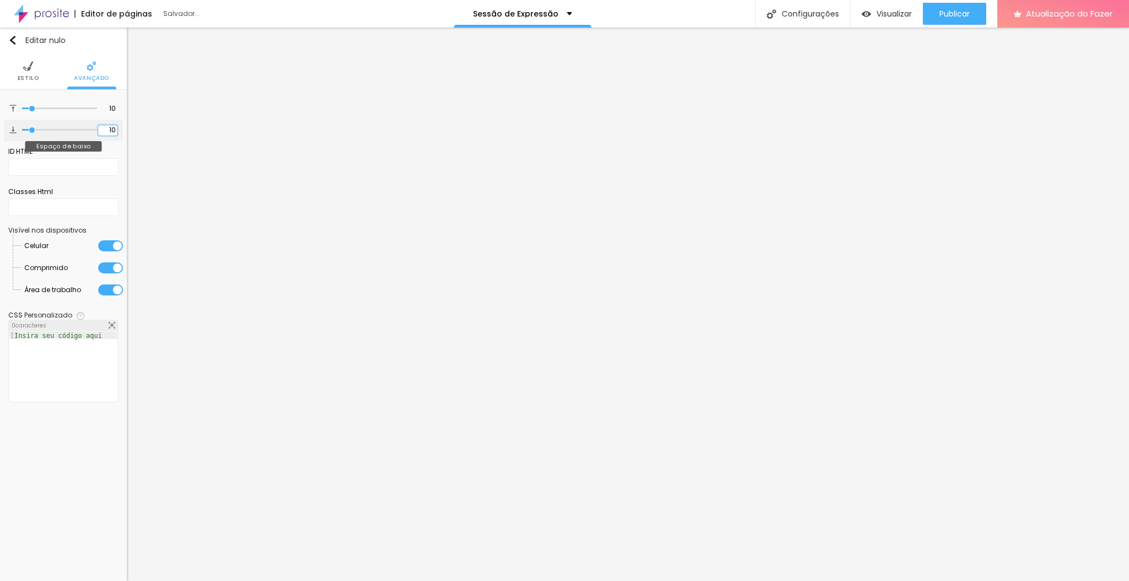
click at [109, 126] on input "10" at bounding box center [107, 130] width 19 height 10
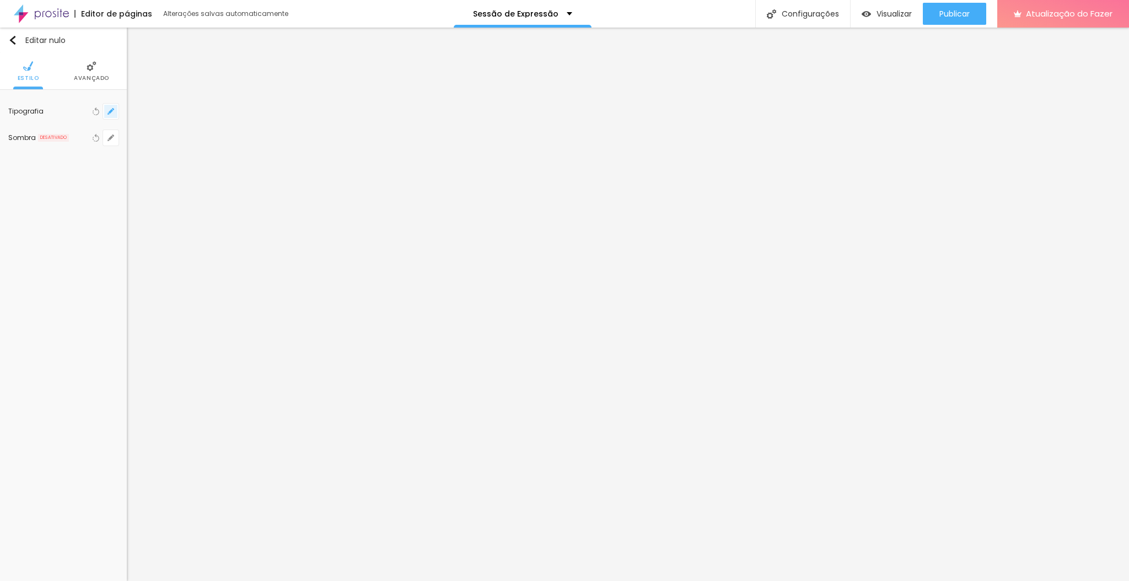
click at [112, 112] on icon "button" at bounding box center [111, 111] width 7 height 7
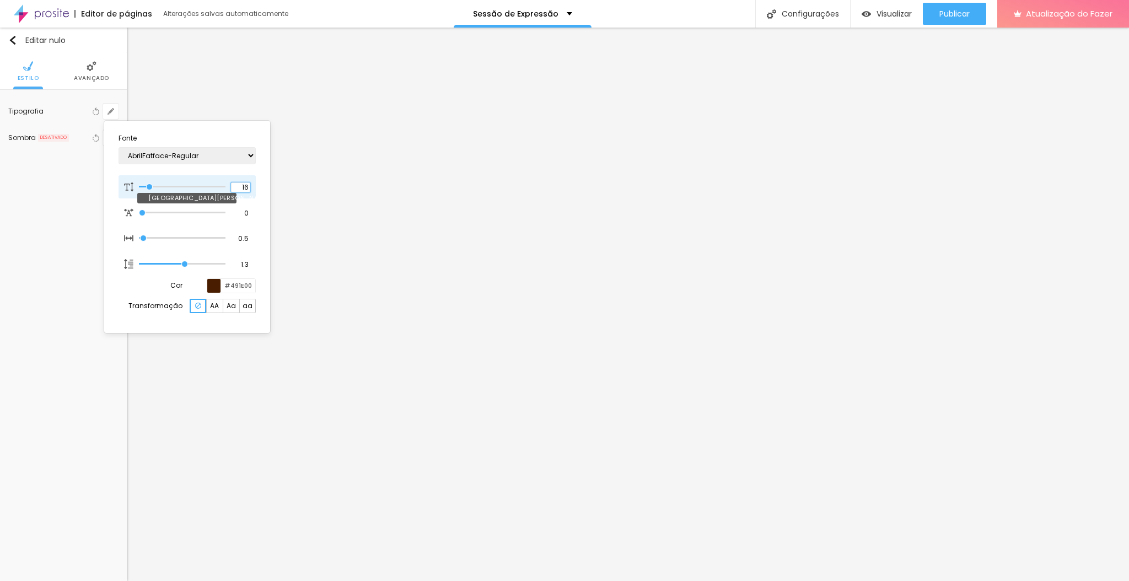
click at [240, 184] on input "16" at bounding box center [240, 188] width 19 height 10
click at [88, 71] on div at bounding box center [564, 290] width 1129 height 581
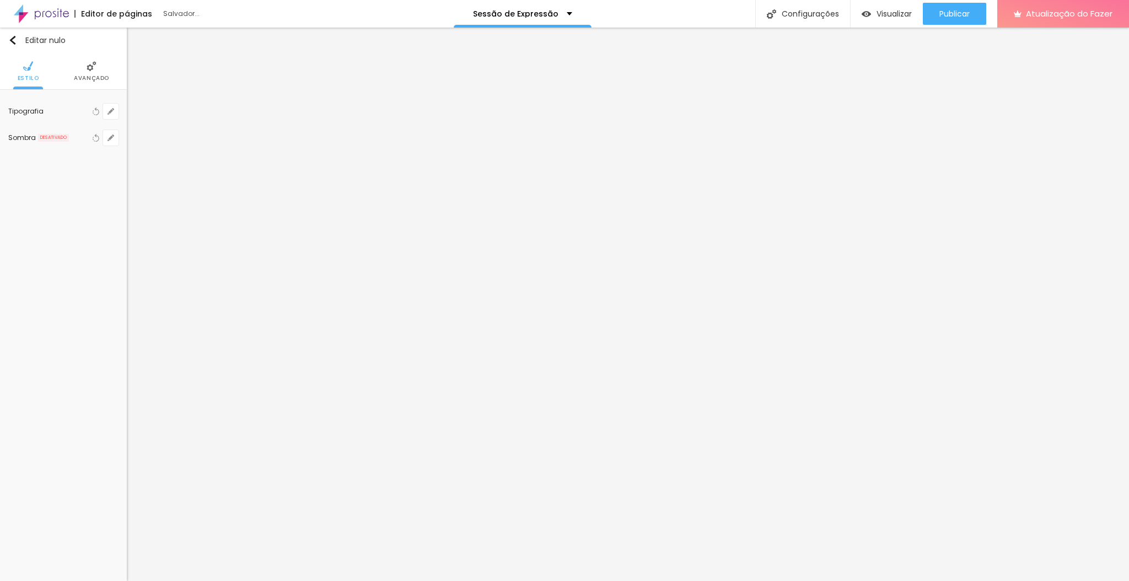
click at [88, 71] on li "Avançado" at bounding box center [91, 71] width 35 height 36
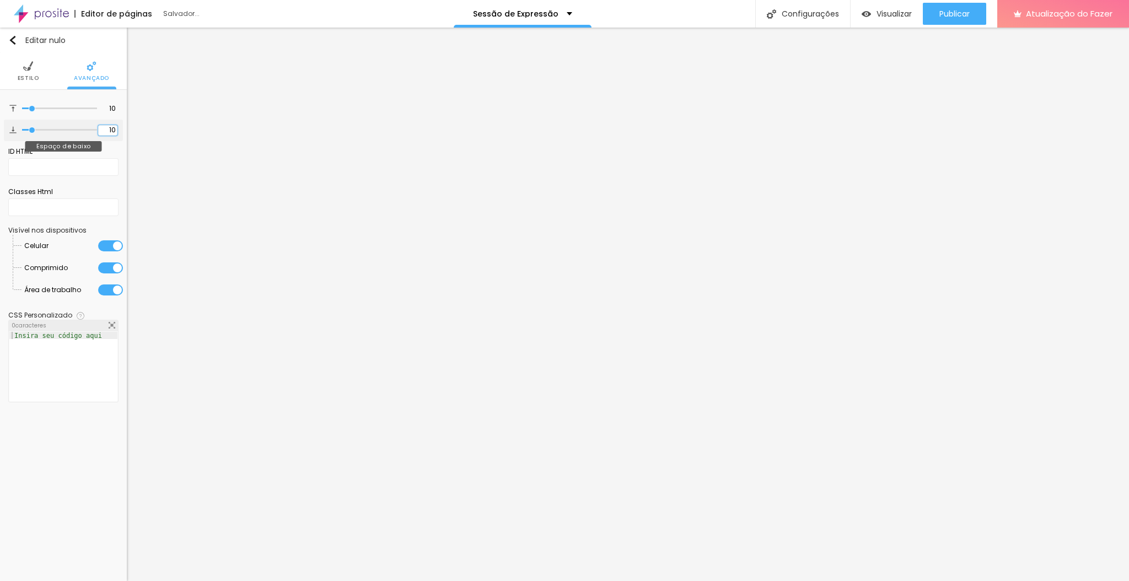
click at [112, 128] on input "10" at bounding box center [107, 130] width 19 height 10
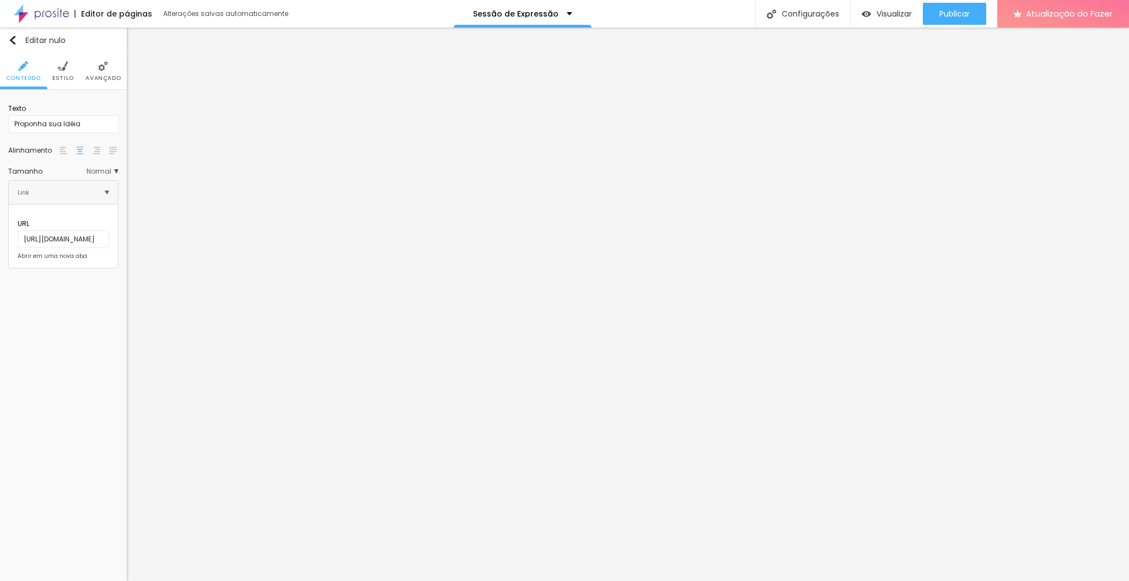
click at [61, 73] on li "Estilo" at bounding box center [63, 71] width 22 height 36
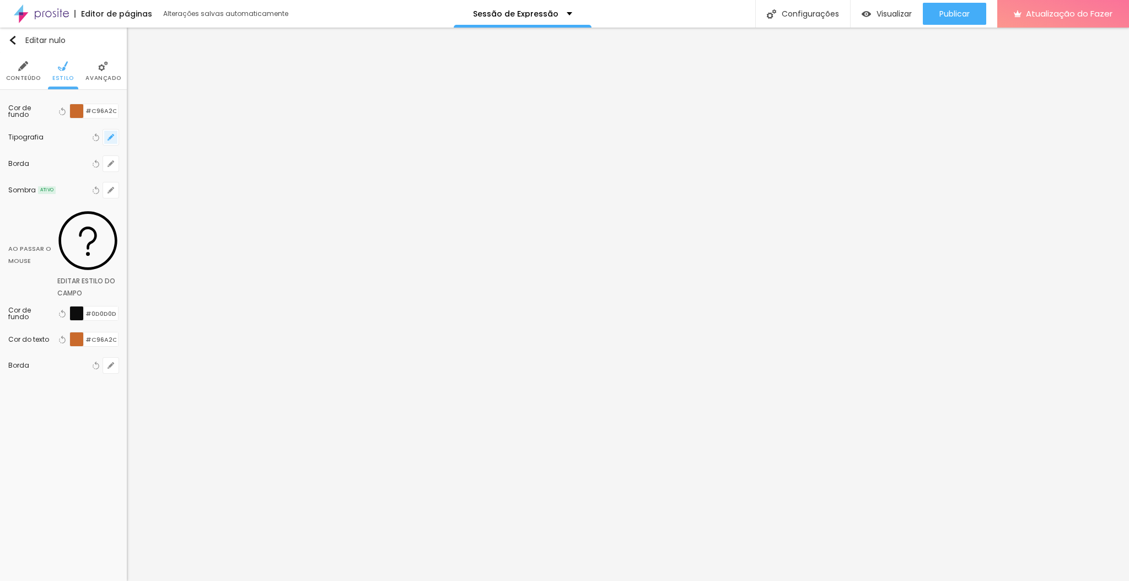
click at [110, 136] on icon "button" at bounding box center [111, 137] width 7 height 7
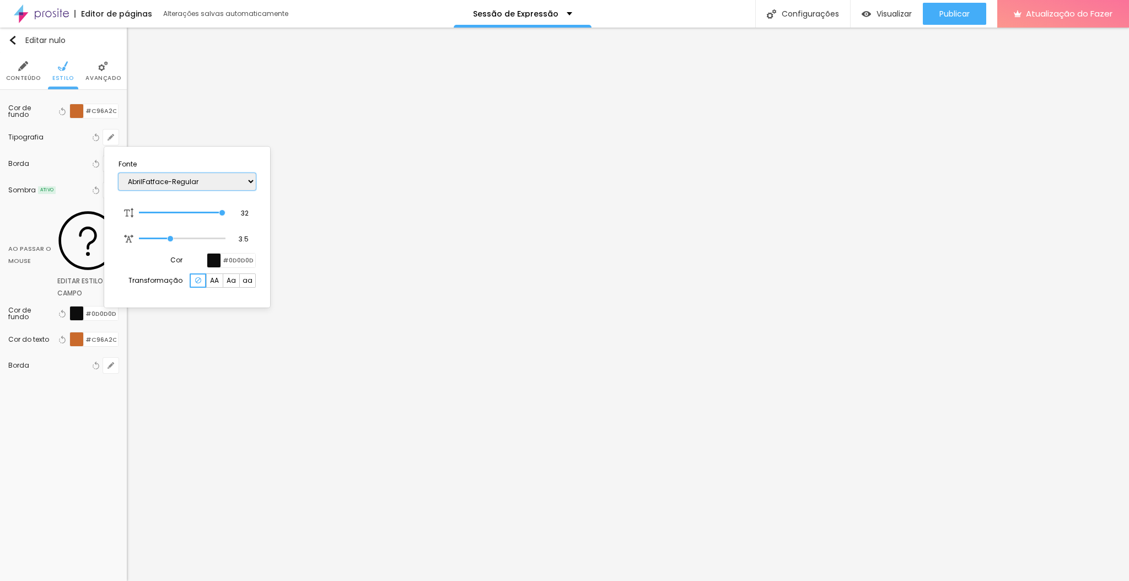
click at [249, 180] on select "AbrilFatface-Regular Actor-Regular Alegreya AlegreyaBlack [PERSON_NAME] [PERSON…" at bounding box center [187, 181] width 137 height 17
click at [119, 173] on select "AbrilFatface-Regular Actor-Regular Alegreya AlegreyaBlack [PERSON_NAME] [PERSON…" at bounding box center [187, 181] width 137 height 17
click at [249, 178] on select "AbrilFatface-Regular Actor-Regular Alegreya AlegreyaBlack [PERSON_NAME] [PERSON…" at bounding box center [187, 181] width 137 height 17
click at [119, 173] on select "AbrilFatface-Regular Actor-Regular Alegreya AlegreyaBlack [PERSON_NAME] [PERSON…" at bounding box center [187, 181] width 137 height 17
click at [248, 184] on select "AbrilFatface-Regular Actor-Regular Alegreya AlegreyaBlack [PERSON_NAME] [PERSON…" at bounding box center [187, 181] width 137 height 17
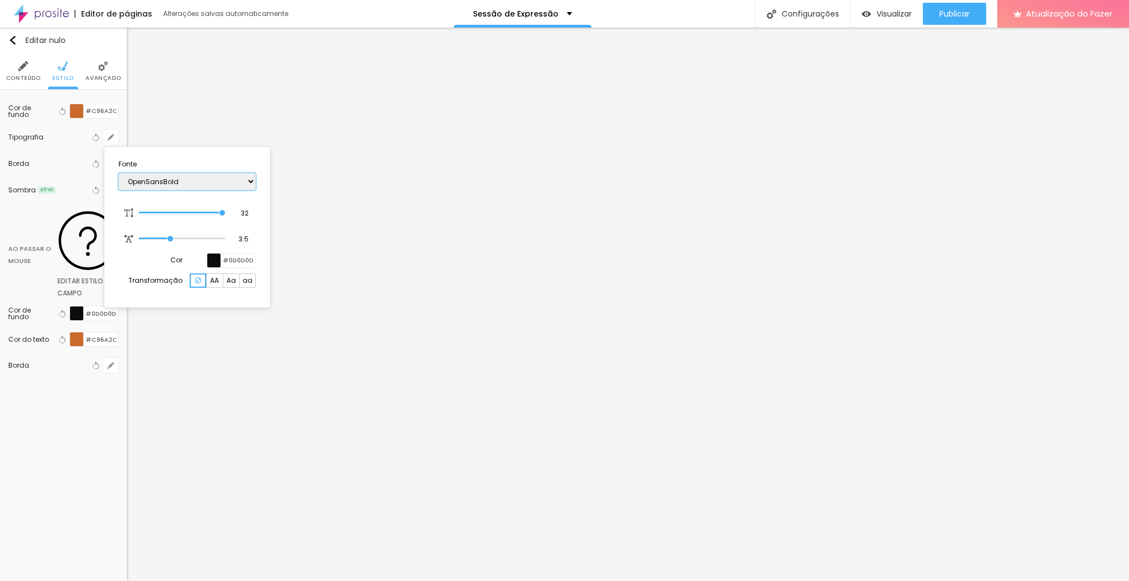
click at [119, 173] on select "AbrilFatface-Regular Actor-Regular Alegreya AlegreyaBlack [PERSON_NAME] [PERSON…" at bounding box center [187, 181] width 137 height 17
drag, startPoint x: 200, startPoint y: 350, endPoint x: 240, endPoint y: 174, distance: 180.5
click at [240, 174] on body "Editor de páginas Alterações [PERSON_NAME] automaticamente Sessão de Expressão …" at bounding box center [564, 290] width 1129 height 581
click at [245, 176] on select "AbrilFatface-Regular Actor-Regular Alegreya AlegreyaBlack [PERSON_NAME] [PERSON…" at bounding box center [187, 181] width 137 height 17
click at [119, 173] on select "AbrilFatface-Regular Actor-Regular Alegreya AlegreyaBlack [PERSON_NAME] [PERSON…" at bounding box center [187, 181] width 137 height 17
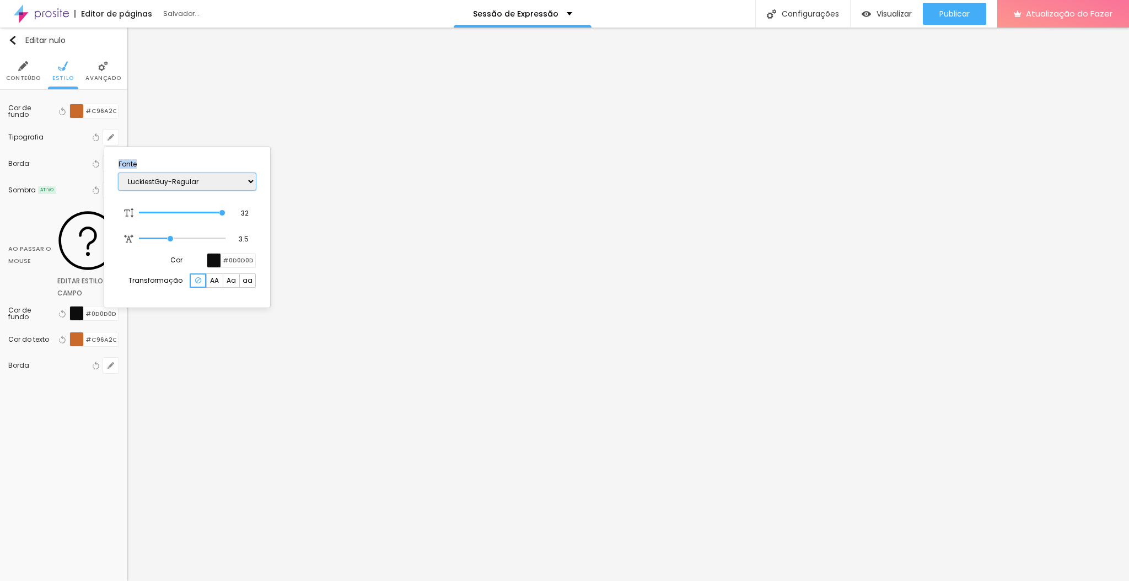
click at [249, 178] on select "AbrilFatface-Regular Actor-Regular Alegreya AlegreyaBlack [PERSON_NAME] [PERSON…" at bounding box center [187, 181] width 137 height 17
click at [119, 173] on select "AbrilFatface-Regular Actor-Regular Alegreya AlegreyaBlack [PERSON_NAME] [PERSON…" at bounding box center [187, 181] width 137 height 17
click at [221, 179] on select "AbrilFatface-Regular Actor-Regular Alegreya AlegreyaBlack [PERSON_NAME] [PERSON…" at bounding box center [187, 181] width 137 height 17
click at [119, 173] on select "AbrilFatface-Regular Actor-Regular Alegreya AlegreyaBlack [PERSON_NAME] [PERSON…" at bounding box center [187, 181] width 137 height 17
click at [244, 182] on select "AbrilFatface-Regular Actor-Regular Alegreya AlegreyaBlack [PERSON_NAME] [PERSON…" at bounding box center [187, 181] width 137 height 17
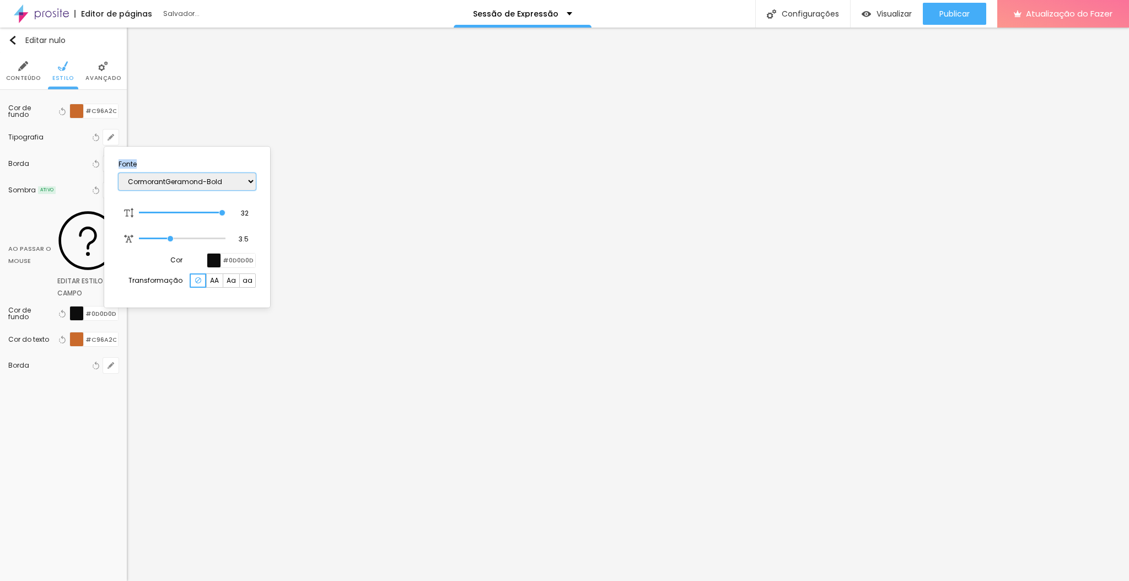
click at [119, 173] on select "AbrilFatface-Regular Actor-Regular Alegreya AlegreyaBlack [PERSON_NAME] [PERSON…" at bounding box center [187, 181] width 137 height 17
drag, startPoint x: 172, startPoint y: 237, endPoint x: 151, endPoint y: 238, distance: 20.4
click at [151, 238] on input "range" at bounding box center [174, 238] width 71 height 9
click at [248, 180] on select "AbrilFatface-Regular Actor-Regular Alegreya AlegreyaBlack [PERSON_NAME] [PERSON…" at bounding box center [187, 181] width 137 height 17
click at [119, 173] on select "AbrilFatface-Regular Actor-Regular Alegreya AlegreyaBlack [PERSON_NAME] [PERSON…" at bounding box center [187, 181] width 137 height 17
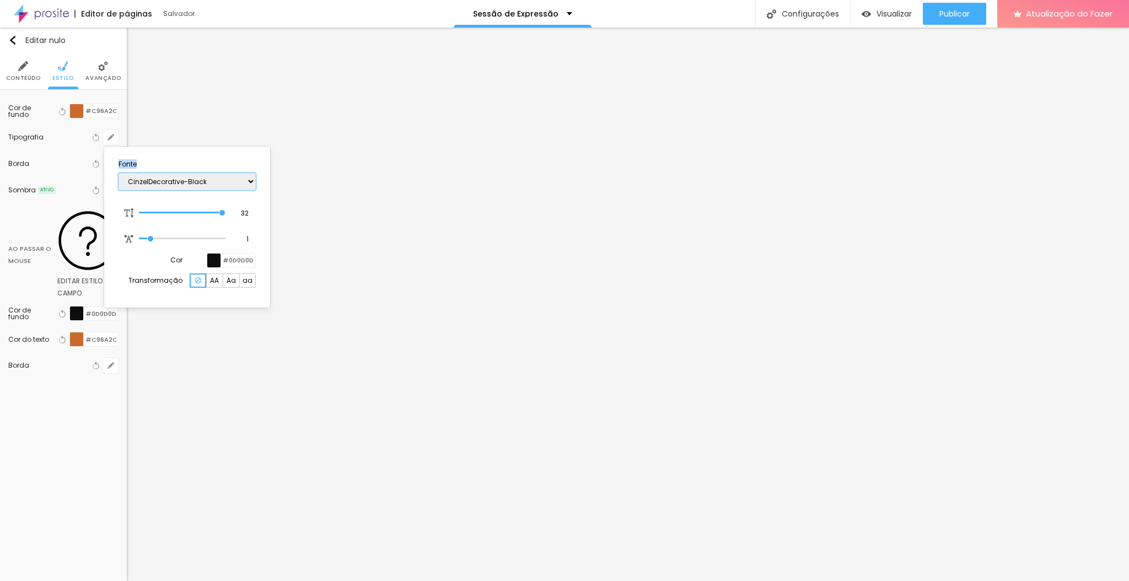
click at [248, 181] on select "AbrilFatface-Regular Actor-Regular Alegreya AlegreyaBlack [PERSON_NAME] [PERSON…" at bounding box center [187, 181] width 137 height 17
click at [119, 173] on select "AbrilFatface-Regular Actor-Regular Alegreya AlegreyaBlack [PERSON_NAME] [PERSON…" at bounding box center [187, 181] width 137 height 17
click at [254, 186] on select "AbrilFatface-Regular Actor-Regular Alegreya AlegreyaBlack [PERSON_NAME] [PERSON…" at bounding box center [187, 181] width 137 height 17
click at [119, 173] on select "AbrilFatface-Regular Actor-Regular Alegreya AlegreyaBlack [PERSON_NAME] [PERSON…" at bounding box center [187, 181] width 137 height 17
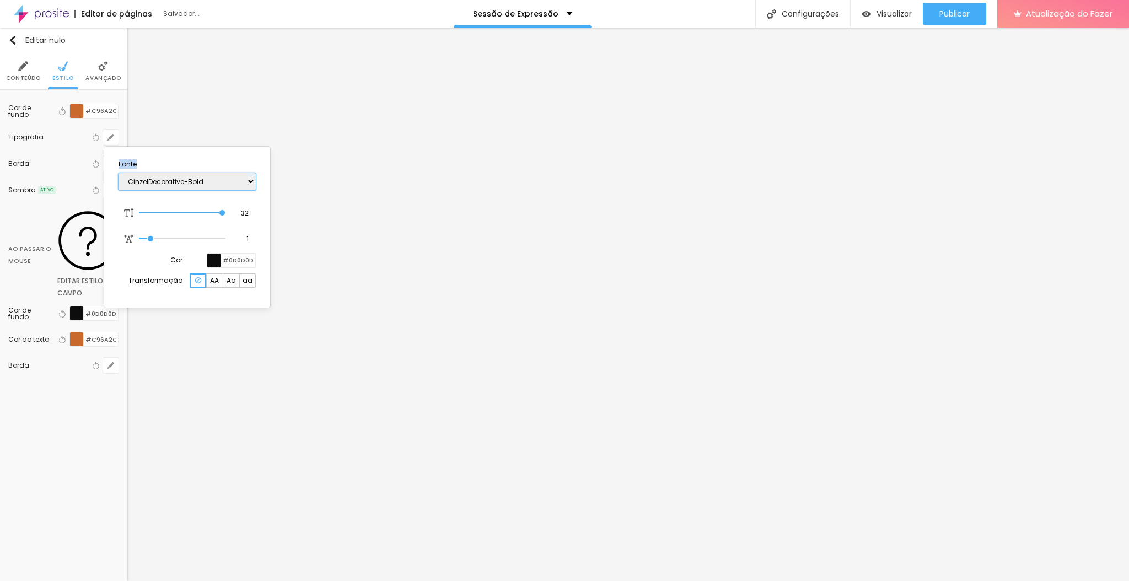
click at [242, 183] on select "AbrilFatface-Regular Actor-Regular Alegreya AlegreyaBlack [PERSON_NAME] [PERSON…" at bounding box center [187, 181] width 137 height 17
click at [119, 173] on select "AbrilFatface-Regular Actor-Regular Alegreya AlegreyaBlack [PERSON_NAME] [PERSON…" at bounding box center [187, 181] width 137 height 17
click at [221, 185] on select "AbrilFatface-Regular Actor-Regular Alegreya AlegreyaBlack [PERSON_NAME] [PERSON…" at bounding box center [187, 181] width 137 height 17
click at [119, 173] on select "AbrilFatface-Regular Actor-Regular Alegreya AlegreyaBlack [PERSON_NAME] [PERSON…" at bounding box center [187, 181] width 137 height 17
click at [231, 184] on select "AbrilFatface-Regular Actor-Regular Alegreya AlegreyaBlack [PERSON_NAME] [PERSON…" at bounding box center [187, 181] width 137 height 17
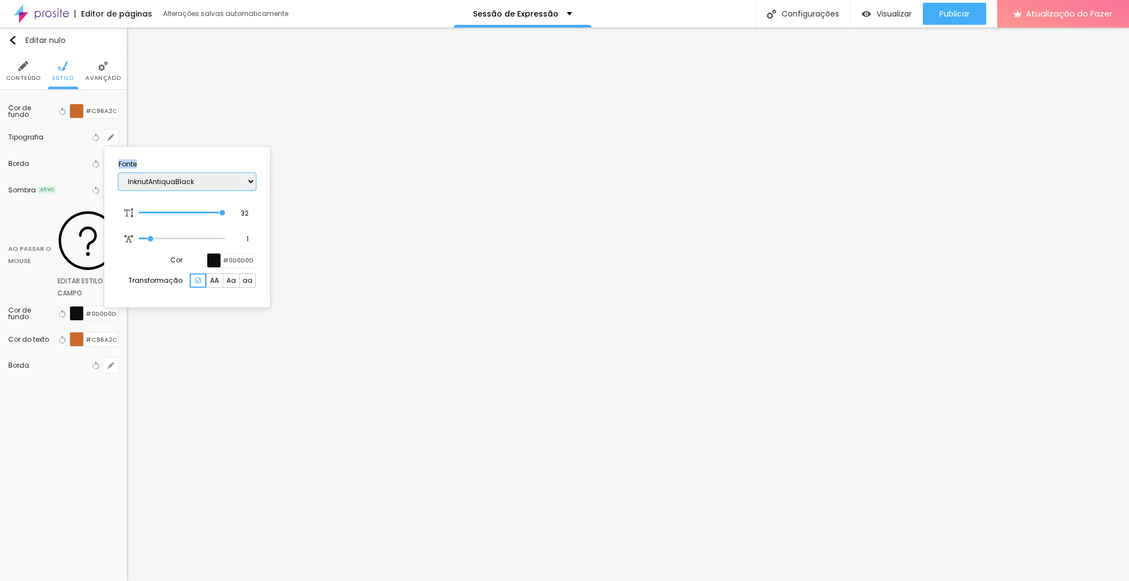
click at [119, 173] on select "AbrilFatface-Regular Actor-Regular Alegreya AlegreyaBlack [PERSON_NAME] [PERSON…" at bounding box center [187, 181] width 137 height 17
click at [201, 180] on select "AbrilFatface-Regular Actor-Regular Alegreya AlegreyaBlack [PERSON_NAME] [PERSON…" at bounding box center [187, 181] width 137 height 17
click at [119, 173] on select "AbrilFatface-Regular Actor-Regular Alegreya AlegreyaBlack [PERSON_NAME] [PERSON…" at bounding box center [187, 181] width 137 height 17
click at [312, 194] on div at bounding box center [564, 290] width 1129 height 581
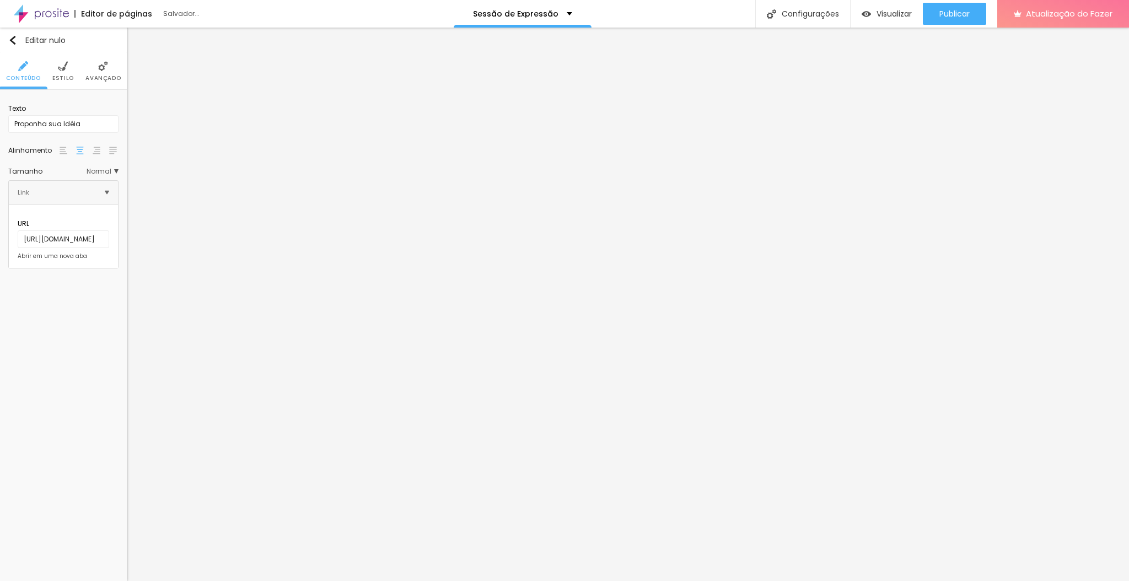
click at [71, 81] on font "Estilo" at bounding box center [63, 78] width 22 height 8
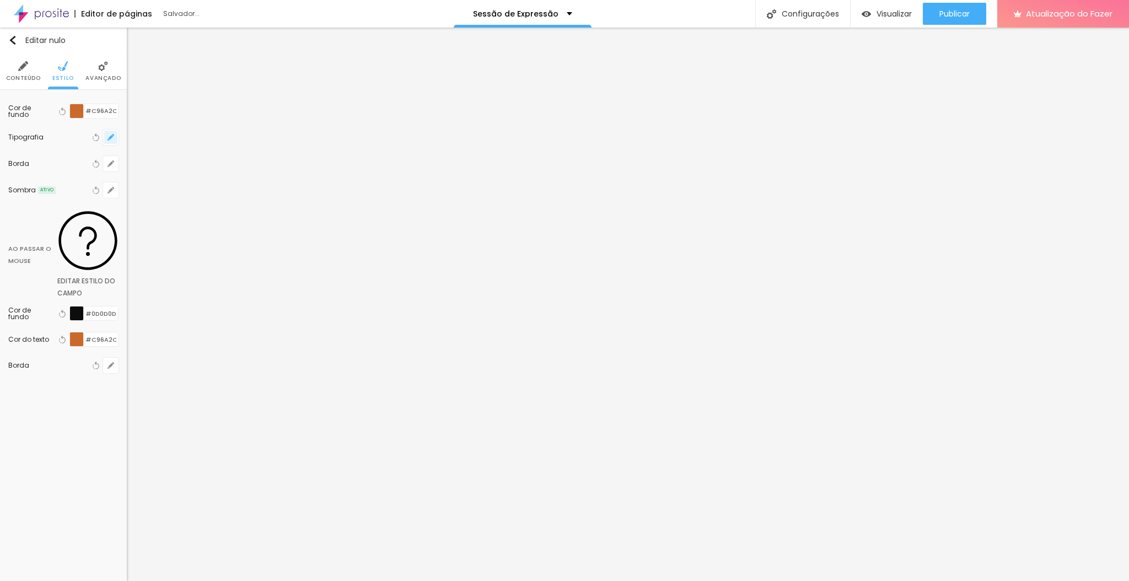
click at [111, 143] on button "button" at bounding box center [110, 137] width 15 height 15
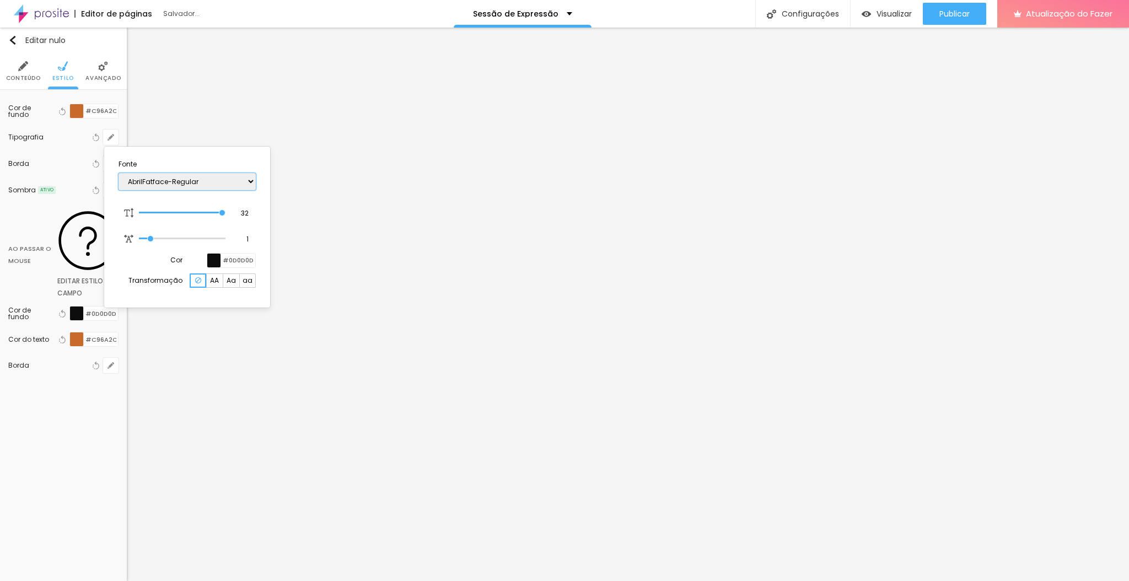
click at [248, 180] on select "AbrilFatface-Regular Actor-Regular Alegreya AlegreyaBlack [PERSON_NAME] [PERSON…" at bounding box center [187, 181] width 137 height 17
click at [119, 173] on select "AbrilFatface-Regular Actor-Regular Alegreya AlegreyaBlack [PERSON_NAME] [PERSON…" at bounding box center [187, 181] width 137 height 17
click at [250, 186] on select "AbrilFatface-Regular Actor-Regular Alegreya AlegreyaBlack [PERSON_NAME] [PERSON…" at bounding box center [187, 181] width 137 height 17
click at [119, 173] on select "AbrilFatface-Regular Actor-Regular Alegreya AlegreyaBlack [PERSON_NAME] [PERSON…" at bounding box center [187, 181] width 137 height 17
click at [1068, 239] on div at bounding box center [564, 290] width 1129 height 581
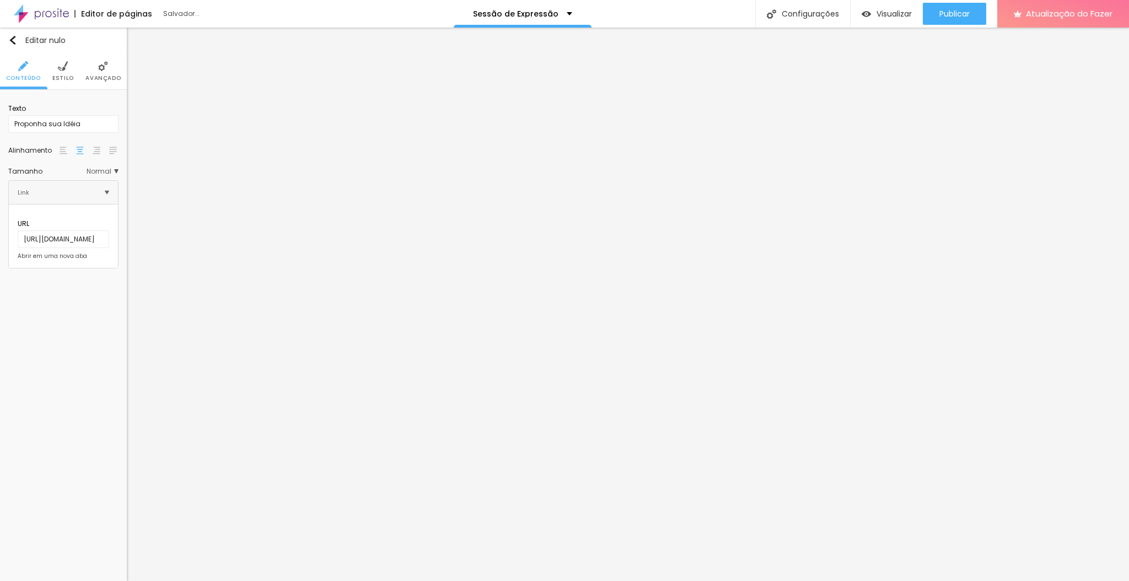
click at [66, 68] on img at bounding box center [63, 66] width 10 height 10
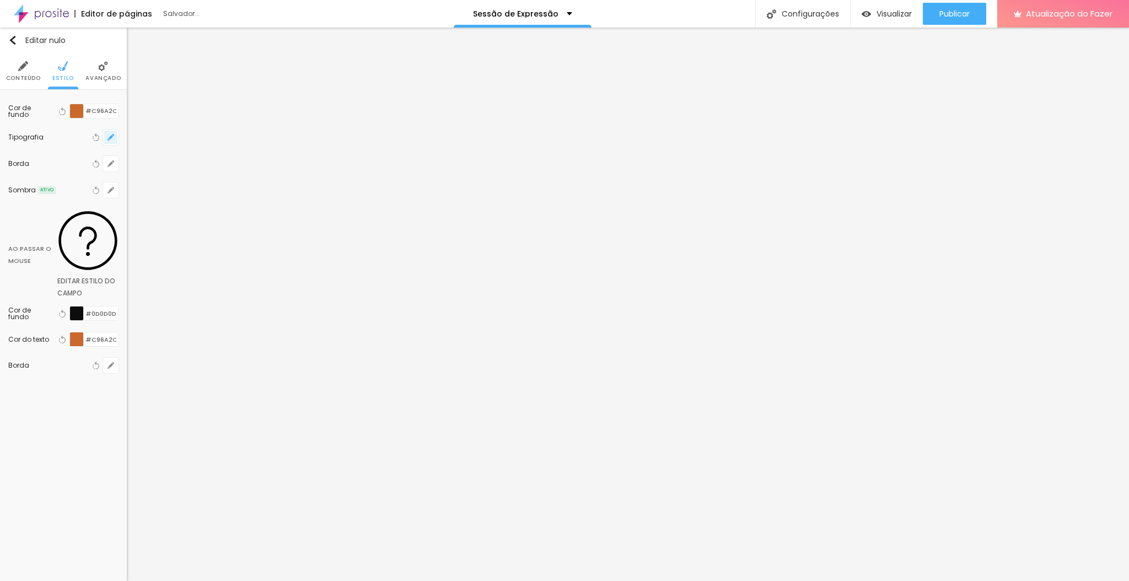
click at [111, 138] on icon "button" at bounding box center [111, 137] width 4 height 4
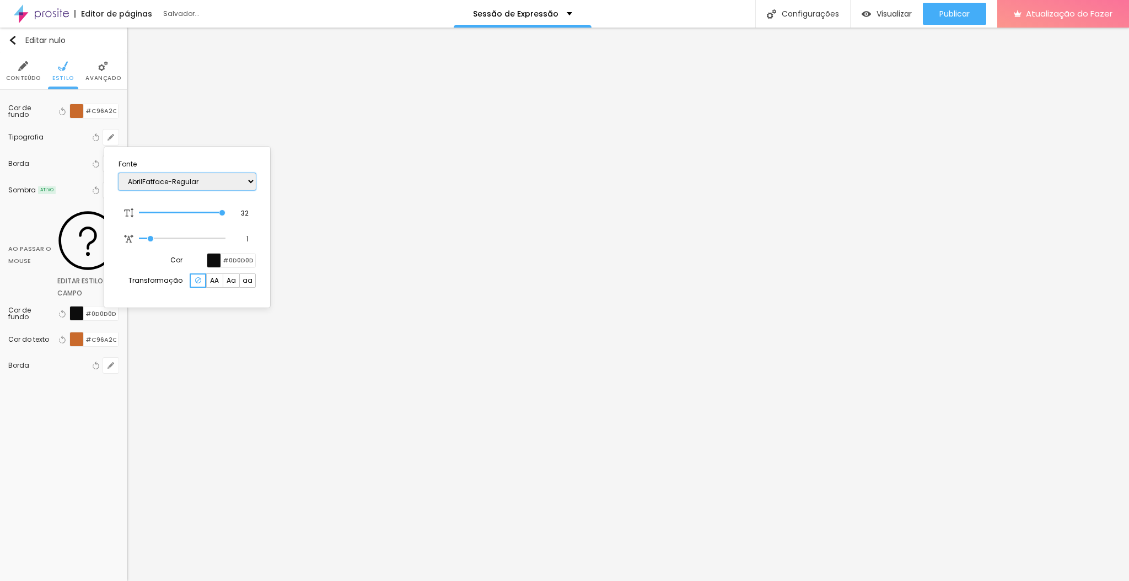
click at [248, 181] on select "AbrilFatface-Regular Actor-Regular Alegreya AlegreyaBlack [PERSON_NAME] [PERSON…" at bounding box center [187, 181] width 137 height 17
click at [119, 173] on select "AbrilFatface-Regular Actor-Regular Alegreya AlegreyaBlack [PERSON_NAME] [PERSON…" at bounding box center [187, 181] width 137 height 17
click at [241, 181] on select "AbrilFatface-Regular Actor-Regular Alegreya AlegreyaBlack [PERSON_NAME] [PERSON…" at bounding box center [187, 181] width 137 height 17
click at [119, 173] on select "AbrilFatface-Regular Actor-Regular Alegreya AlegreyaBlack [PERSON_NAME] [PERSON…" at bounding box center [187, 181] width 137 height 17
click at [232, 184] on select "AbrilFatface-Regular Actor-Regular Alegreya AlegreyaBlack [PERSON_NAME] [PERSON…" at bounding box center [187, 181] width 137 height 17
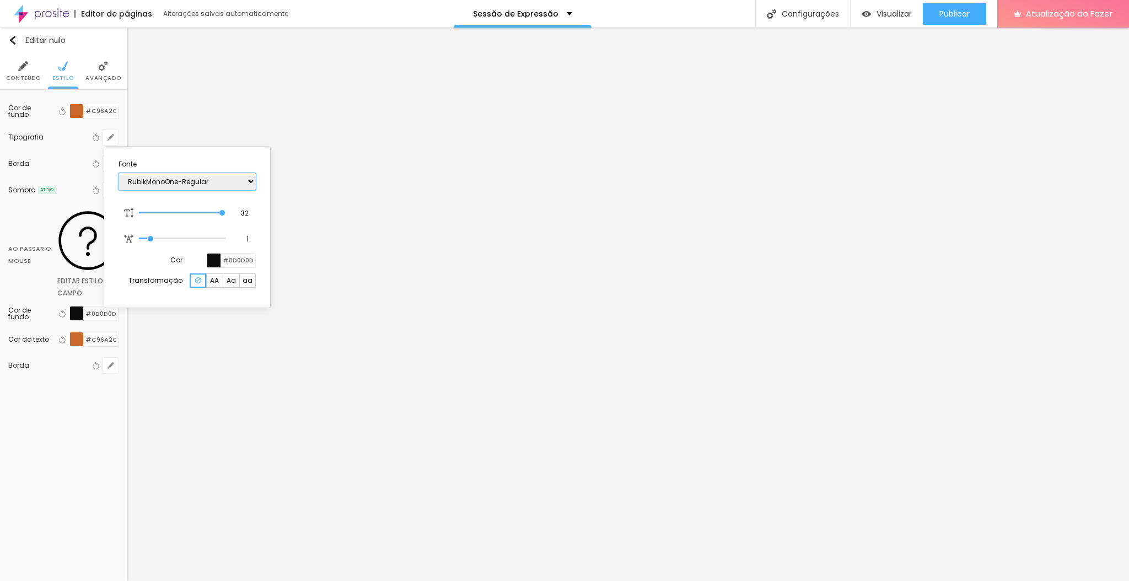
click at [119, 173] on select "AbrilFatface-Regular Actor-Regular Alegreya AlegreyaBlack [PERSON_NAME] [PERSON…" at bounding box center [187, 181] width 137 height 17
click at [251, 180] on select "AbrilFatface-Regular Actor-Regular Alegreya AlegreyaBlack [PERSON_NAME] [PERSON…" at bounding box center [187, 181] width 137 height 17
click at [119, 173] on select "AbrilFatface-Regular Actor-Regular Alegreya AlegreyaBlack [PERSON_NAME] [PERSON…" at bounding box center [187, 181] width 137 height 17
click at [249, 183] on select "AbrilFatface-Regular Actor-Regular Alegreya AlegreyaBlack [PERSON_NAME] [PERSON…" at bounding box center [187, 181] width 137 height 17
click at [119, 173] on select "AbrilFatface-Regular Actor-Regular Alegreya AlegreyaBlack [PERSON_NAME] [PERSON…" at bounding box center [187, 181] width 137 height 17
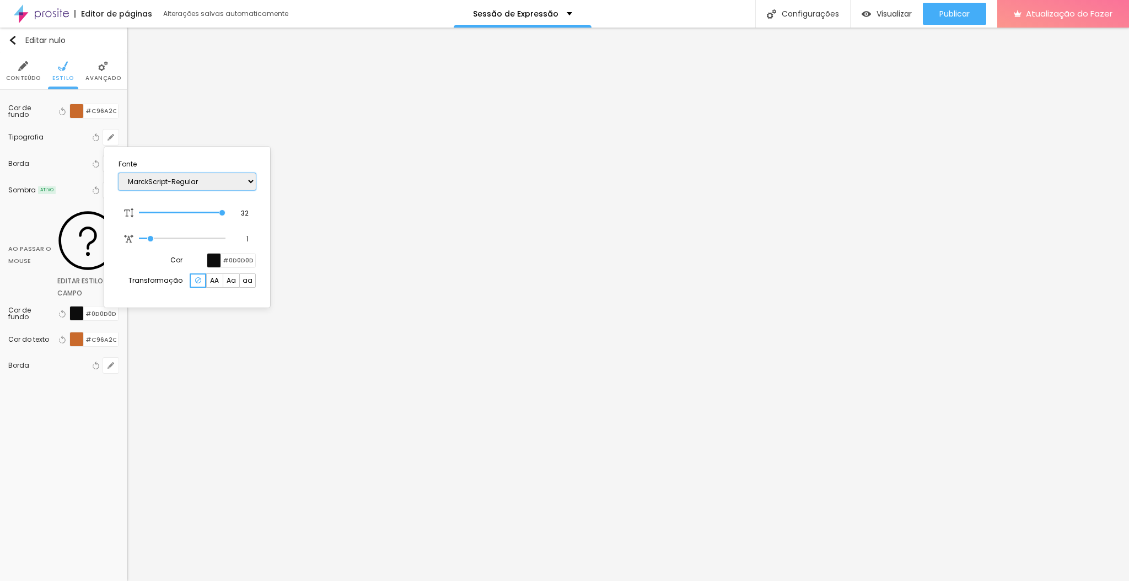
click at [250, 183] on select "AbrilFatface-Regular Actor-Regular Alegreya AlegreyaBlack [PERSON_NAME] [PERSON…" at bounding box center [187, 181] width 137 height 17
click at [1070, 281] on div at bounding box center [564, 290] width 1129 height 581
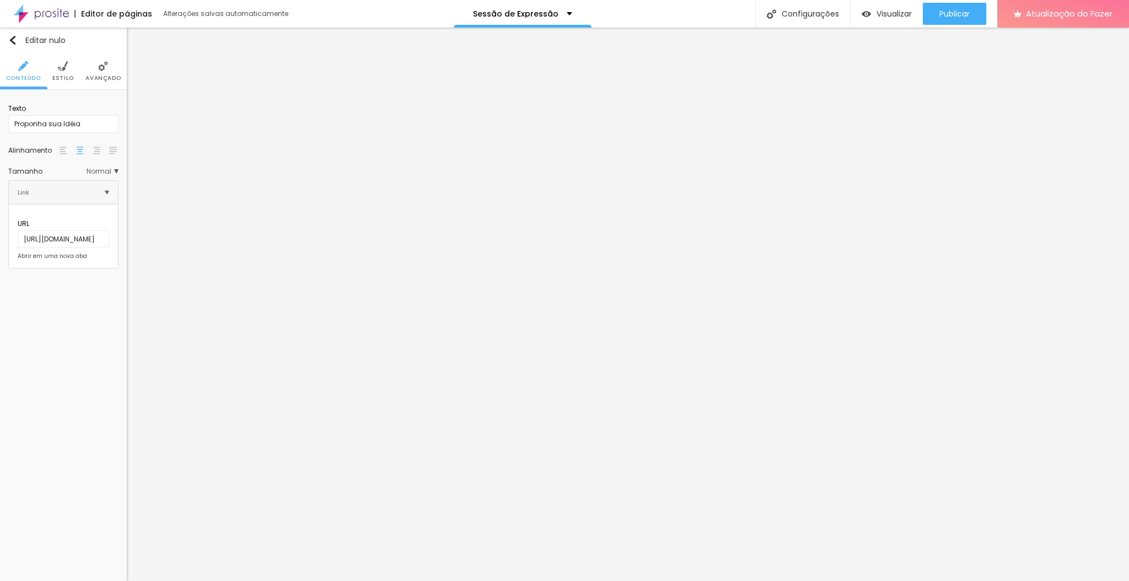
click at [60, 74] on font "Estilo" at bounding box center [63, 78] width 22 height 8
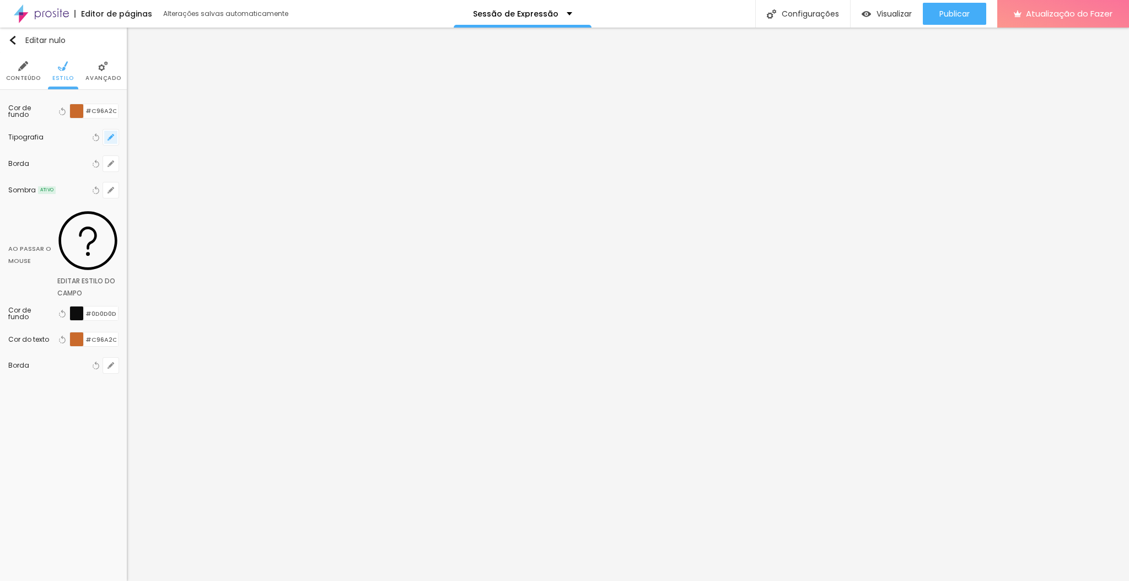
click at [113, 139] on icon "button" at bounding box center [111, 137] width 7 height 7
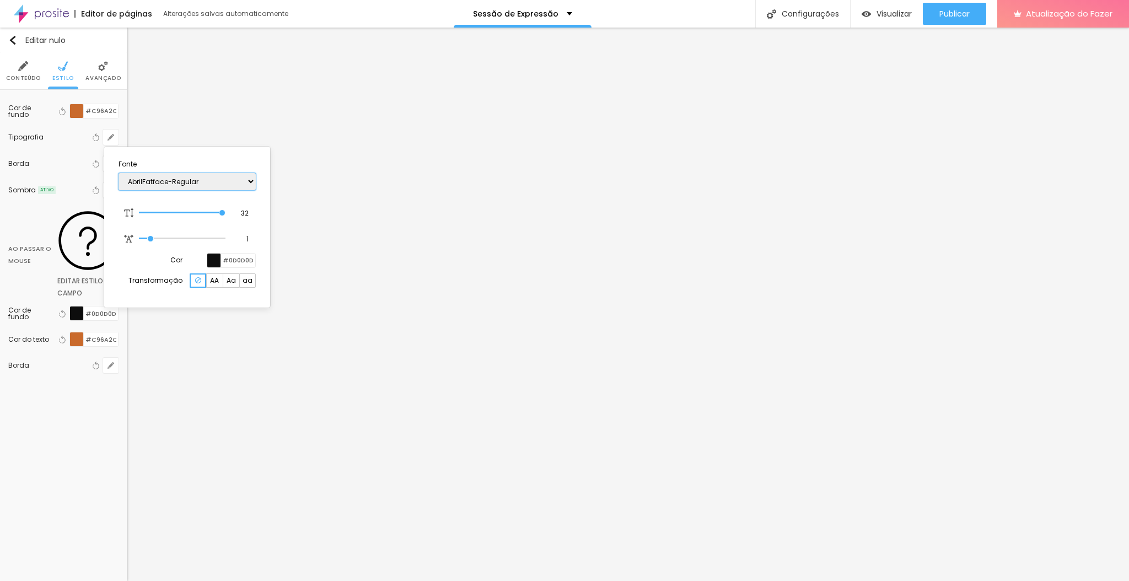
click at [147, 177] on select "AbrilFatface-Regular Actor-Regular Alegreya AlegreyaBlack [PERSON_NAME] [PERSON…" at bounding box center [187, 181] width 137 height 17
click at [119, 173] on select "AbrilFatface-Regular Actor-Regular Alegreya AlegreyaBlack [PERSON_NAME] [PERSON…" at bounding box center [187, 181] width 137 height 17
click at [230, 186] on select "AbrilFatface-Regular Actor-Regular Alegreya AlegreyaBlack [PERSON_NAME] [PERSON…" at bounding box center [187, 181] width 137 height 17
click at [119, 173] on select "AbrilFatface-Regular Actor-Regular Alegreya AlegreyaBlack [PERSON_NAME] [PERSON…" at bounding box center [187, 181] width 137 height 17
click at [227, 181] on select "AbrilFatface-Regular Actor-Regular Alegreya AlegreyaBlack [PERSON_NAME] [PERSON…" at bounding box center [187, 181] width 137 height 17
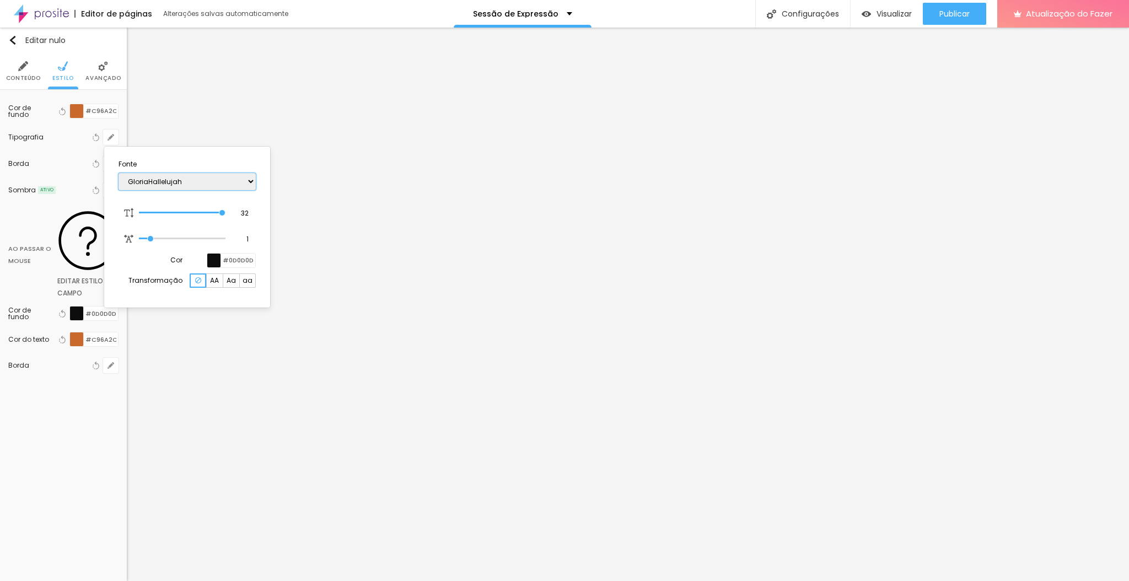
click at [119, 173] on select "AbrilFatface-Regular Actor-Regular Alegreya AlegreyaBlack [PERSON_NAME] [PERSON…" at bounding box center [187, 181] width 137 height 17
click at [1069, 324] on div at bounding box center [564, 290] width 1129 height 581
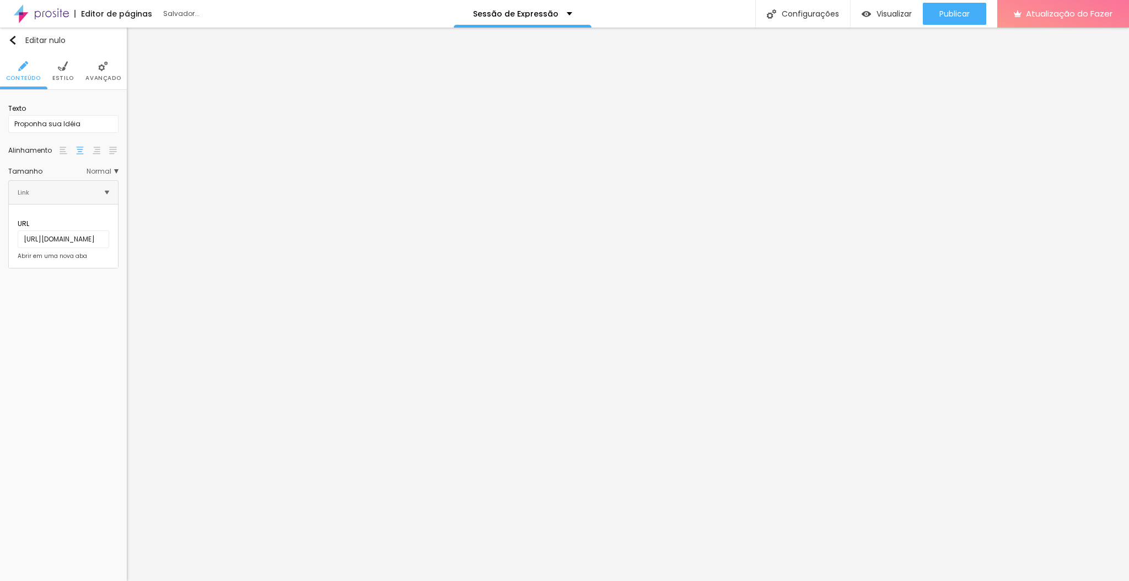
click at [58, 62] on img at bounding box center [63, 66] width 10 height 10
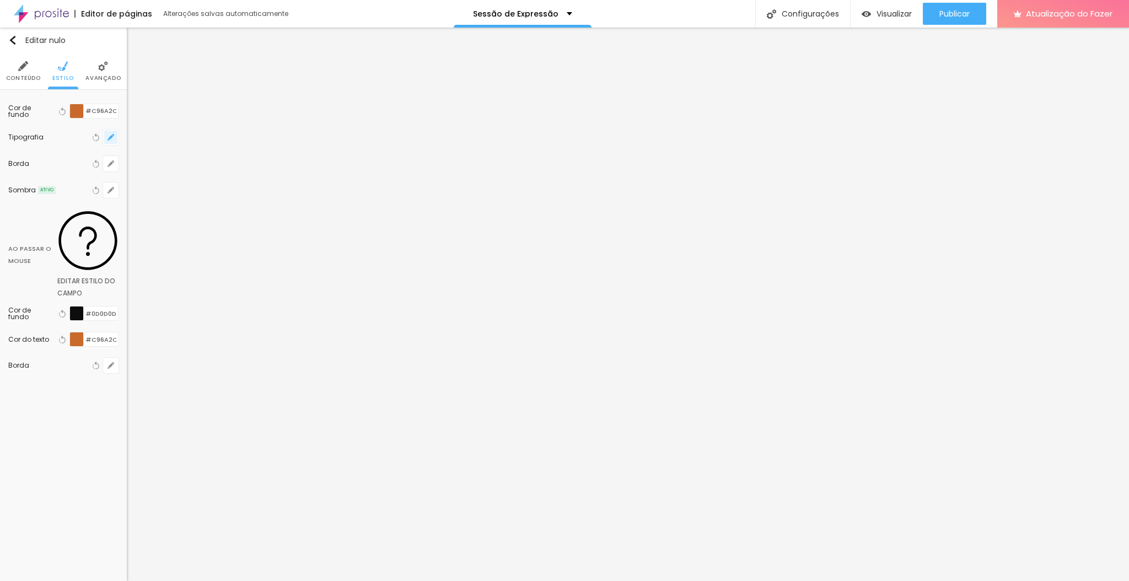
click at [115, 135] on button "button" at bounding box center [110, 137] width 15 height 15
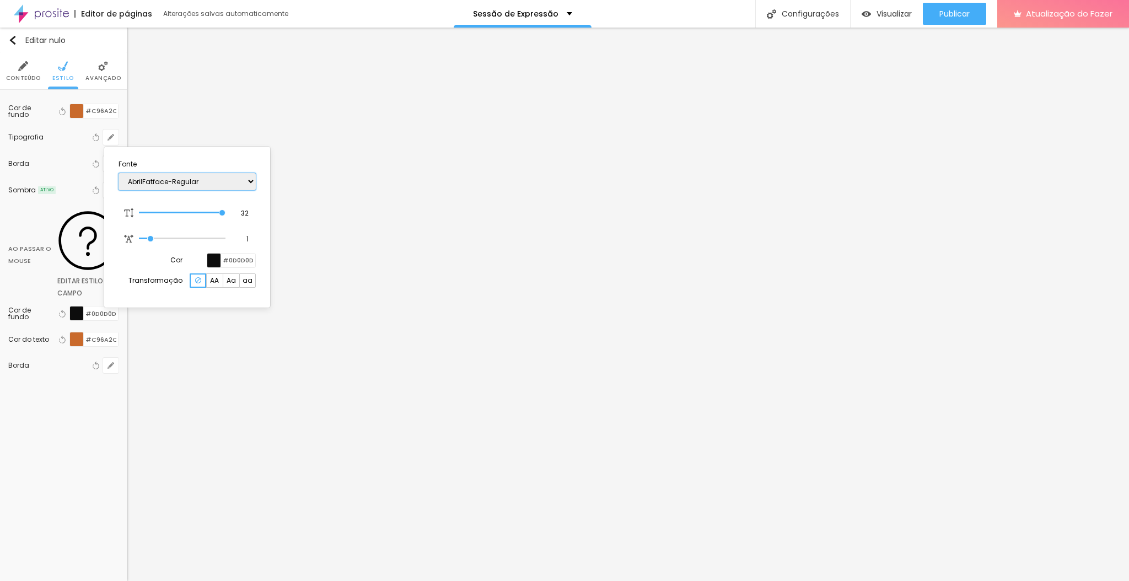
click at [166, 185] on select "AbrilFatface-Regular Actor-Regular Alegreya AlegreyaBlack [PERSON_NAME] [PERSON…" at bounding box center [187, 181] width 137 height 17
click at [119, 173] on select "AbrilFatface-Regular Actor-Regular Alegreya AlegreyaBlack [PERSON_NAME] [PERSON…" at bounding box center [187, 181] width 137 height 17
click at [1068, 367] on div at bounding box center [564, 290] width 1129 height 581
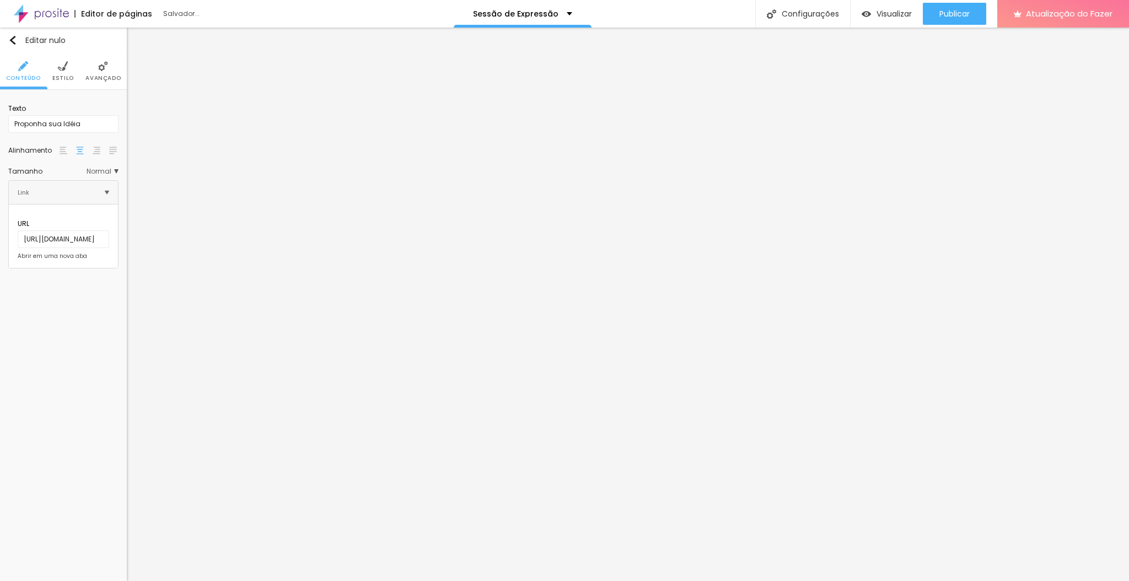
click at [62, 68] on img at bounding box center [63, 66] width 10 height 10
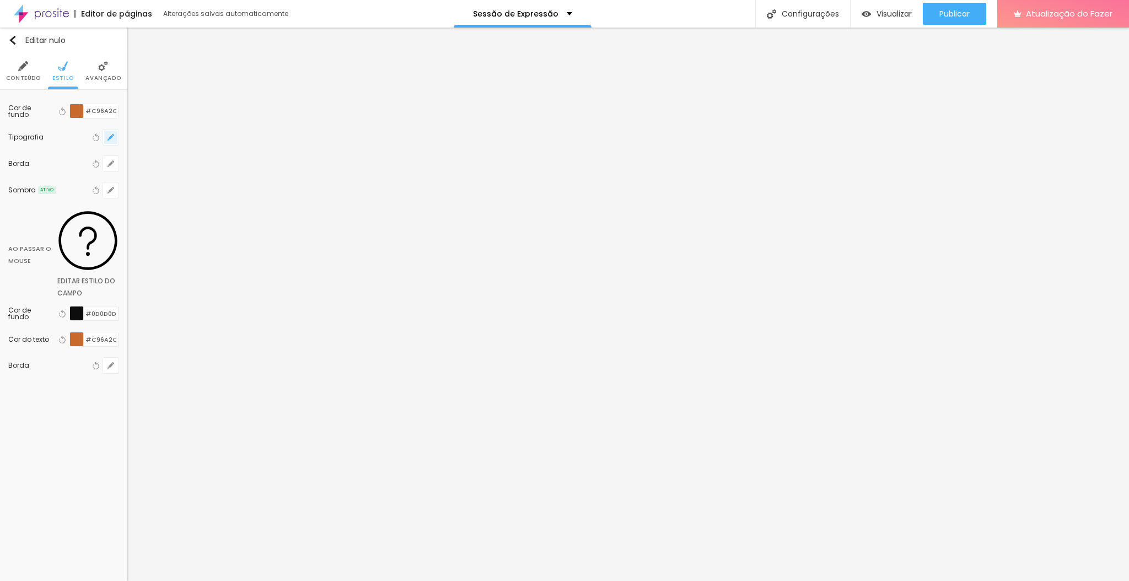
click at [110, 136] on icon "button" at bounding box center [111, 137] width 7 height 7
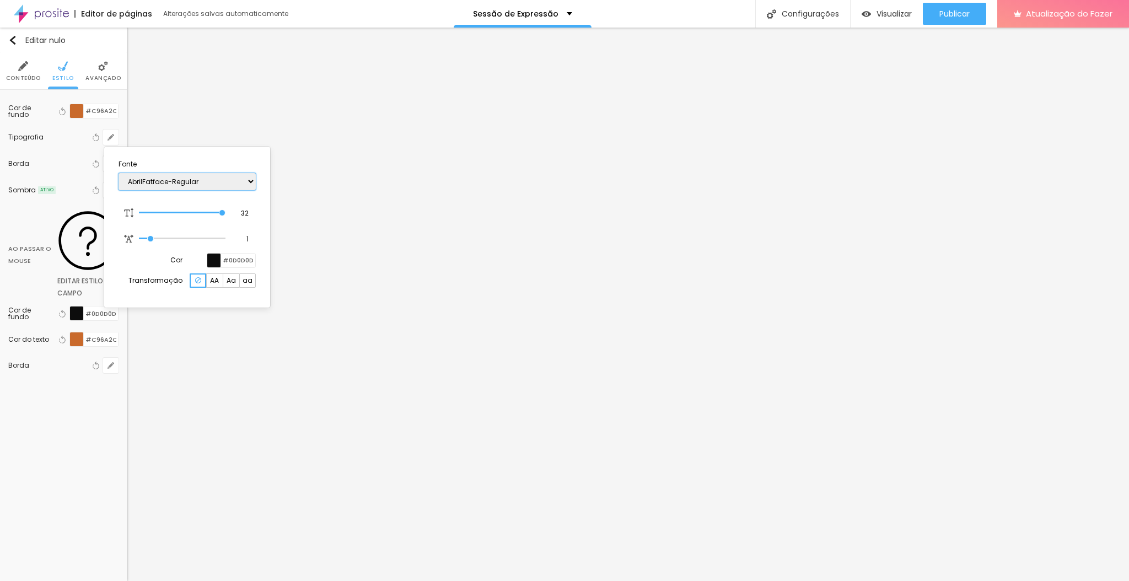
click at [146, 178] on select "AbrilFatface-Regular Actor-Regular Alegreya AlegreyaBlack [PERSON_NAME] [PERSON…" at bounding box center [187, 181] width 137 height 17
click at [119, 173] on select "AbrilFatface-Regular Actor-Regular Alegreya AlegreyaBlack [PERSON_NAME] [PERSON…" at bounding box center [187, 181] width 137 height 17
click at [242, 183] on select "AbrilFatface-Regular Actor-Regular Alegreya AlegreyaBlack [PERSON_NAME] [PERSON…" at bounding box center [187, 181] width 137 height 17
click at [574, 437] on div at bounding box center [564, 290] width 1129 height 581
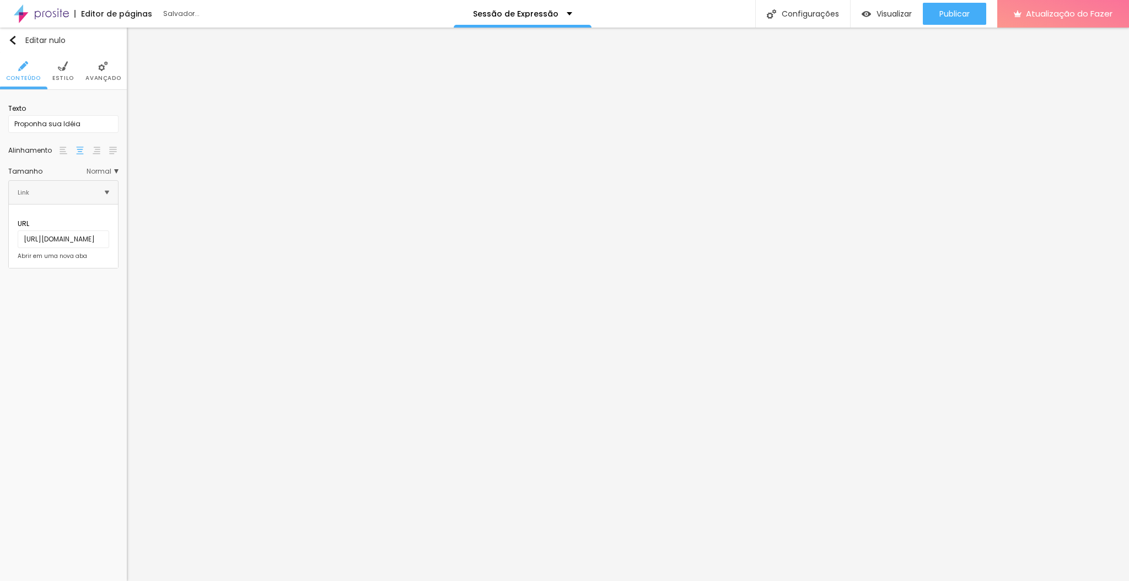
click at [60, 86] on li "Estilo" at bounding box center [63, 71] width 22 height 36
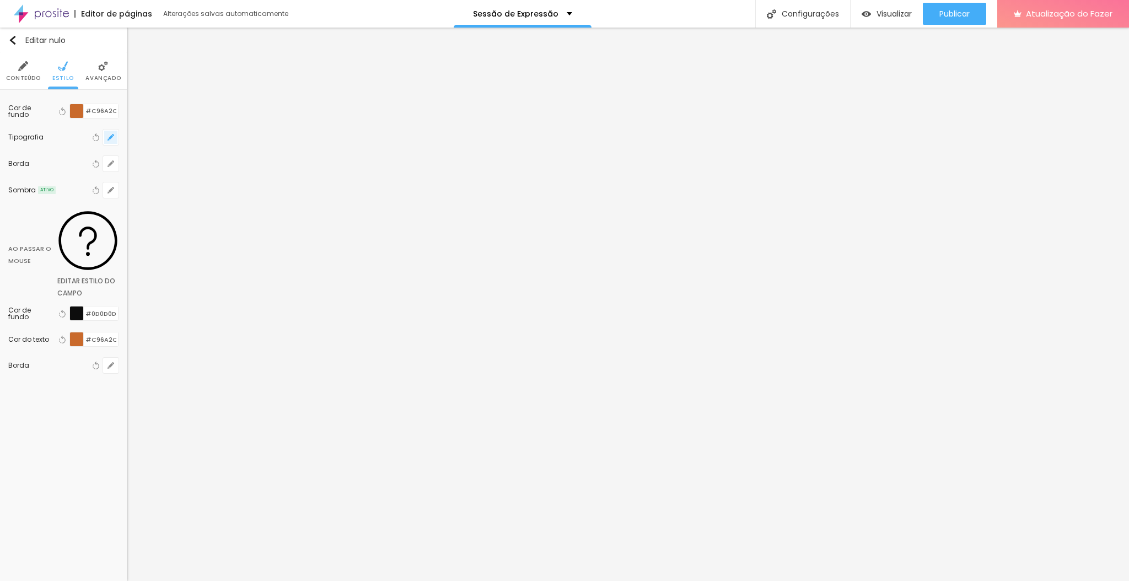
click at [114, 136] on icon "button" at bounding box center [111, 137] width 7 height 7
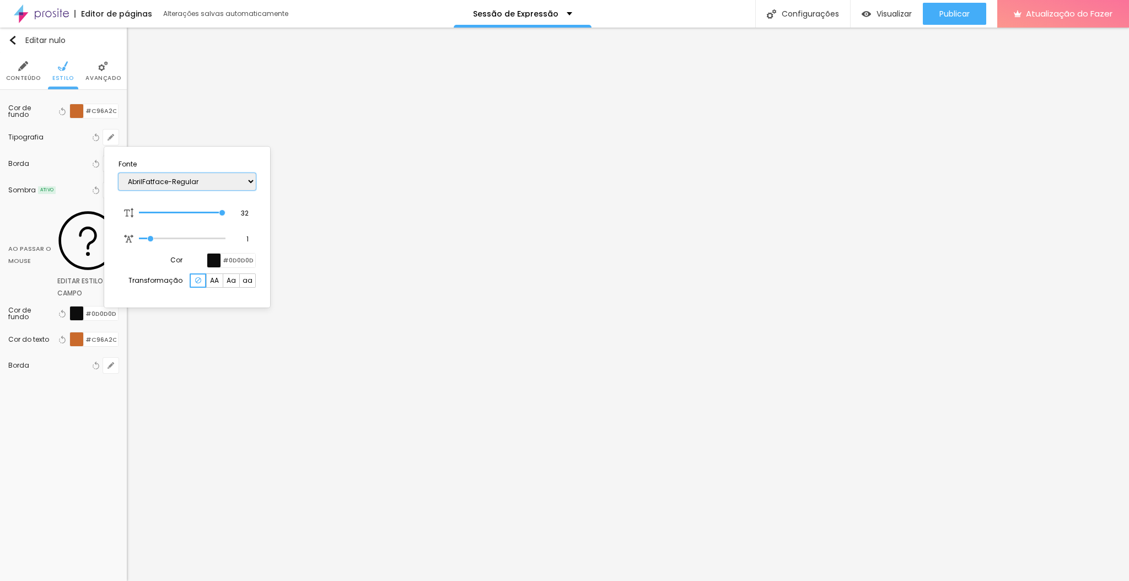
click at [232, 179] on select "AbrilFatface-Regular Actor-Regular Alegreya AlegreyaBlack [PERSON_NAME] [PERSON…" at bounding box center [187, 181] width 137 height 17
click at [119, 173] on select "AbrilFatface-Regular Actor-Regular Alegreya AlegreyaBlack [PERSON_NAME] [PERSON…" at bounding box center [187, 181] width 137 height 17
click at [256, 176] on section "Fonte AbrilFatface-Regular Actor-Regular Alegreya AlegreyaBlack [PERSON_NAME] […" at bounding box center [187, 227] width 157 height 152
click at [250, 179] on select "AbrilFatface-Regular Actor-Regular Alegreya AlegreyaBlack [PERSON_NAME] [PERSON…" at bounding box center [187, 181] width 137 height 17
click at [119, 173] on select "AbrilFatface-Regular Actor-Regular Alegreya AlegreyaBlack [PERSON_NAME] [PERSON…" at bounding box center [187, 181] width 137 height 17
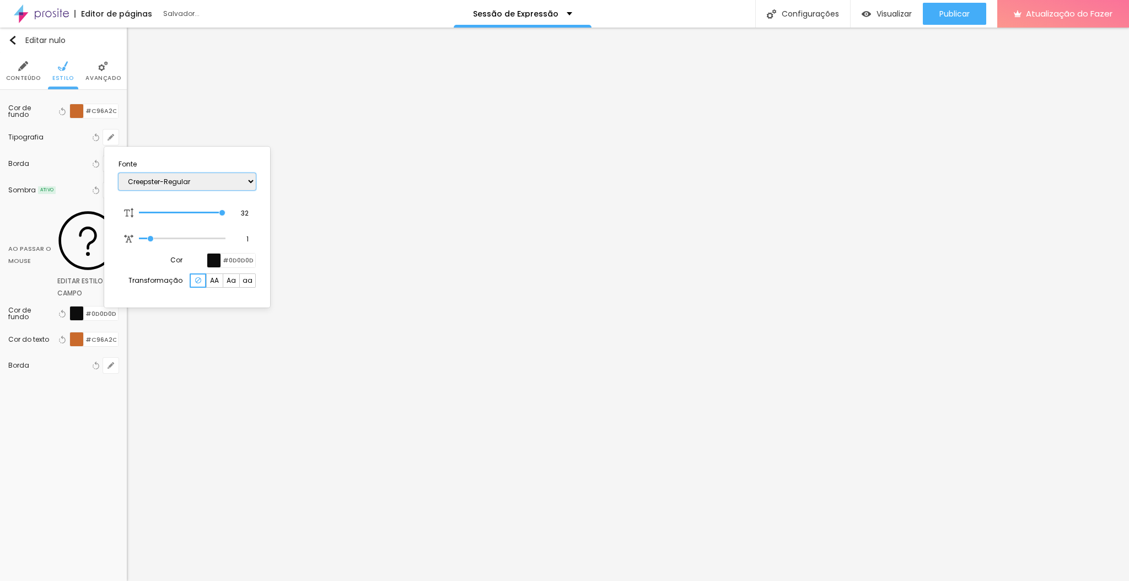
click at [249, 178] on select "AbrilFatface-Regular Actor-Regular Alegreya AlegreyaBlack [PERSON_NAME] [PERSON…" at bounding box center [187, 181] width 137 height 17
click at [119, 173] on select "AbrilFatface-Regular Actor-Regular Alegreya AlegreyaBlack [PERSON_NAME] [PERSON…" at bounding box center [187, 181] width 137 height 17
click at [363, 447] on div at bounding box center [564, 290] width 1129 height 581
